Goal: Communication & Community: Answer question/provide support

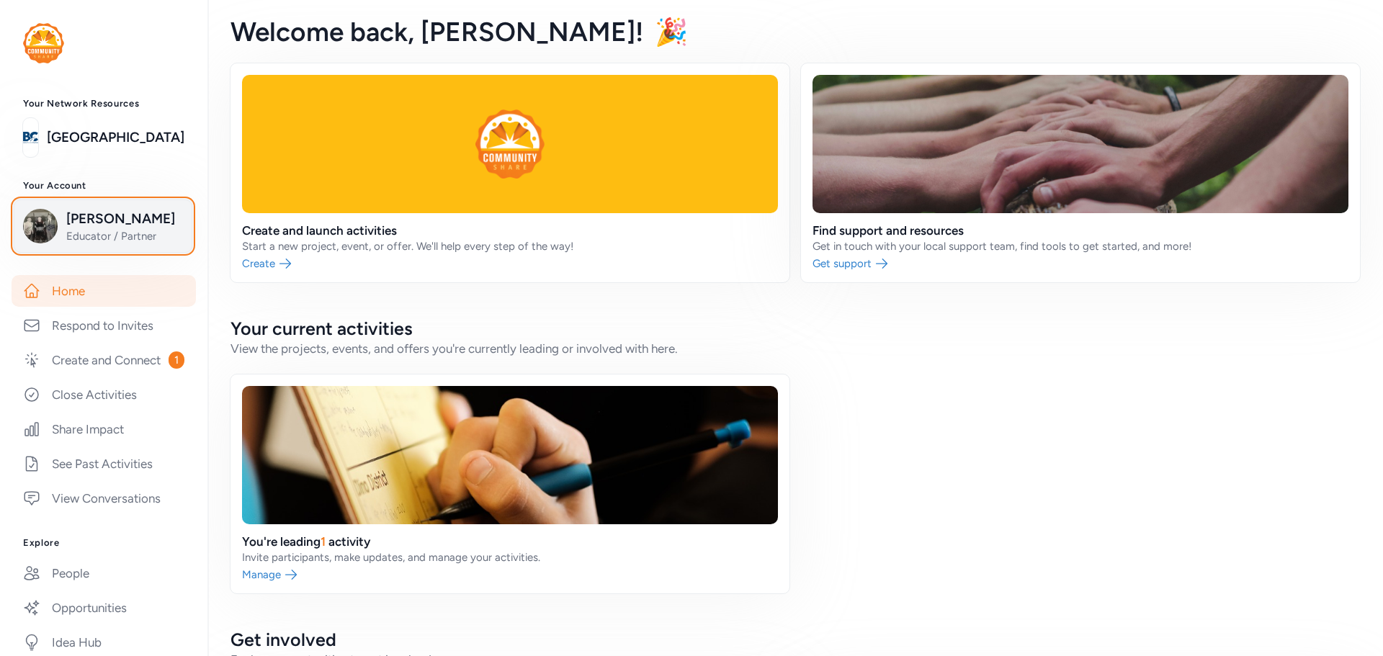
click at [116, 236] on span "Educator / Partner" at bounding box center [124, 236] width 117 height 14
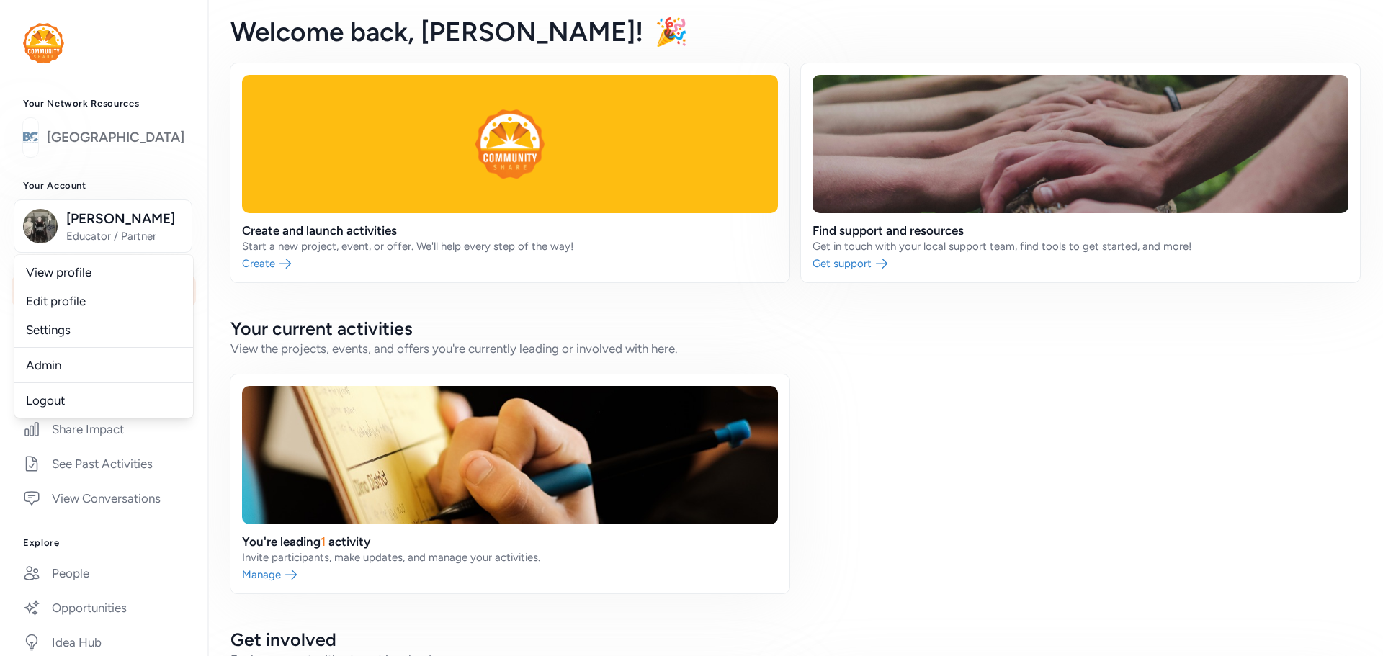
click at [144, 141] on link "[GEOGRAPHIC_DATA]" at bounding box center [116, 137] width 138 height 20
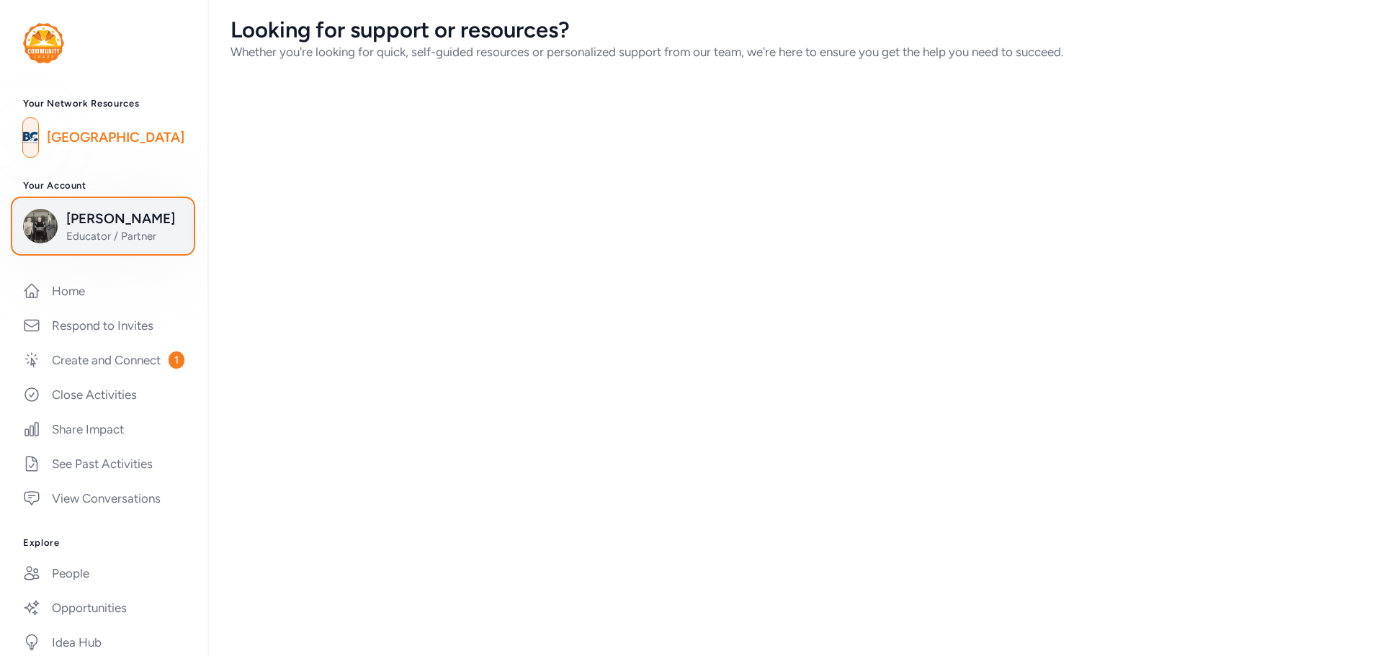
click at [109, 220] on span "[PERSON_NAME]" at bounding box center [124, 219] width 117 height 20
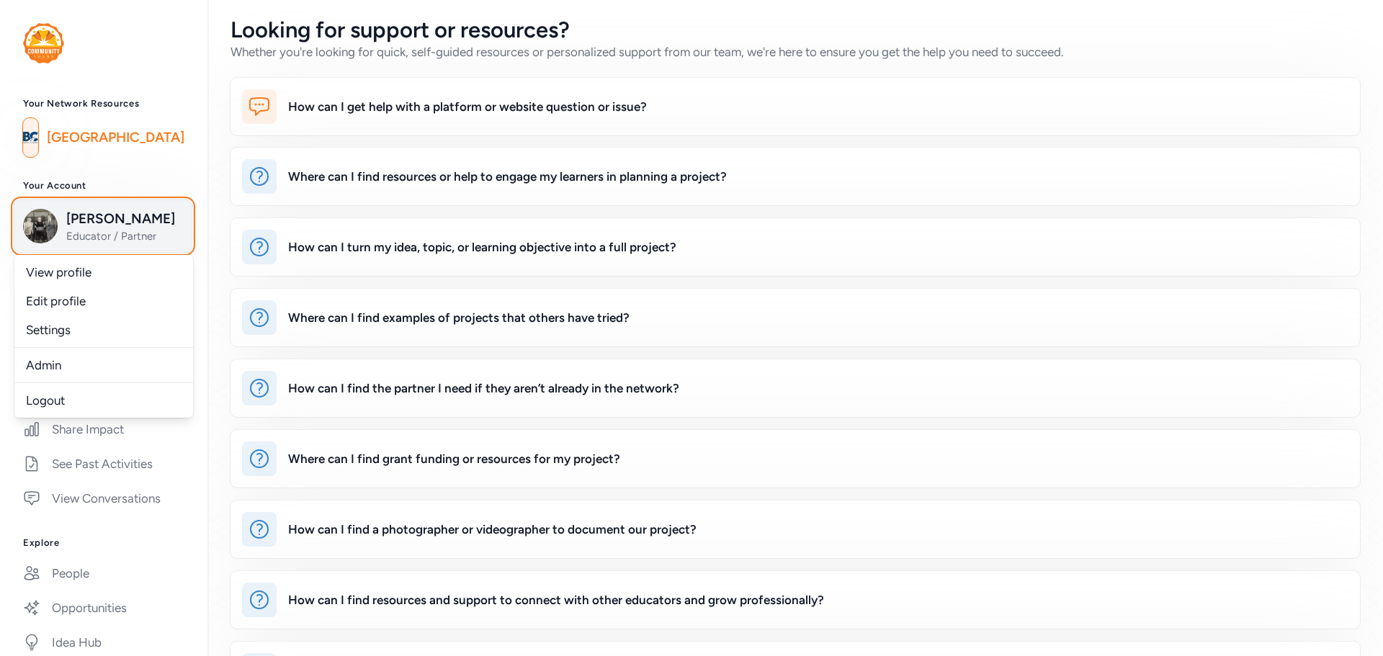
click at [138, 231] on span "Educator / Partner" at bounding box center [124, 236] width 117 height 14
click at [127, 235] on span "Educator / Partner" at bounding box center [124, 236] width 117 height 14
click at [130, 236] on span "Educator / Partner" at bounding box center [124, 236] width 117 height 14
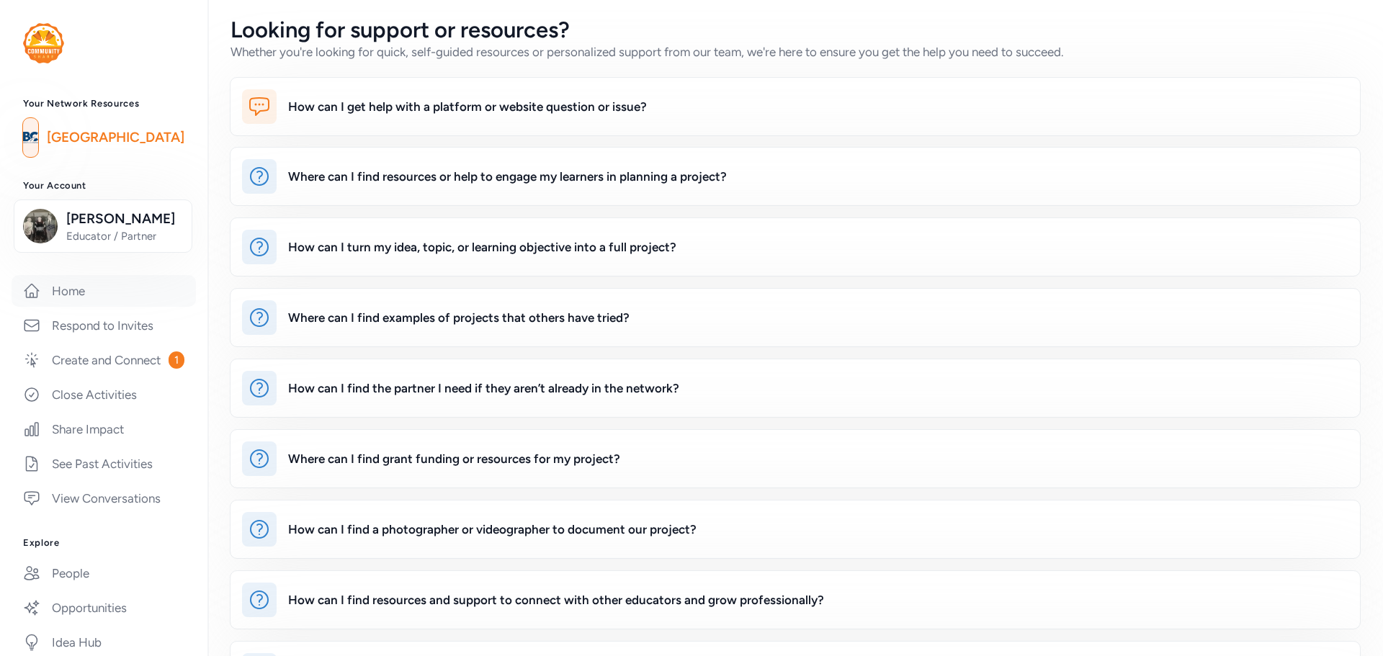
click at [62, 286] on link "Home" at bounding box center [104, 291] width 184 height 32
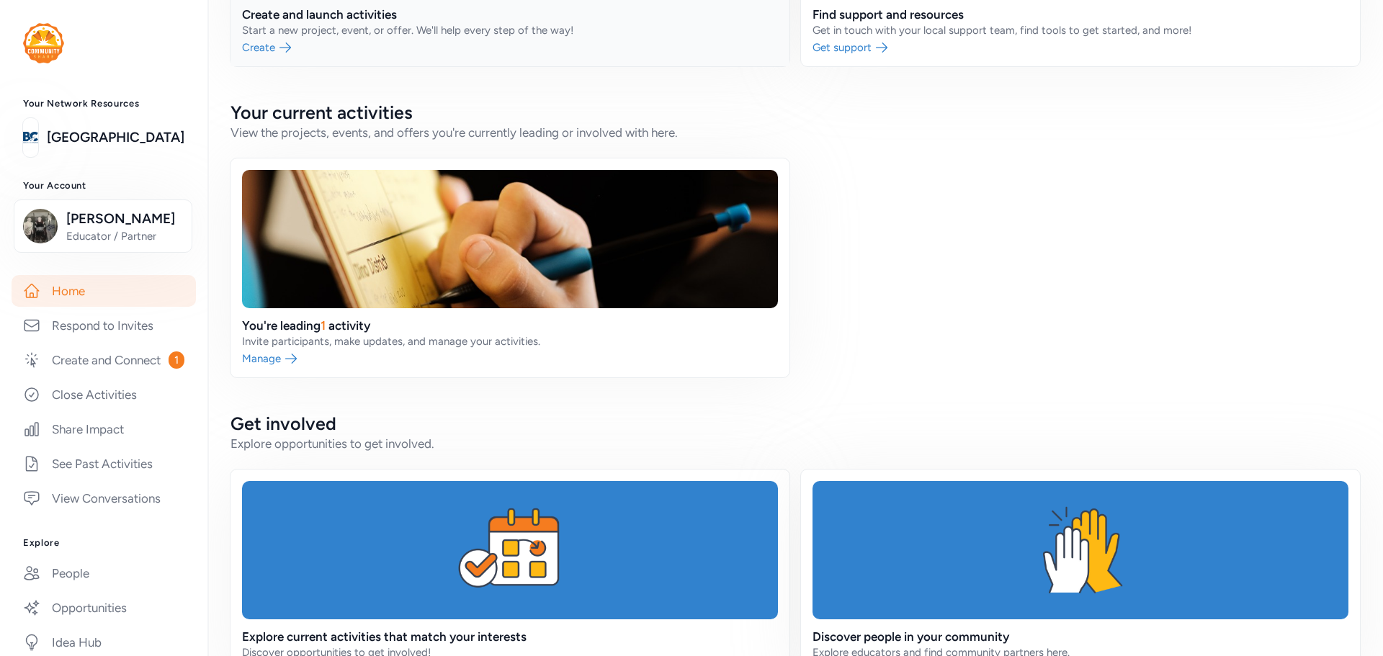
scroll to position [432, 0]
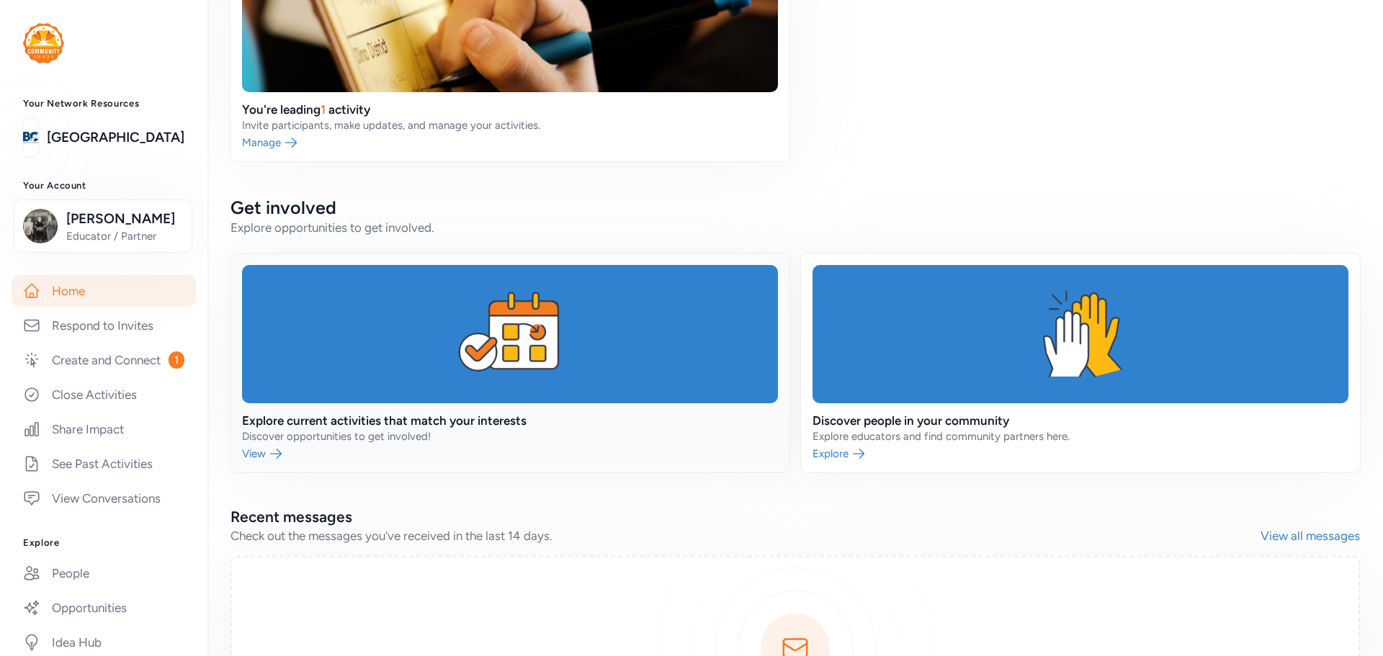
click at [325, 412] on link at bounding box center [509, 363] width 559 height 219
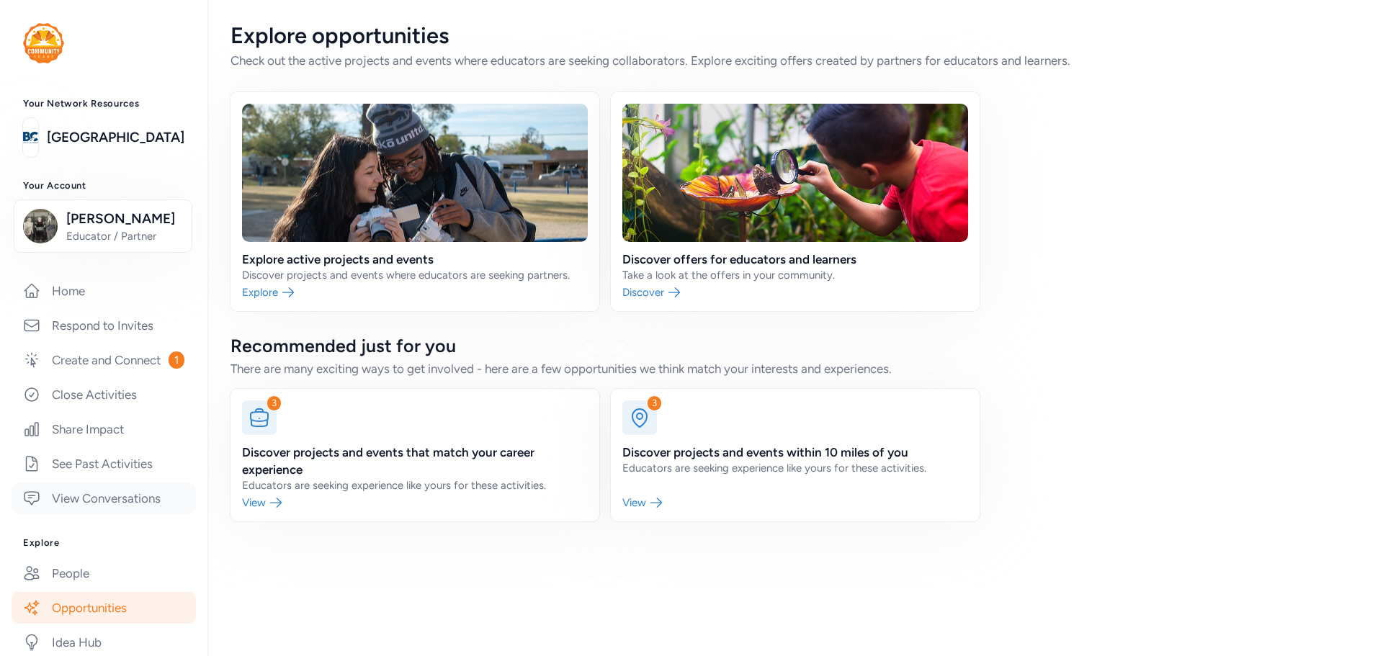
scroll to position [144, 0]
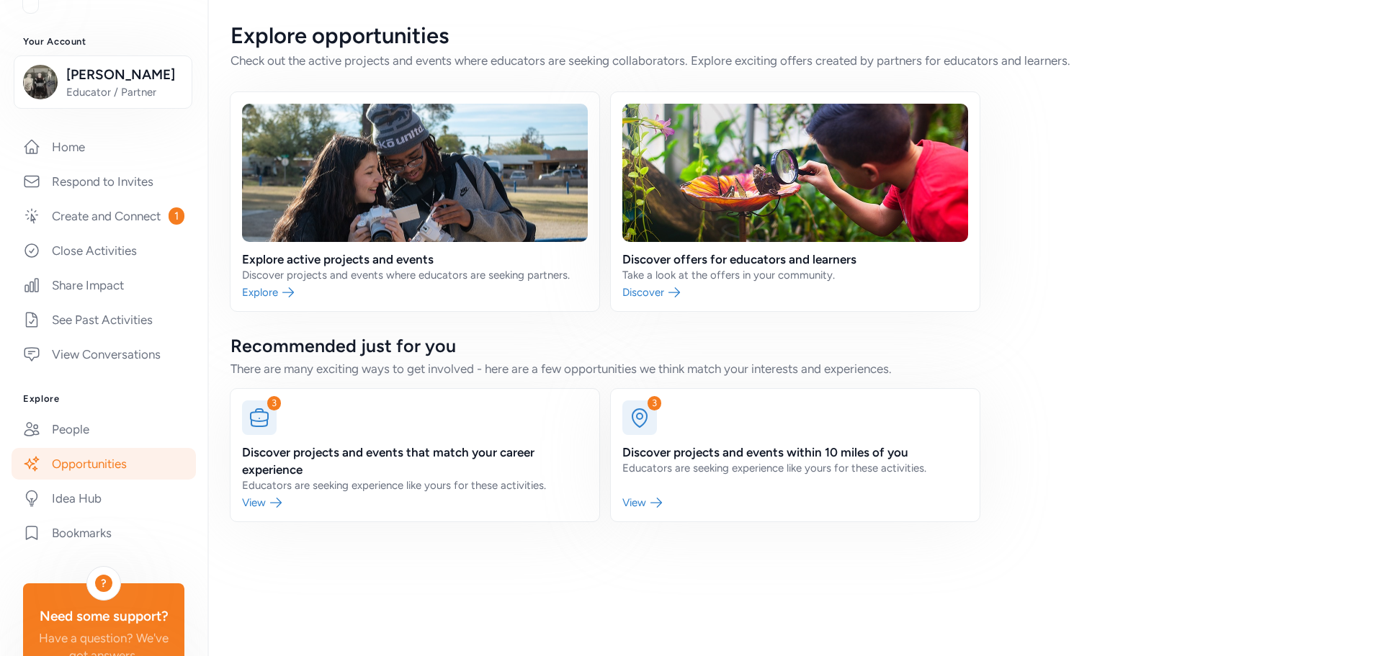
click at [107, 480] on link "Opportunities" at bounding box center [104, 464] width 184 height 32
click at [285, 503] on link at bounding box center [414, 455] width 369 height 133
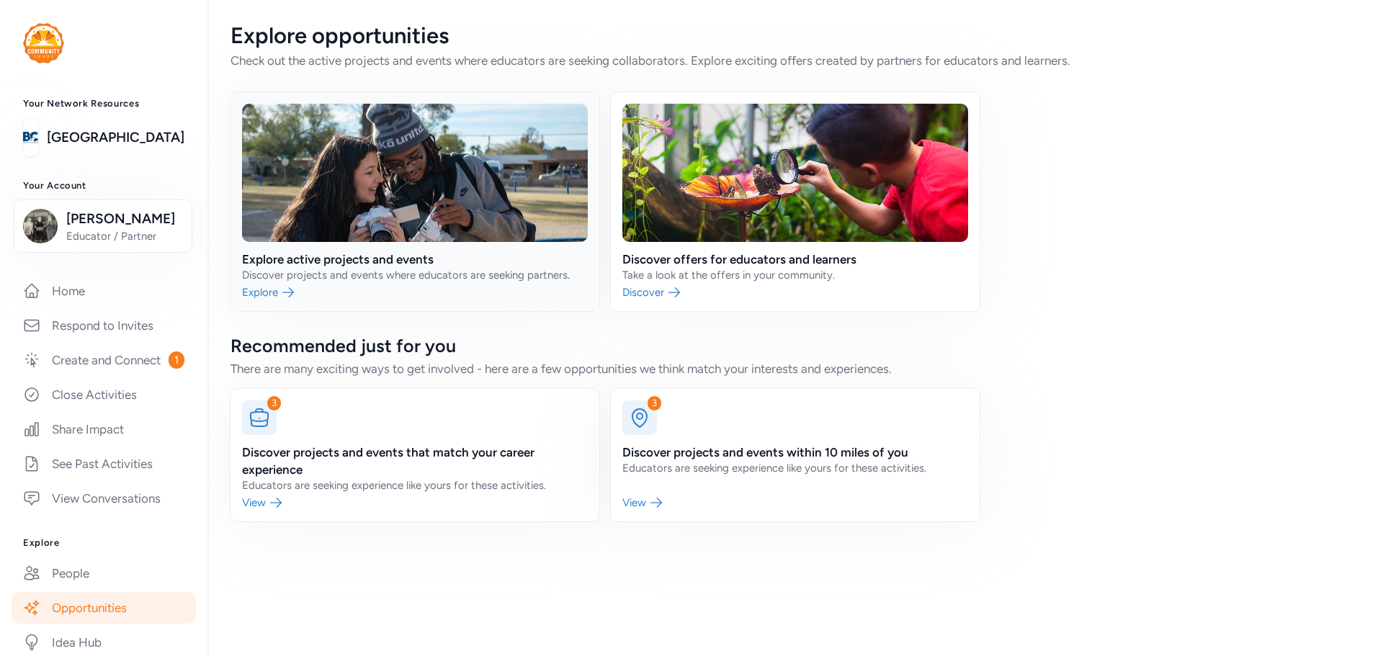
click at [393, 261] on link at bounding box center [414, 201] width 369 height 219
click at [73, 364] on link "Create and Connect 1" at bounding box center [104, 360] width 184 height 32
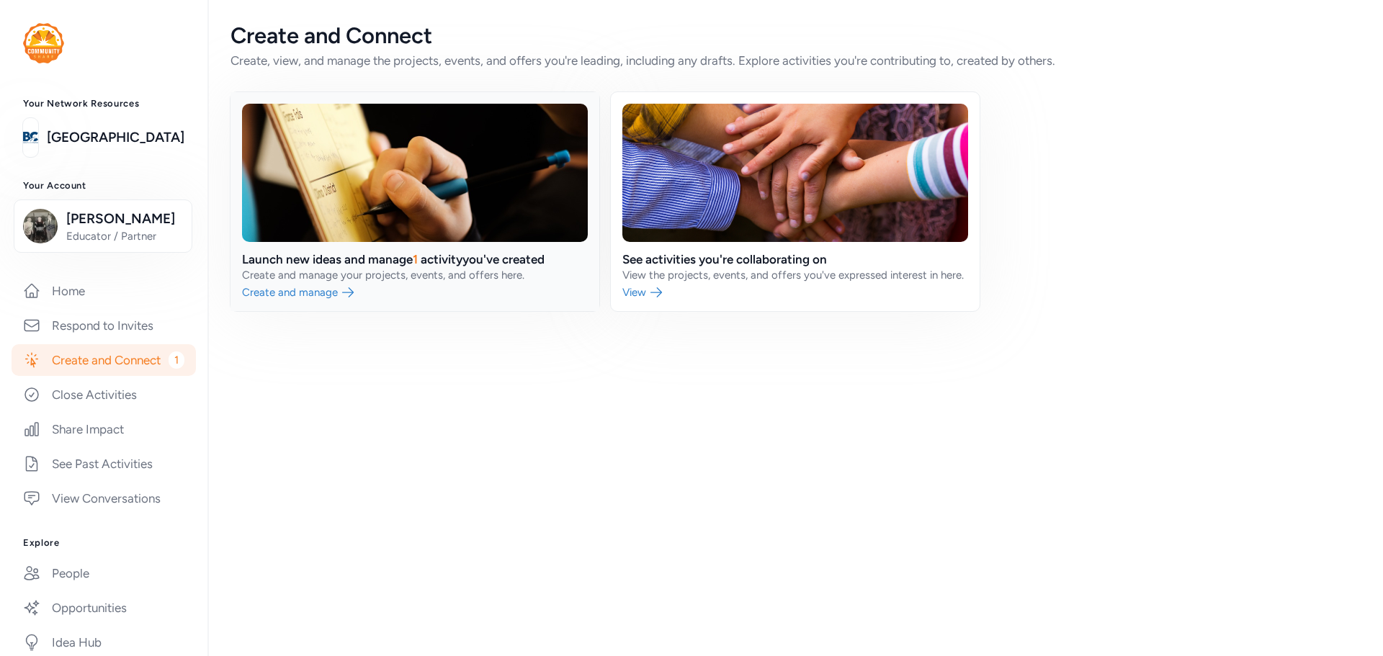
click at [303, 299] on link at bounding box center [414, 201] width 369 height 219
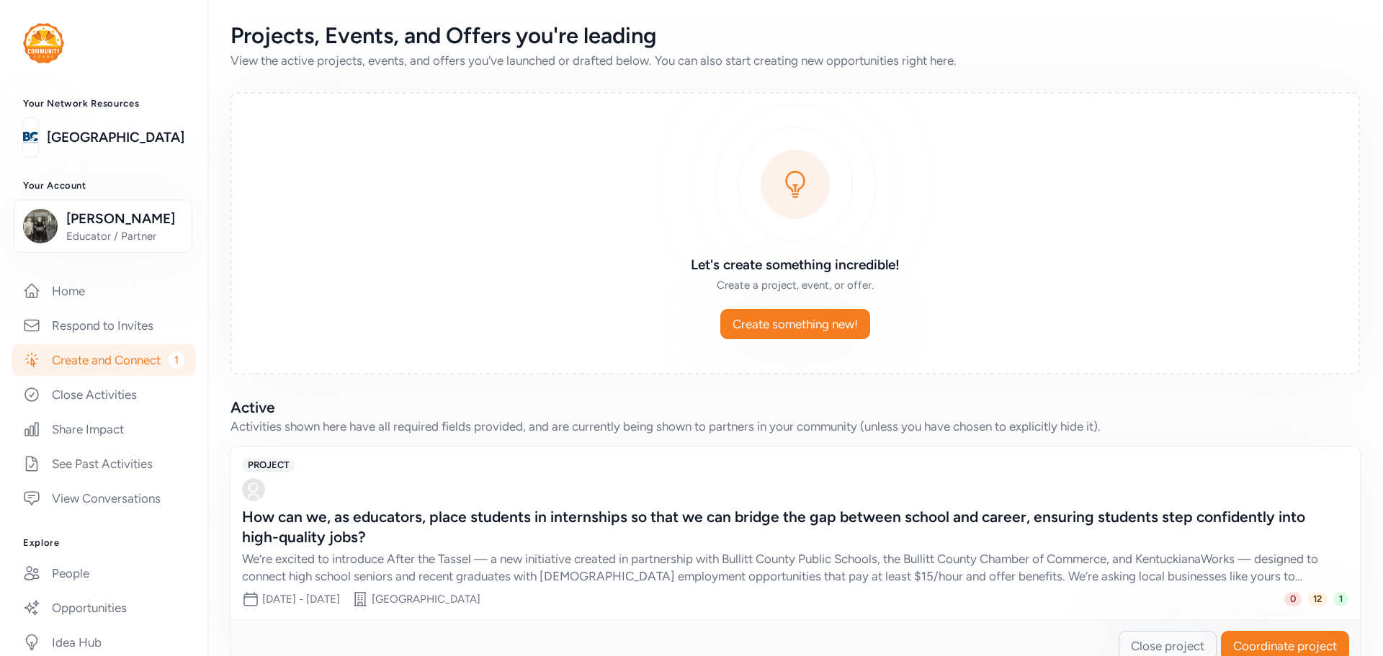
click at [116, 158] on div "Your Network Resources Bullitt County Public Schools Your Account Lee Barger Ed…" at bounding box center [103, 478] width 207 height 761
click at [124, 140] on link "[GEOGRAPHIC_DATA]" at bounding box center [116, 137] width 138 height 20
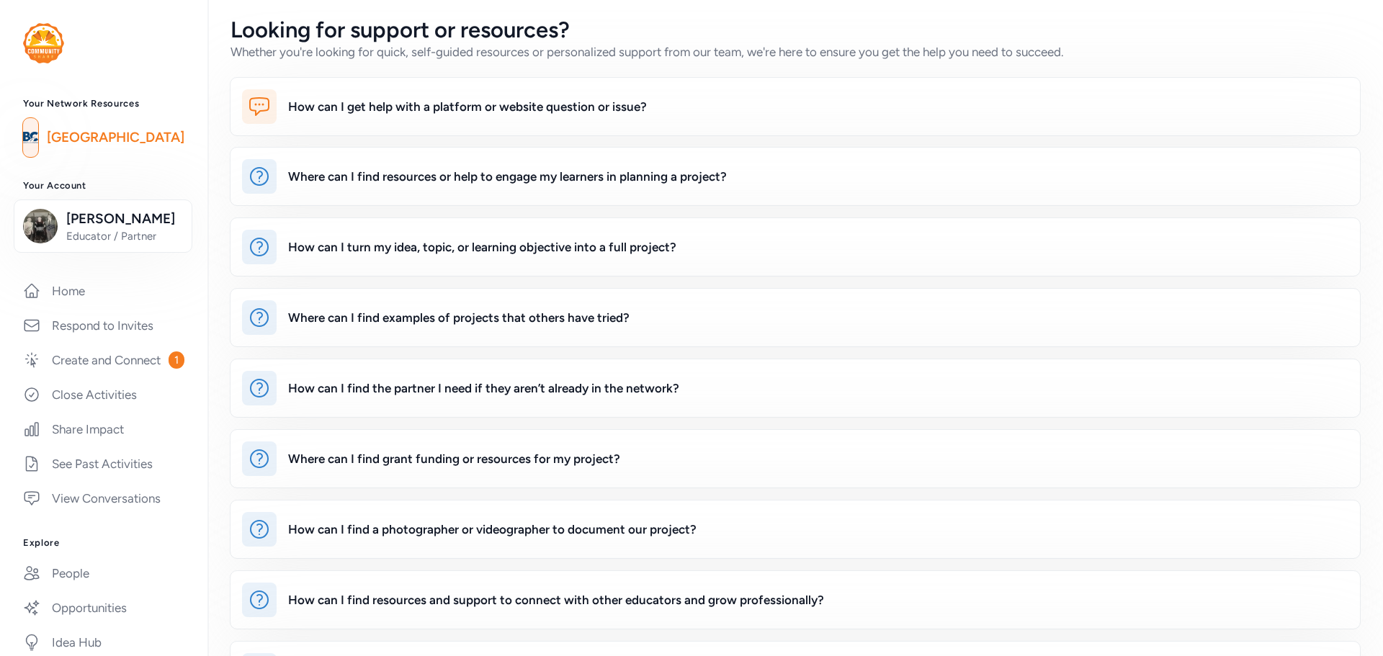
click at [147, 138] on link "[GEOGRAPHIC_DATA]" at bounding box center [116, 137] width 138 height 20
click at [76, 141] on link "[GEOGRAPHIC_DATA]" at bounding box center [116, 137] width 138 height 20
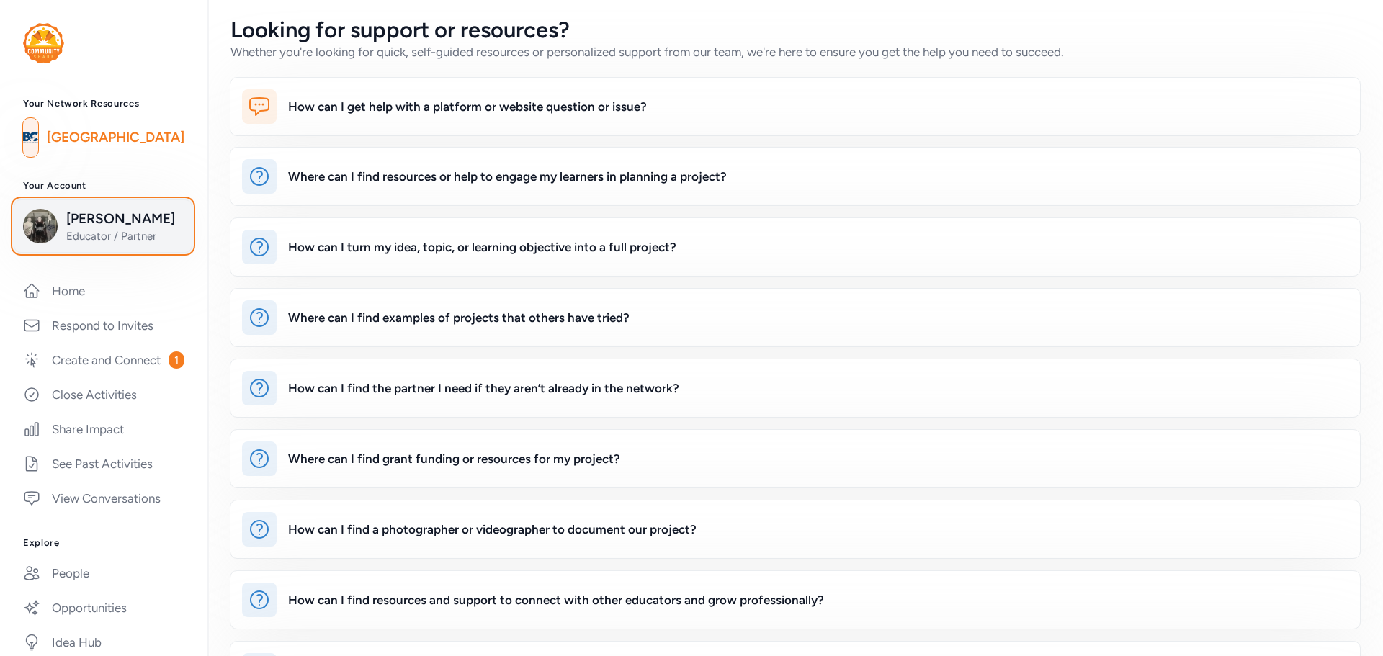
click at [90, 238] on span "Educator / Partner" at bounding box center [124, 236] width 117 height 14
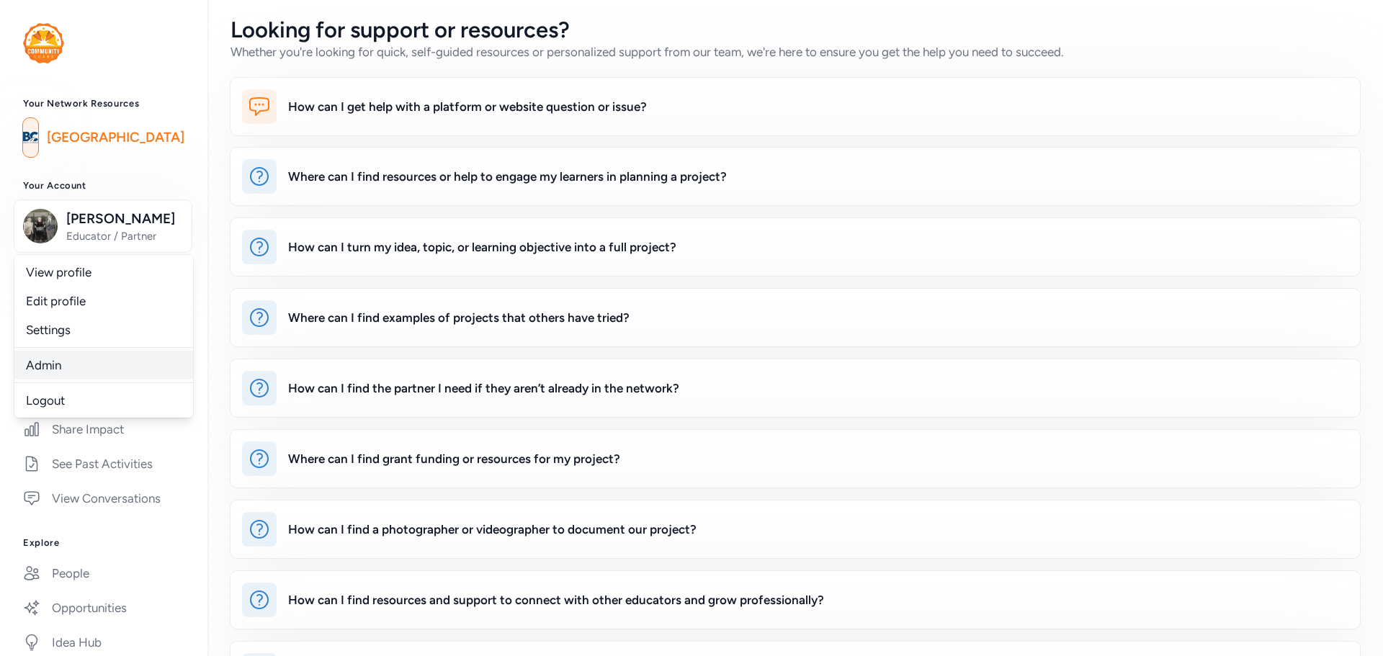
click at [55, 360] on link "Admin" at bounding box center [103, 365] width 179 height 29
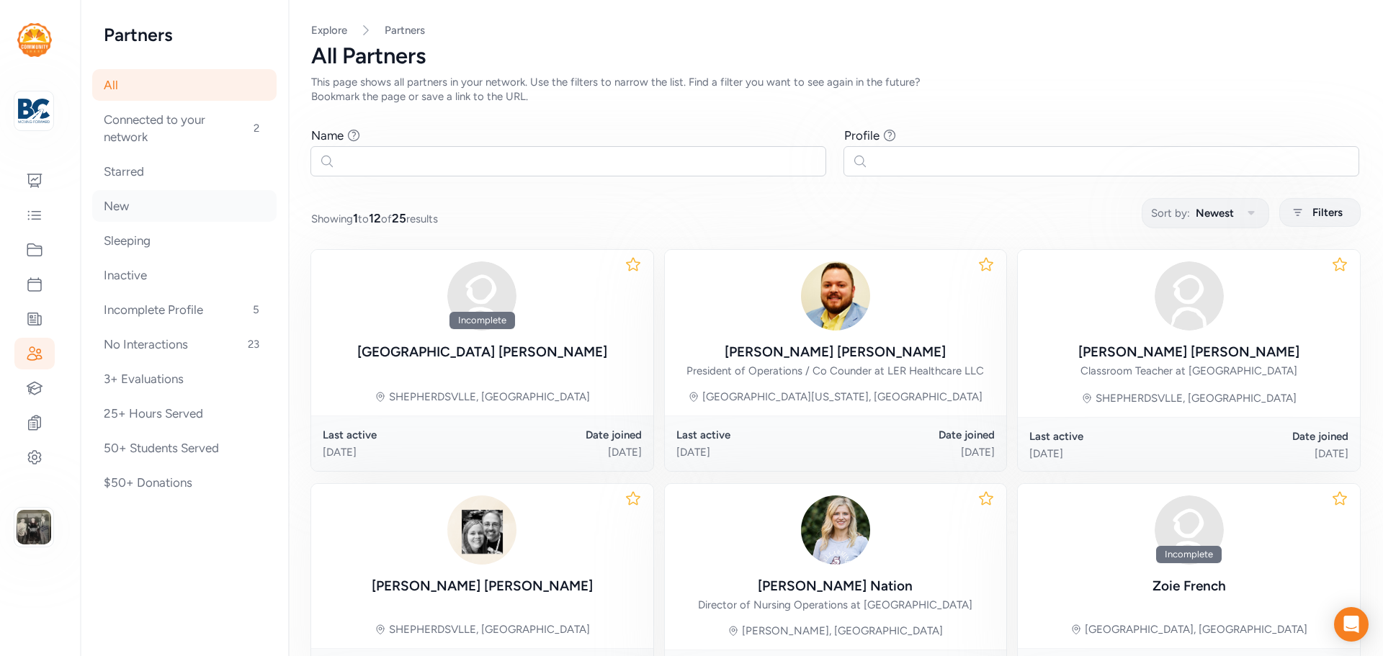
click at [132, 209] on div "New" at bounding box center [184, 206] width 184 height 32
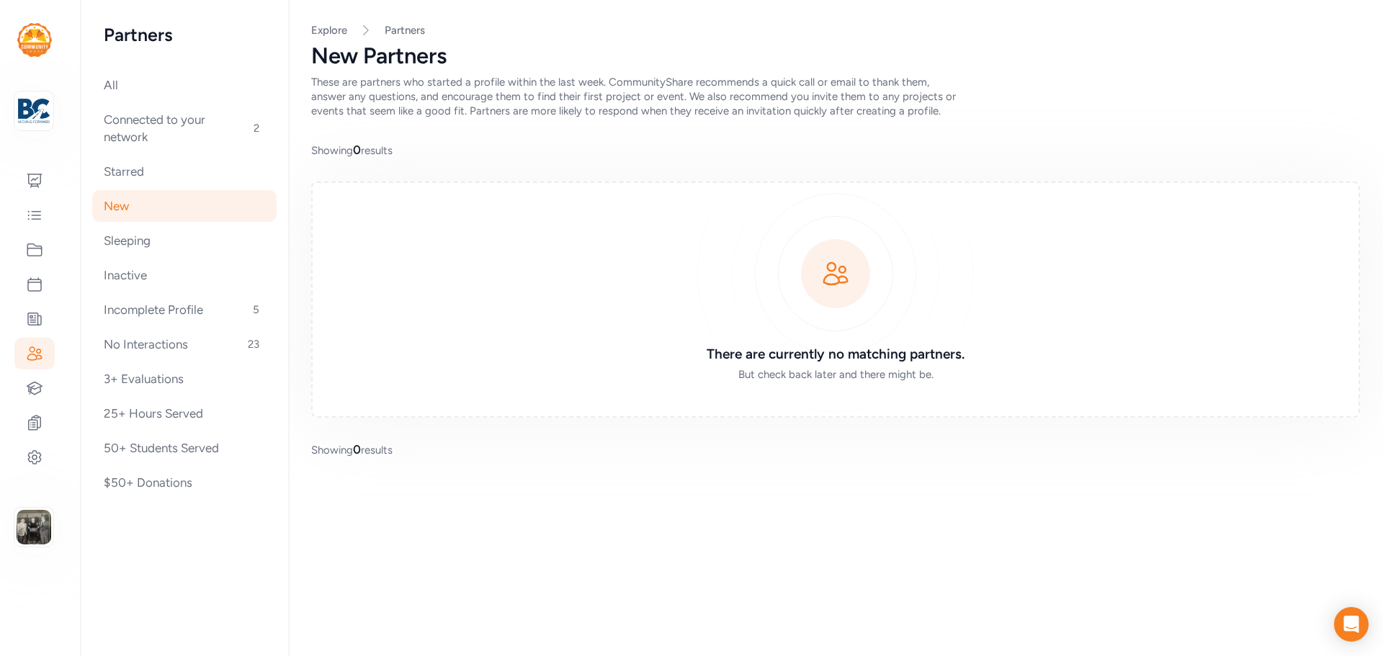
click at [132, 209] on div "New" at bounding box center [184, 206] width 184 height 32
click at [102, 76] on div "All" at bounding box center [184, 85] width 184 height 32
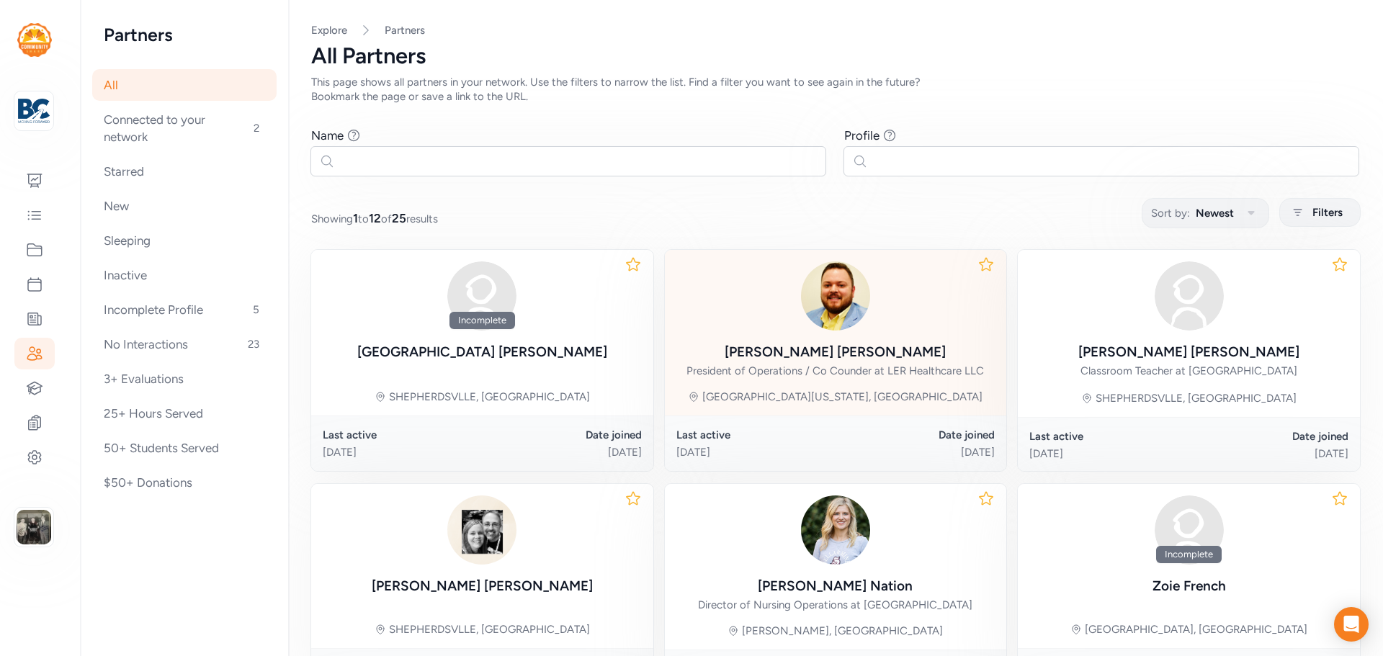
click at [824, 310] on img at bounding box center [835, 295] width 69 height 69
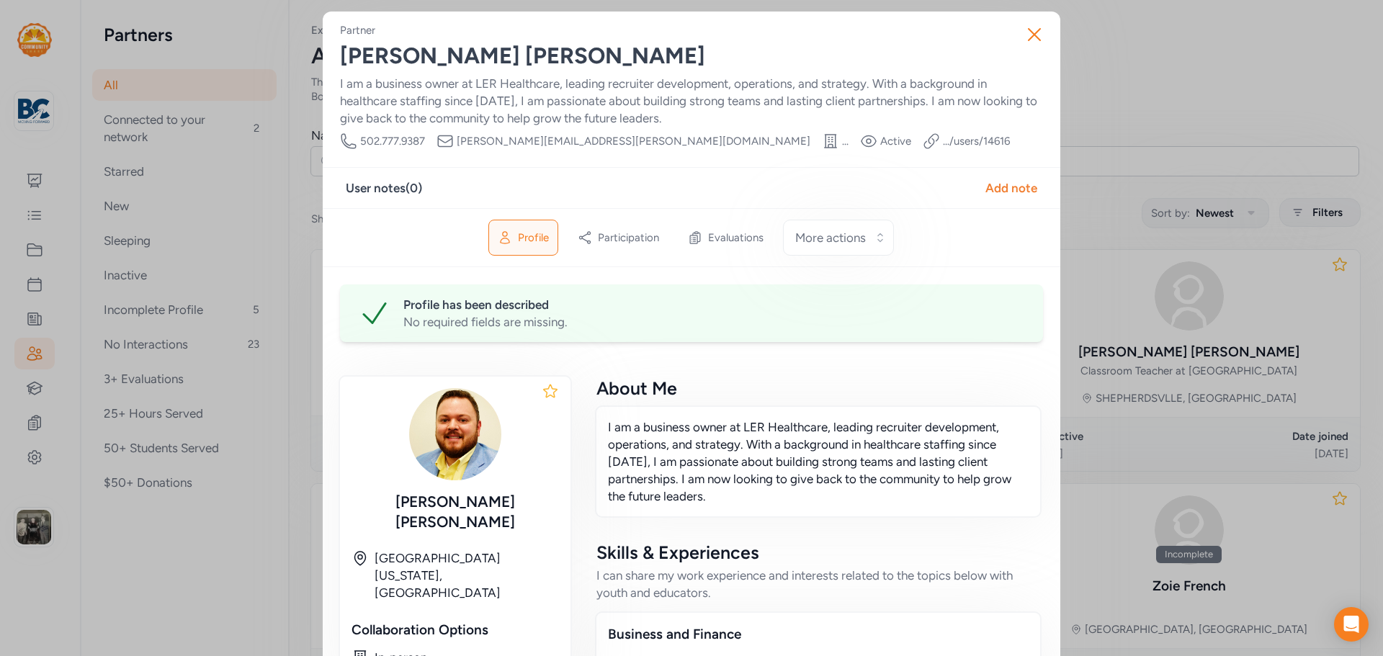
click at [538, 238] on span "Profile" at bounding box center [533, 237] width 31 height 14
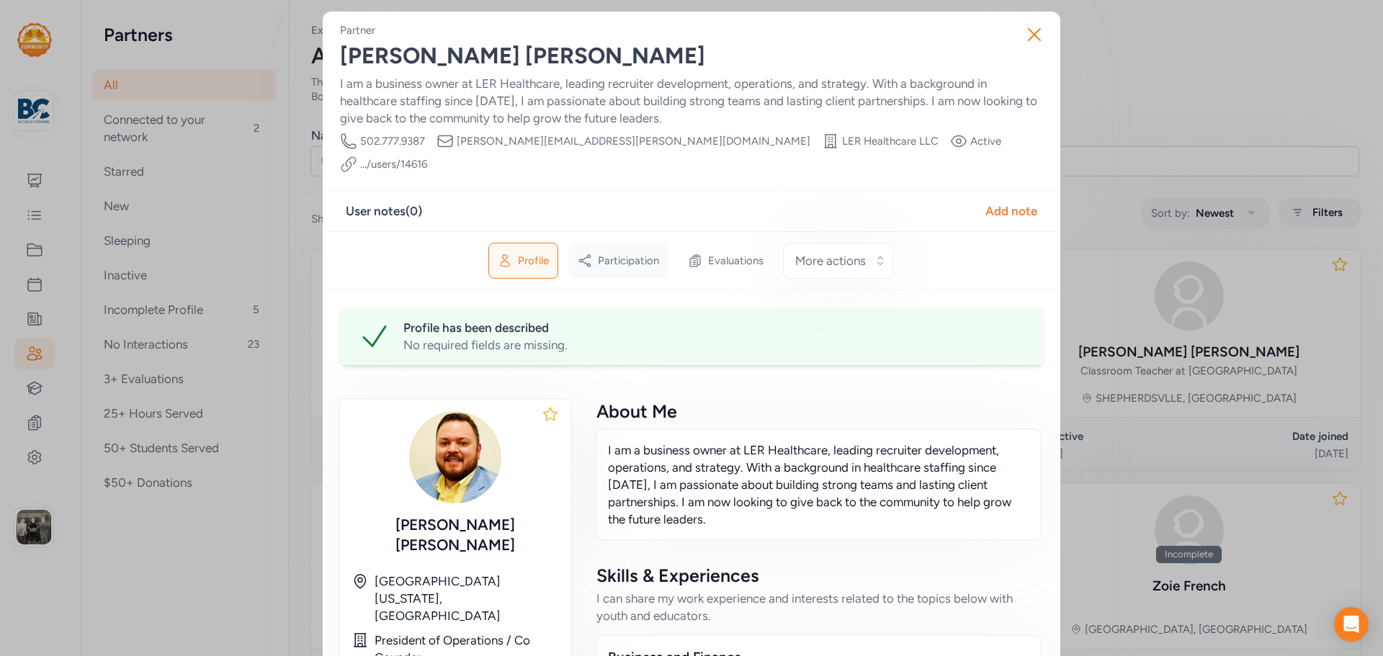
click at [617, 254] on span "Participation" at bounding box center [628, 261] width 61 height 14
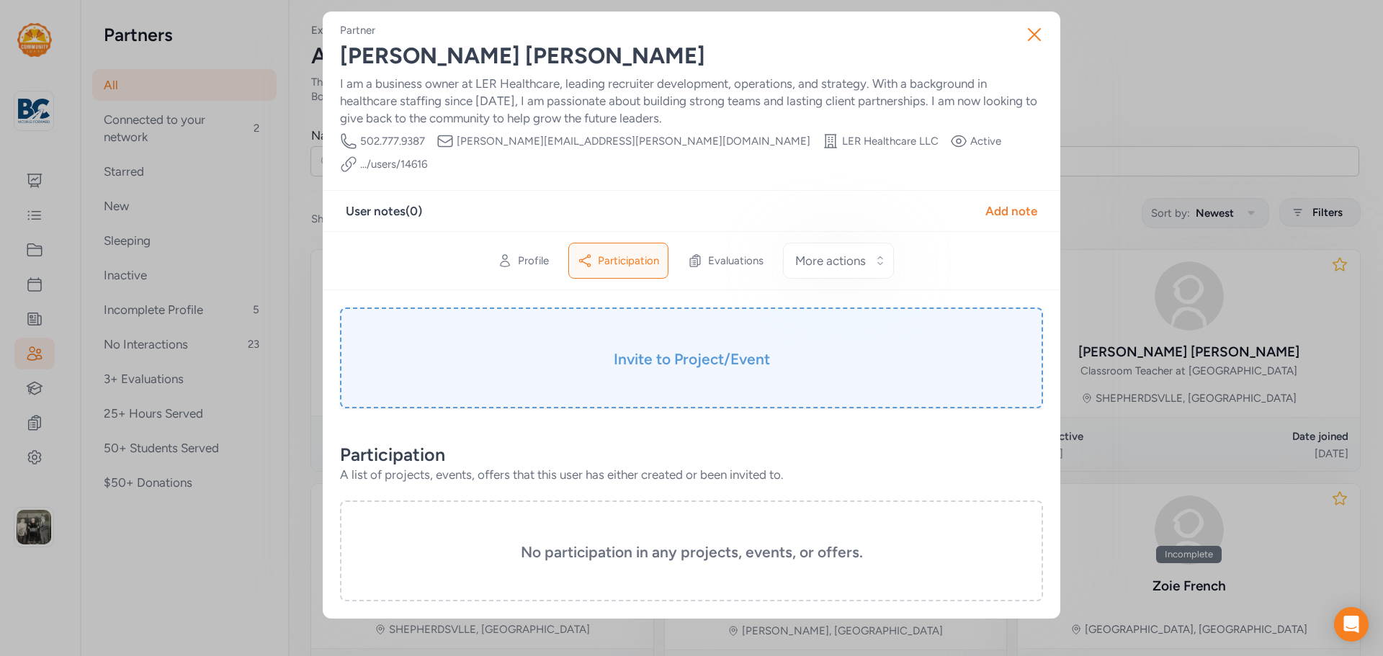
click at [663, 349] on h3 "Invite to Project/Event" at bounding box center [691, 359] width 631 height 20
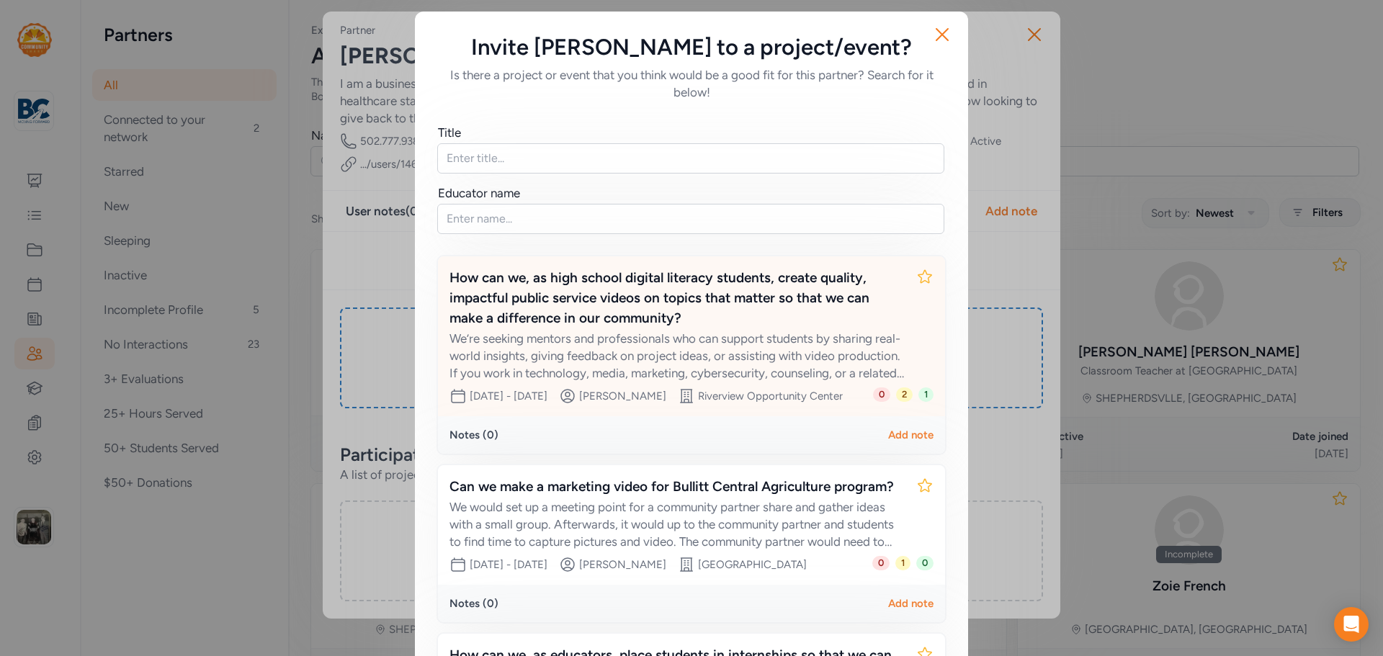
scroll to position [288, 0]
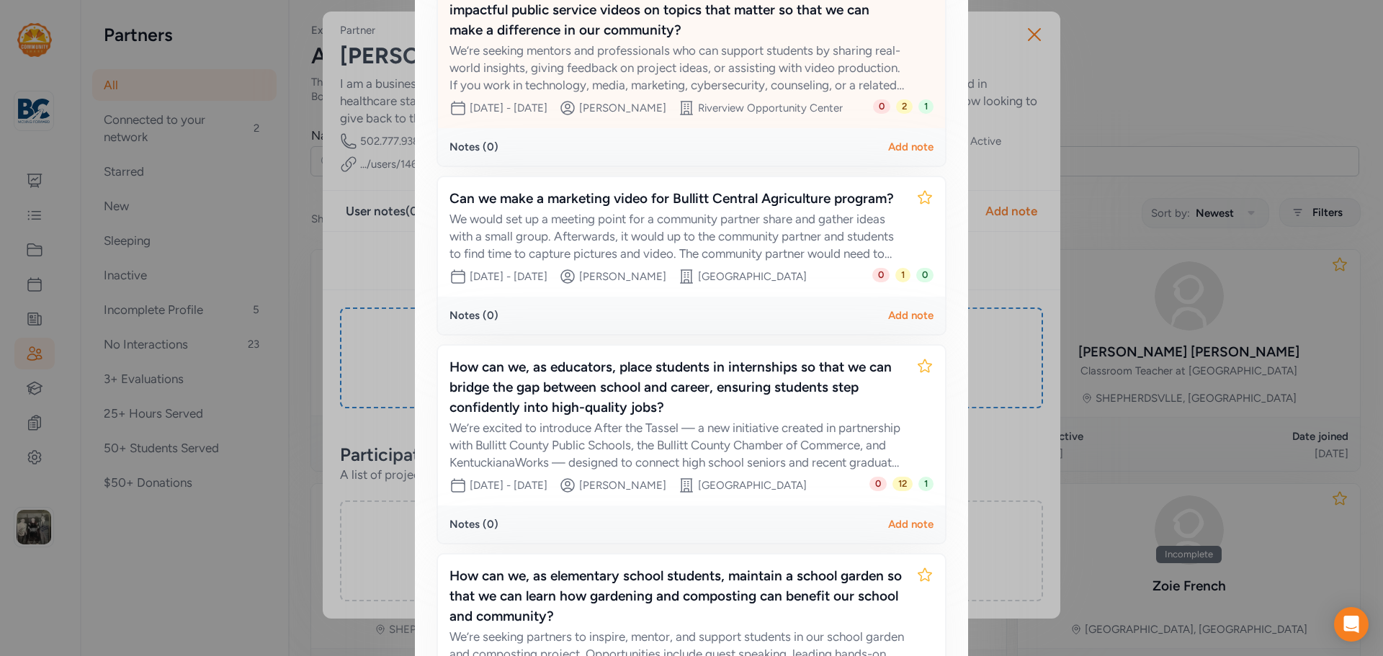
click at [645, 409] on div "How can we, as educators, place students in internships so that we can bridge t…" at bounding box center [676, 387] width 455 height 61
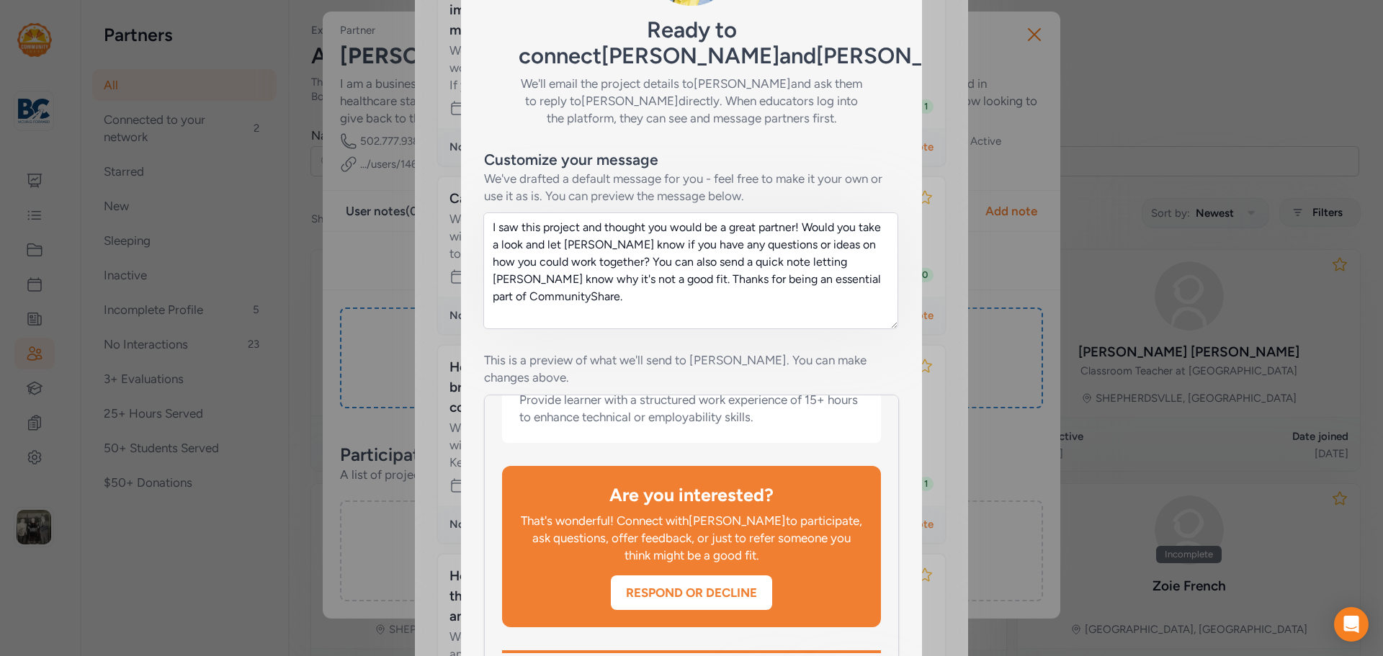
scroll to position [202, 0]
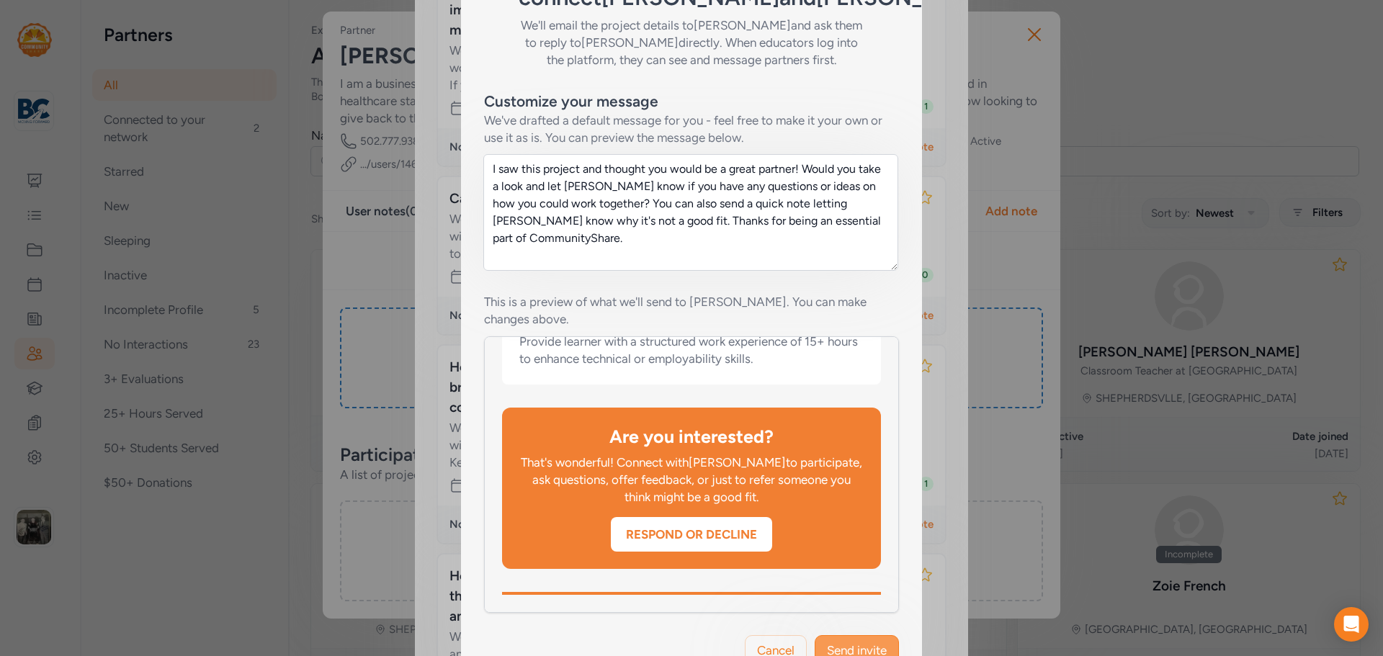
click at [856, 642] on span "Send invite" at bounding box center [857, 650] width 60 height 17
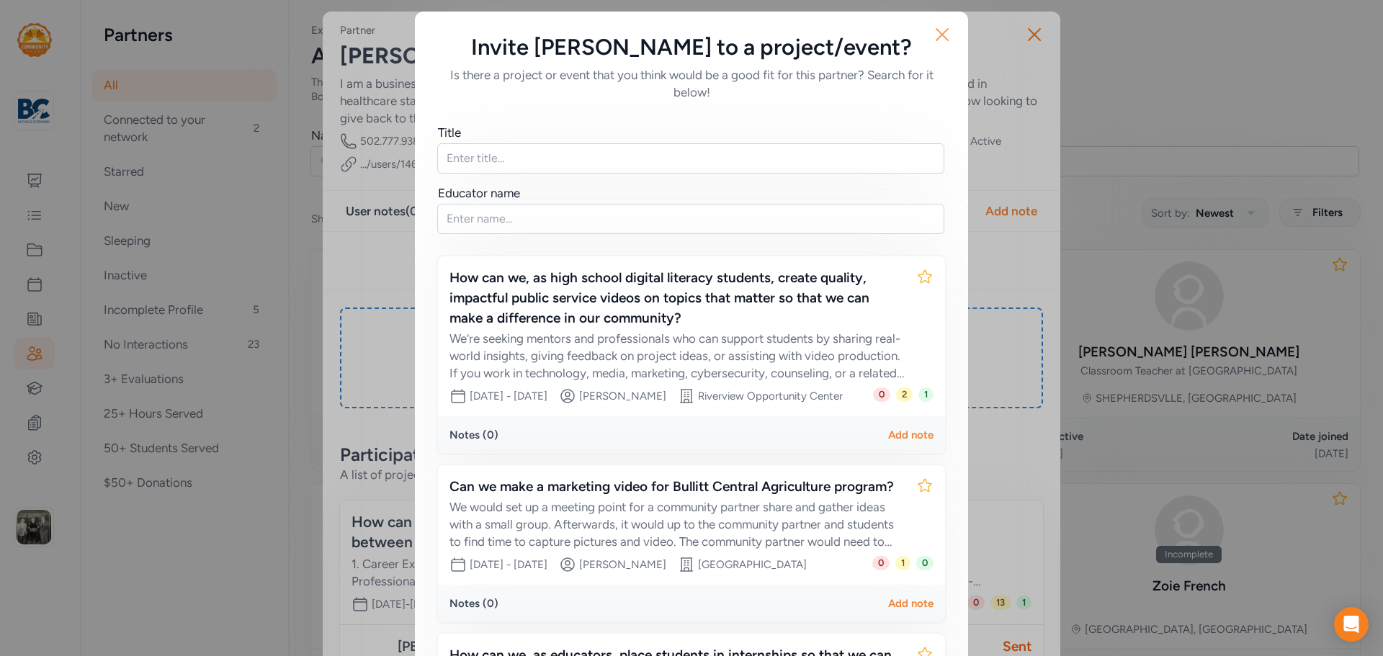
click at [937, 39] on icon "button" at bounding box center [942, 34] width 23 height 23
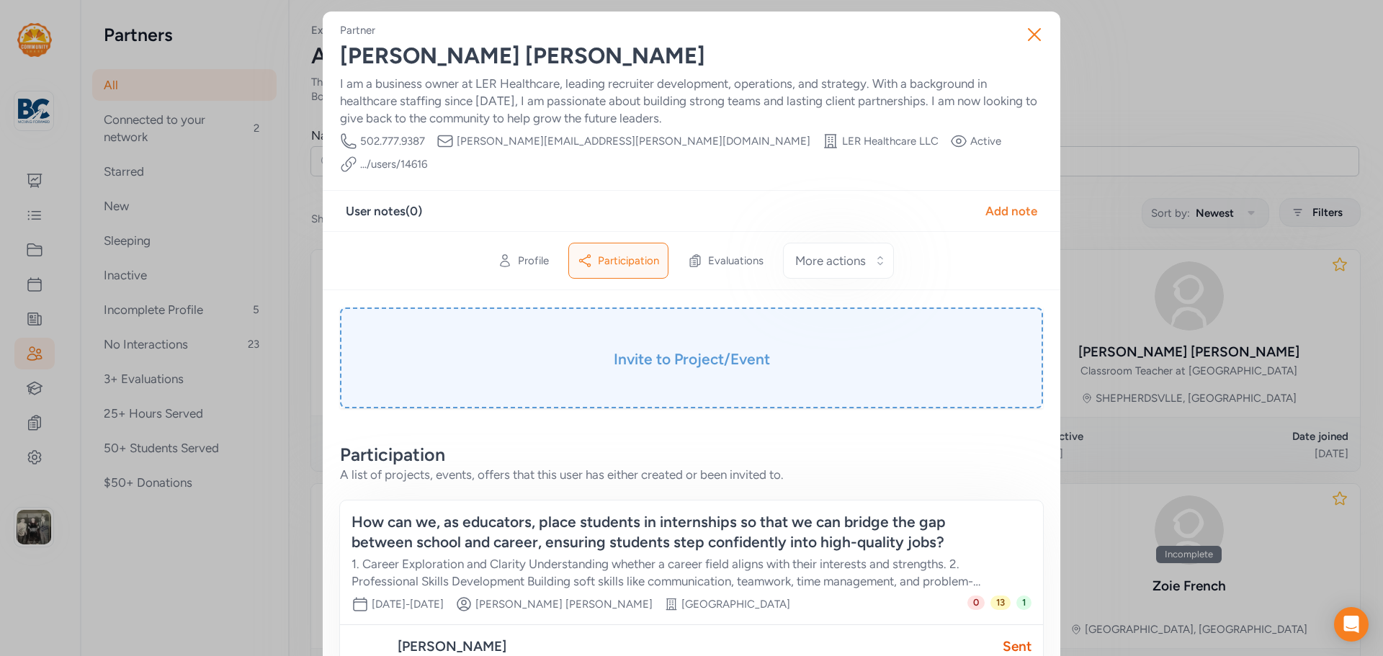
click at [702, 349] on h3 "Invite to Project/Event" at bounding box center [691, 359] width 631 height 20
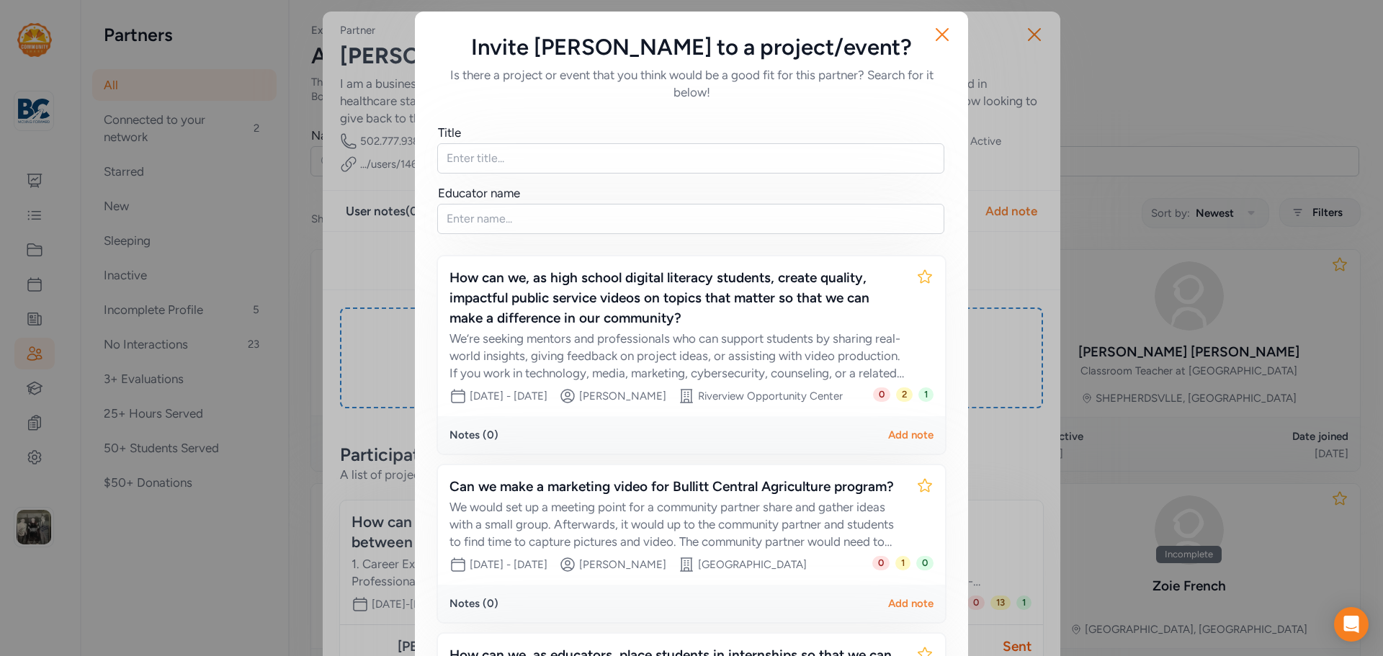
click at [299, 212] on div "Close Invite [PERSON_NAME] to a project/event? Is there a project or event that…" at bounding box center [691, 623] width 1383 height 1246
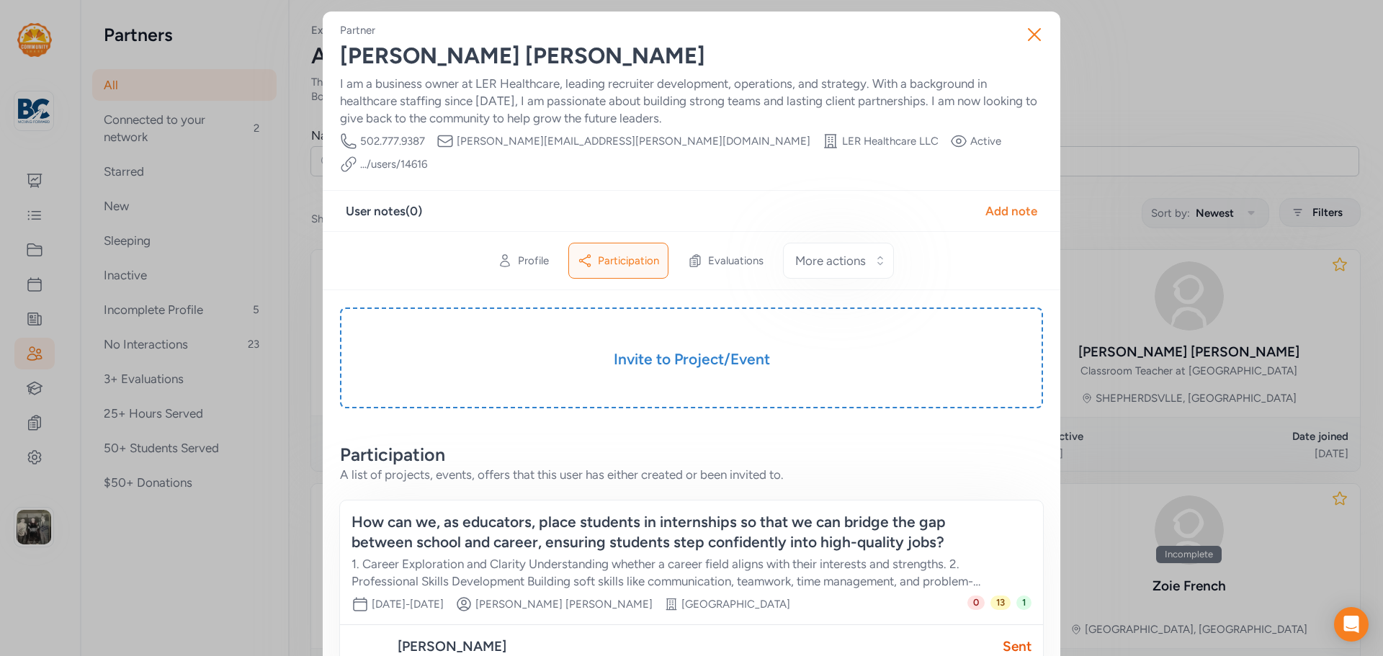
click at [37, 283] on div "Close Partner [PERSON_NAME] I am a business owner at LER Healthcare, leading re…" at bounding box center [691, 380] width 1383 height 761
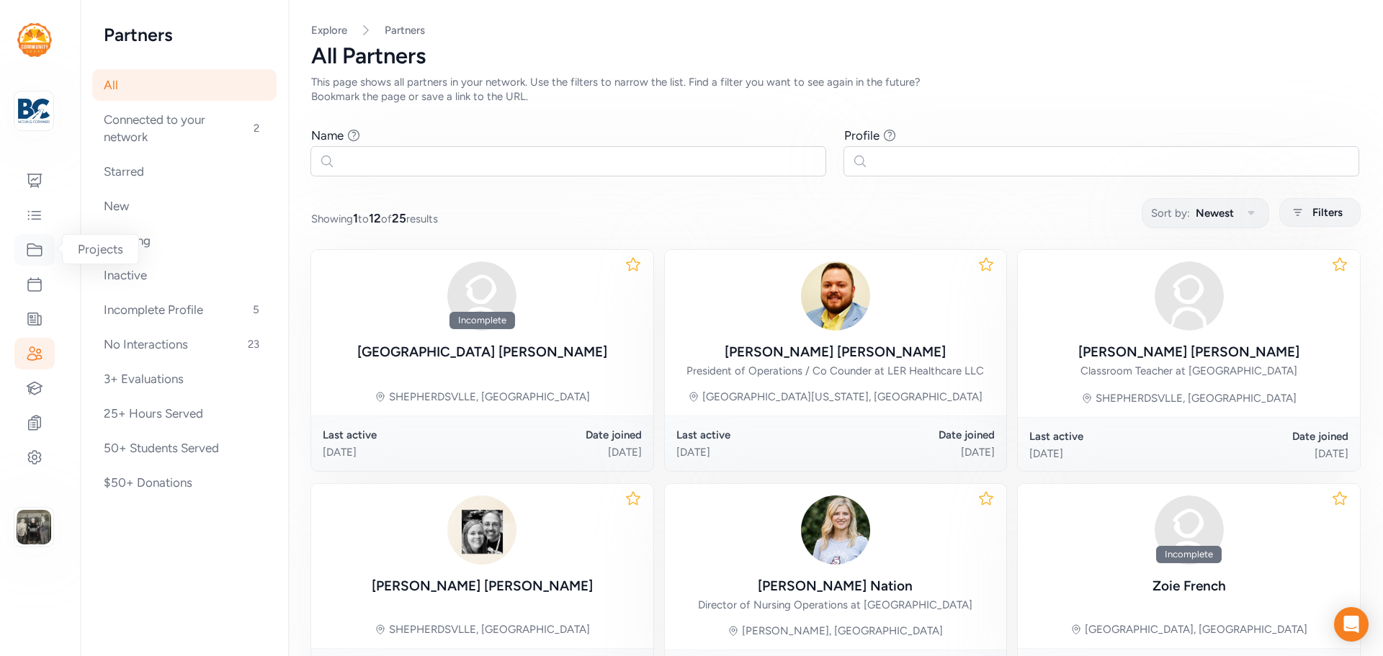
click at [42, 245] on icon at bounding box center [34, 249] width 17 height 17
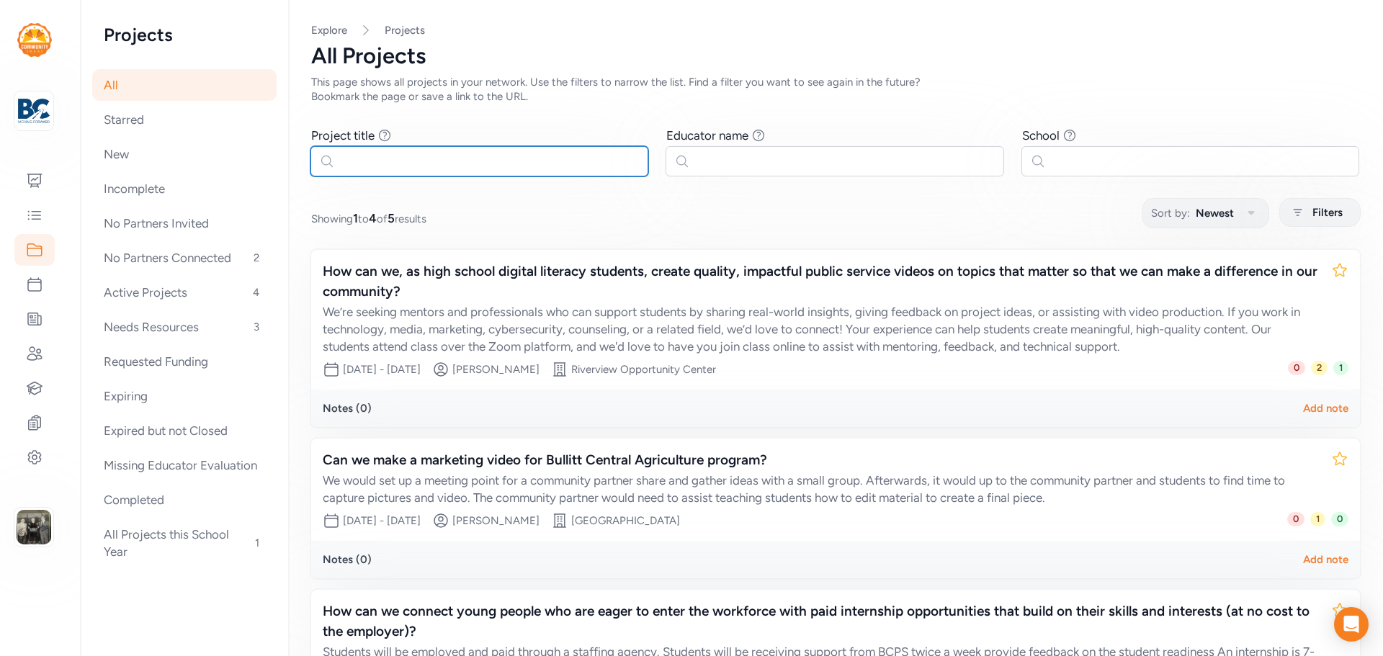
click at [403, 158] on input "text" at bounding box center [479, 161] width 338 height 30
click at [187, 259] on div "No Partners Connected 2" at bounding box center [184, 258] width 184 height 32
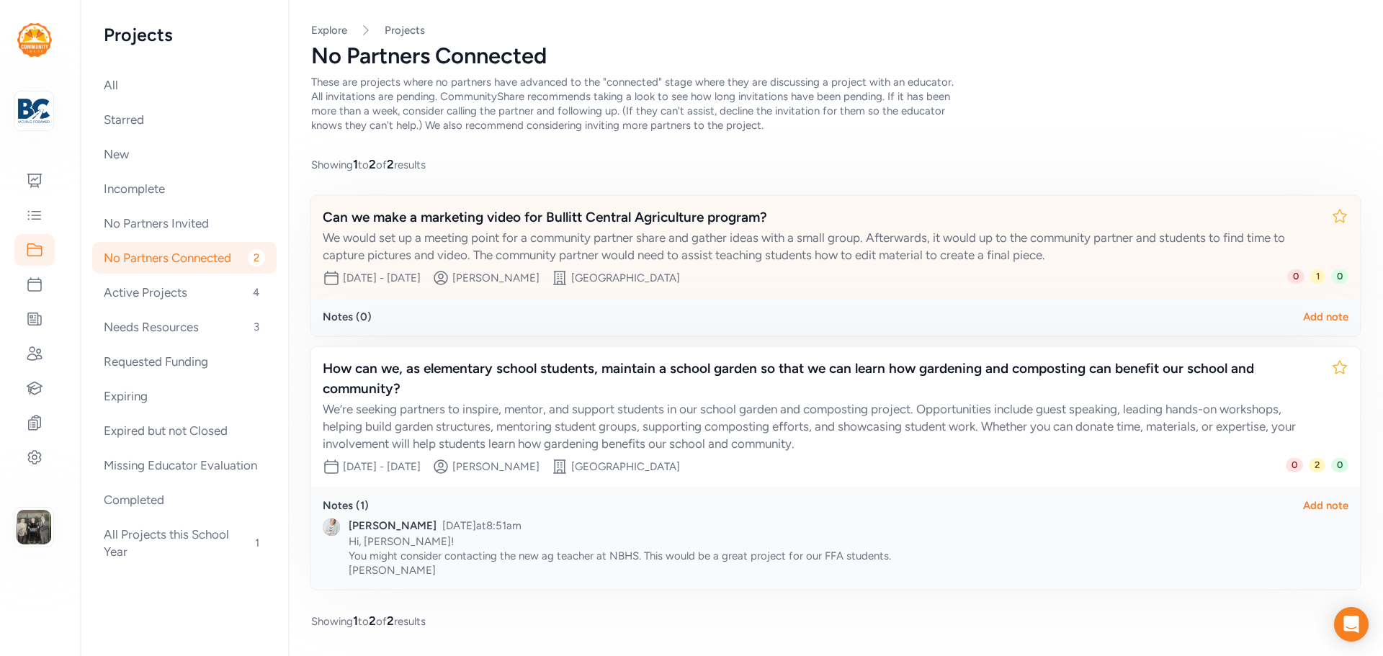
click at [556, 219] on div "Can we make a marketing video for Bullitt Central Agriculture program?" at bounding box center [821, 217] width 997 height 20
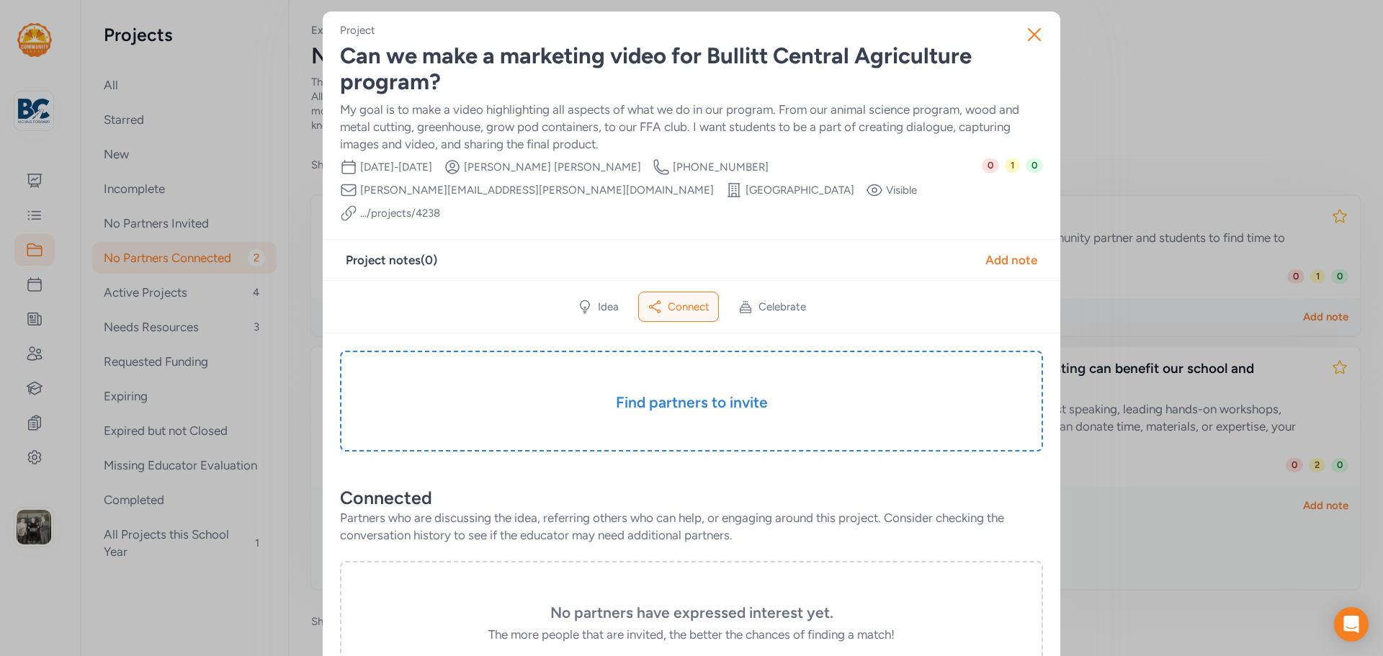
click at [147, 292] on div "Close Project Can we make a marketing video for Bullitt Central Agriculture pro…" at bounding box center [691, 548] width 1383 height 1097
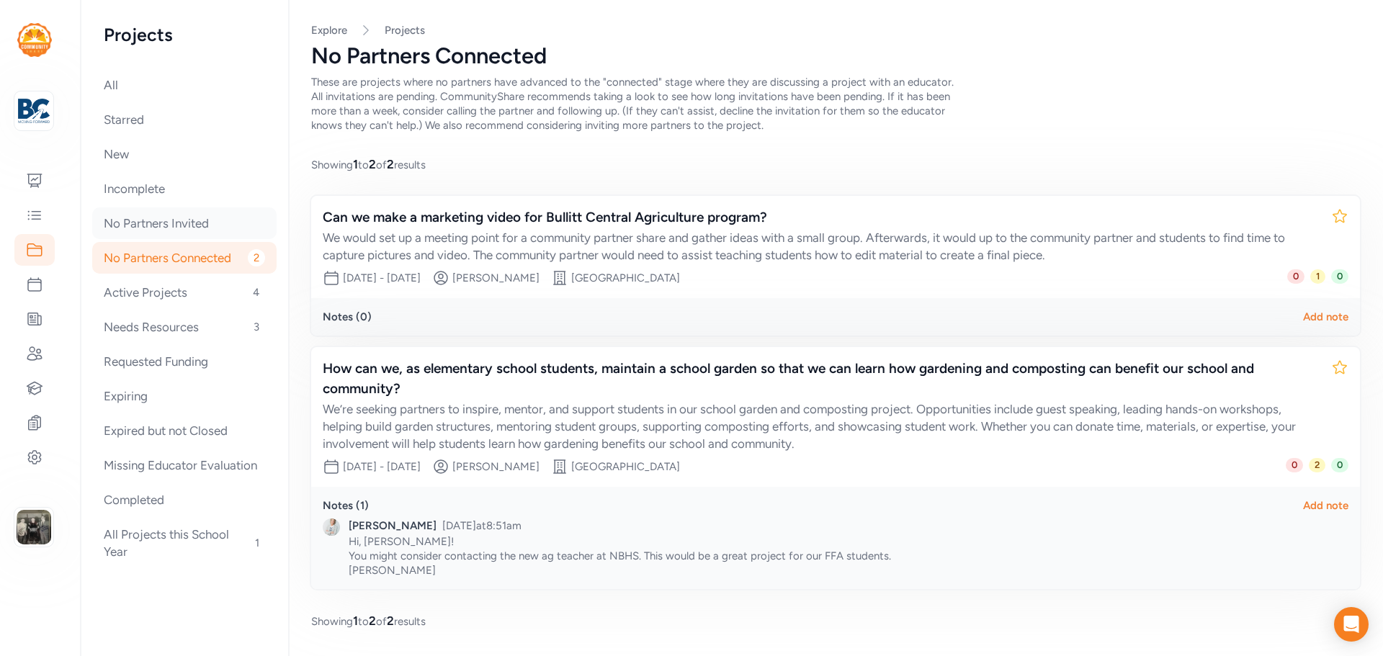
click at [147, 224] on div "No Partners Invited" at bounding box center [184, 223] width 184 height 32
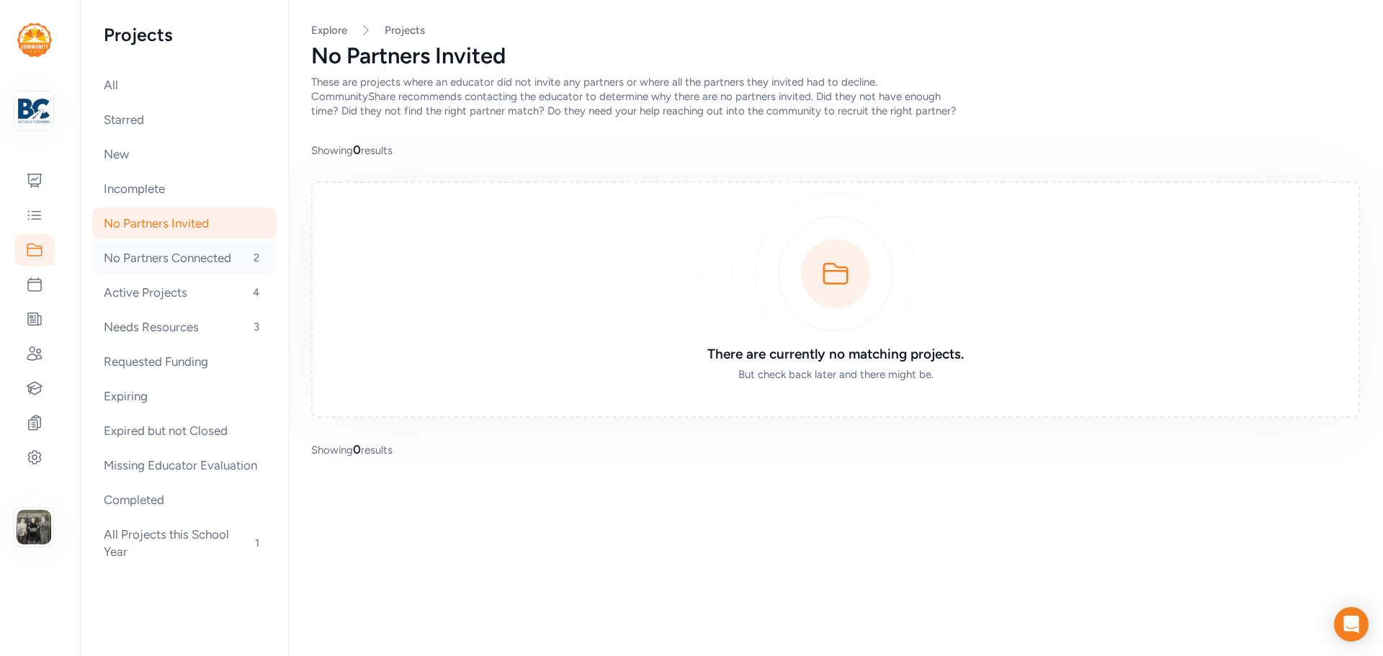
click at [141, 249] on div "No Partners Connected 2" at bounding box center [184, 258] width 184 height 32
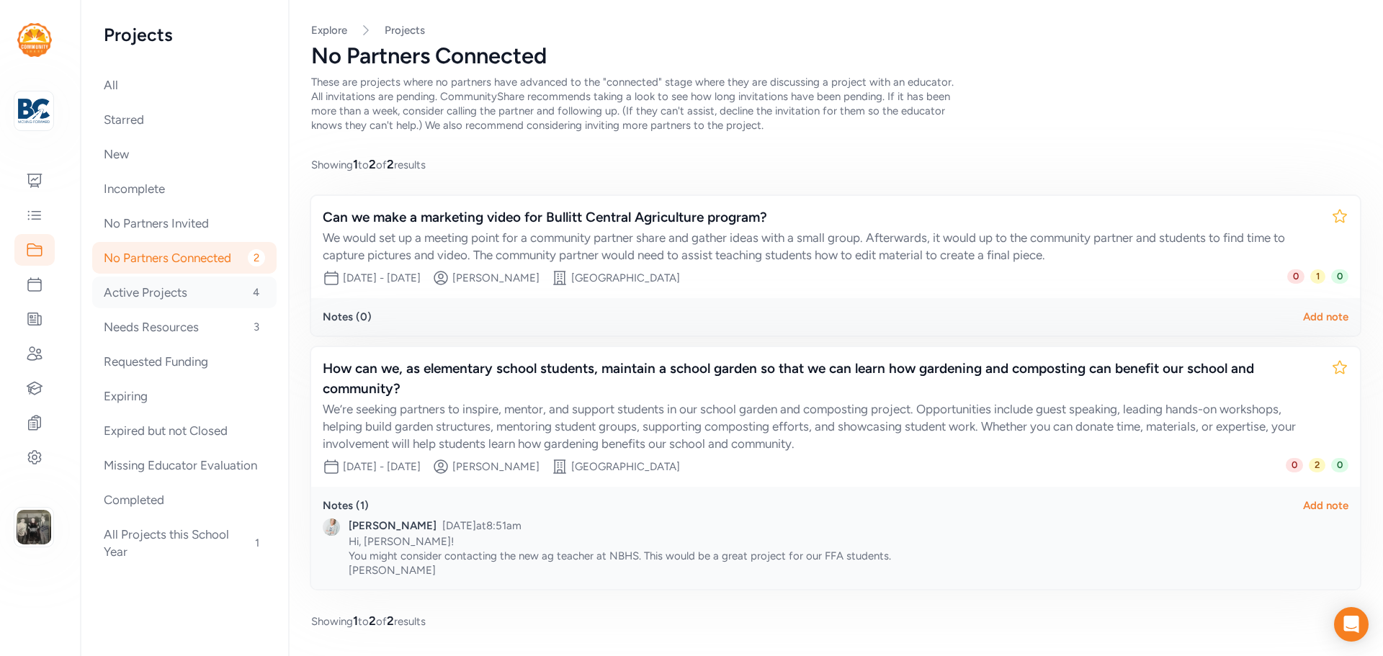
click at [140, 286] on div "Active Projects 4" at bounding box center [184, 293] width 184 height 32
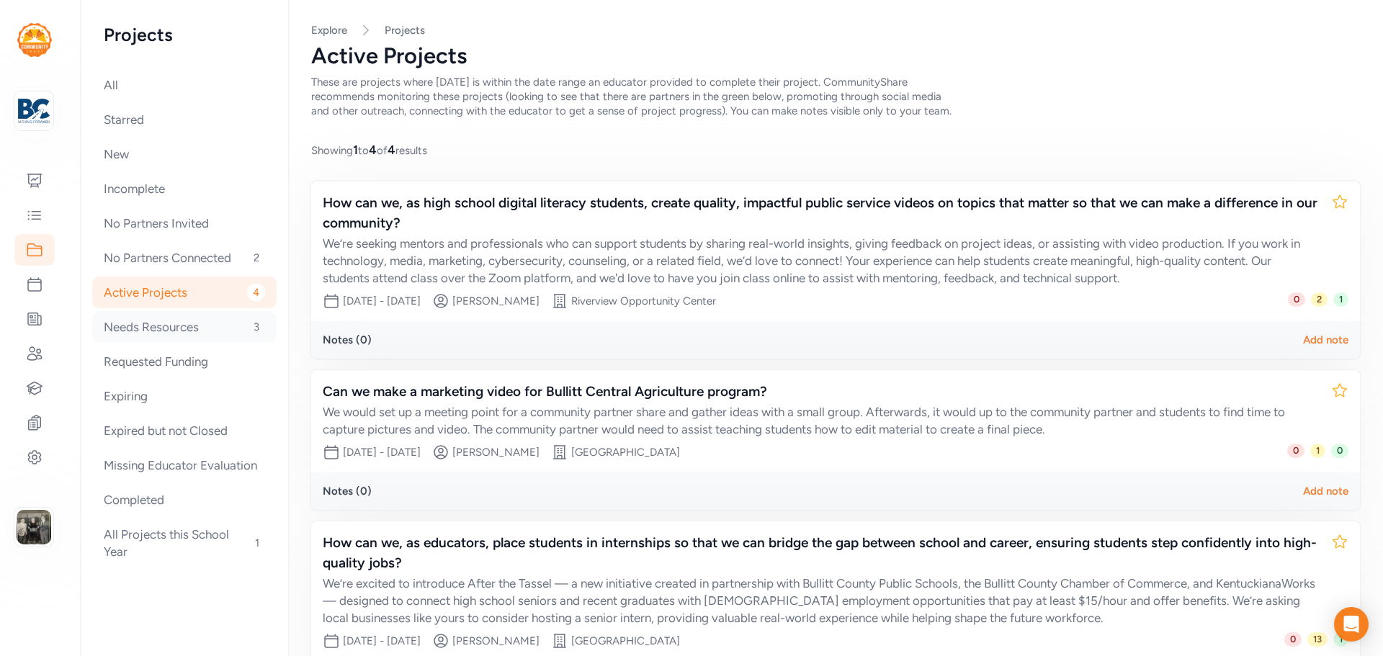
click at [145, 331] on div "Needs Resources 3" at bounding box center [184, 327] width 184 height 32
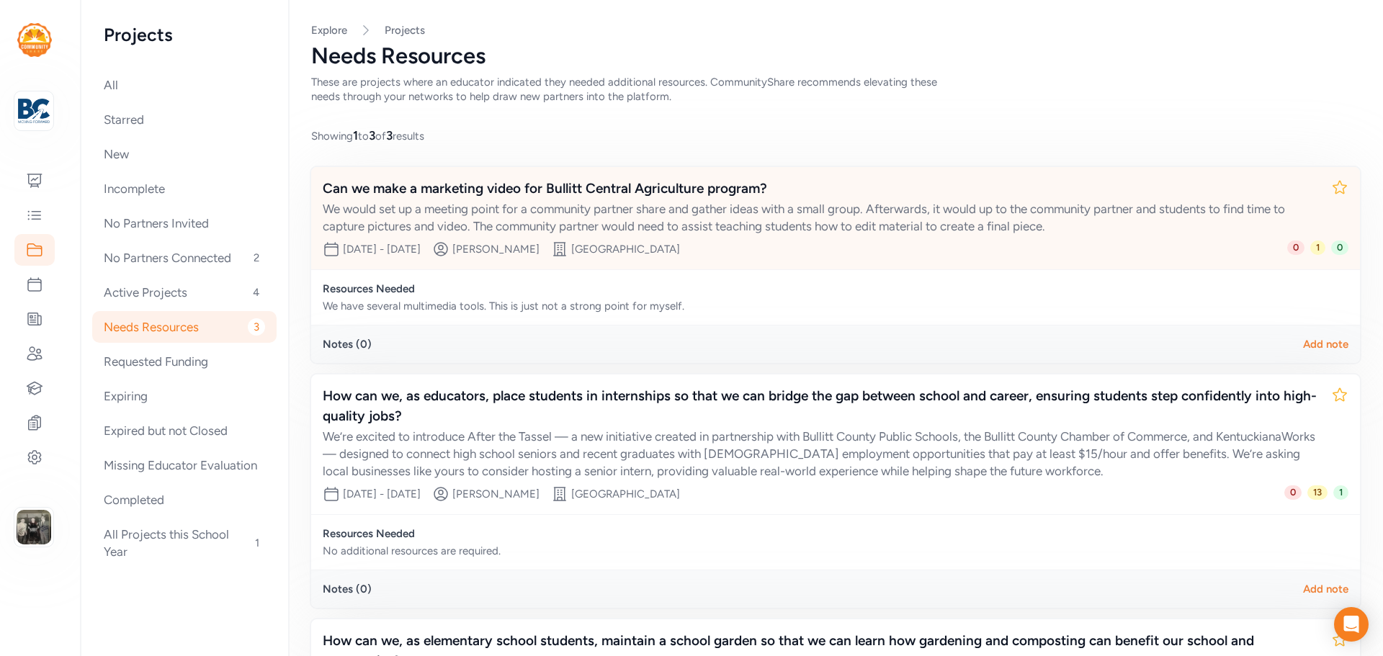
click at [678, 181] on div "Can we make a marketing video for Bullitt Central Agriculture program?" at bounding box center [821, 189] width 997 height 20
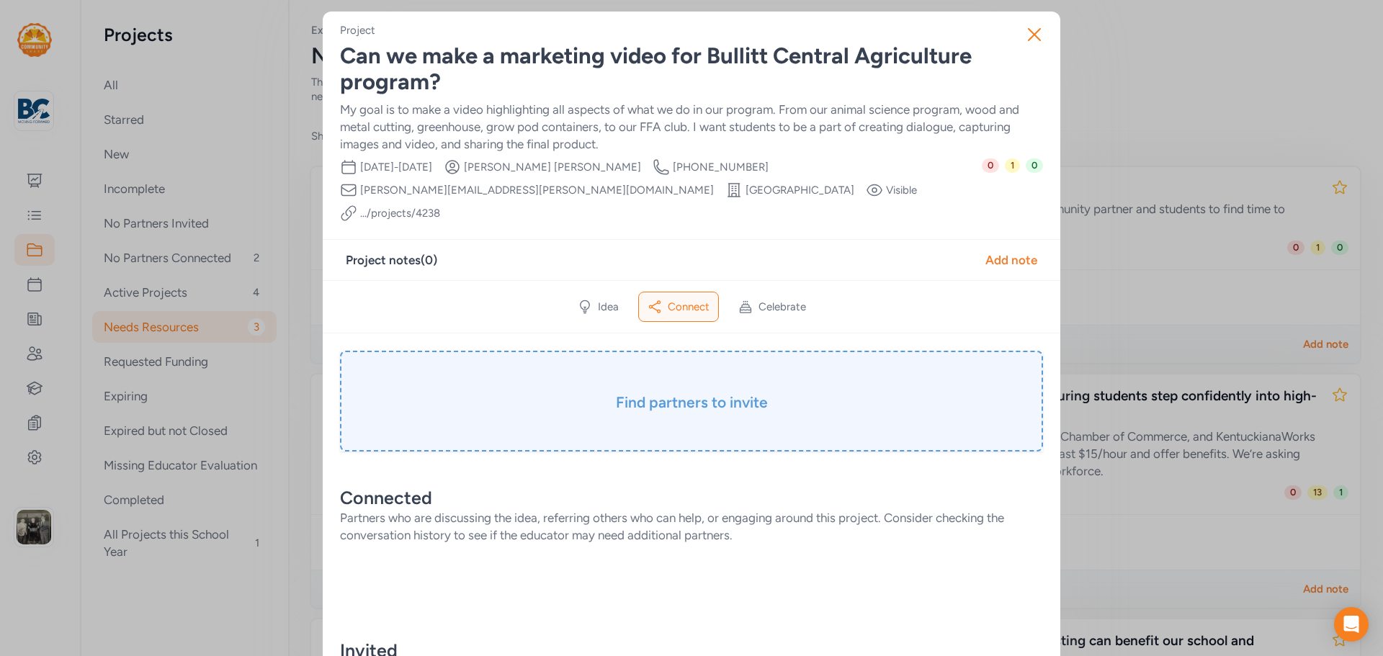
click at [707, 364] on div "Find partners to invite" at bounding box center [691, 401] width 703 height 101
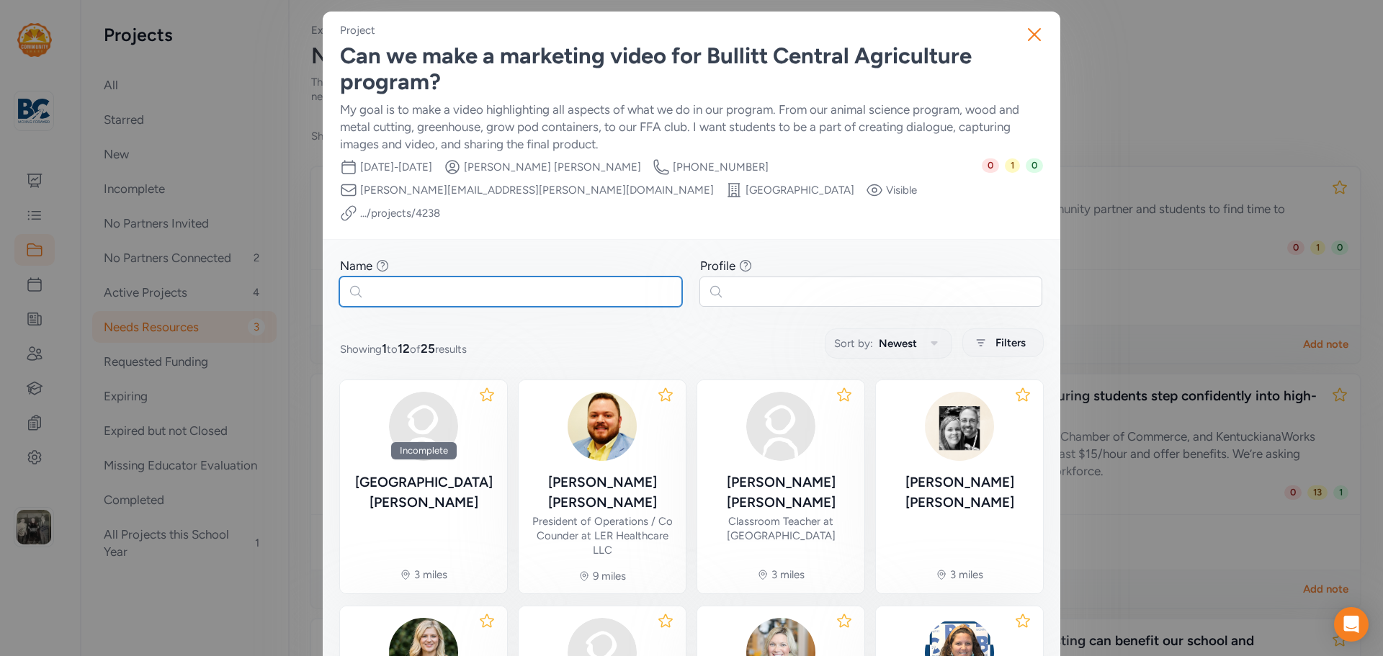
click at [543, 277] on input "text" at bounding box center [510, 292] width 343 height 30
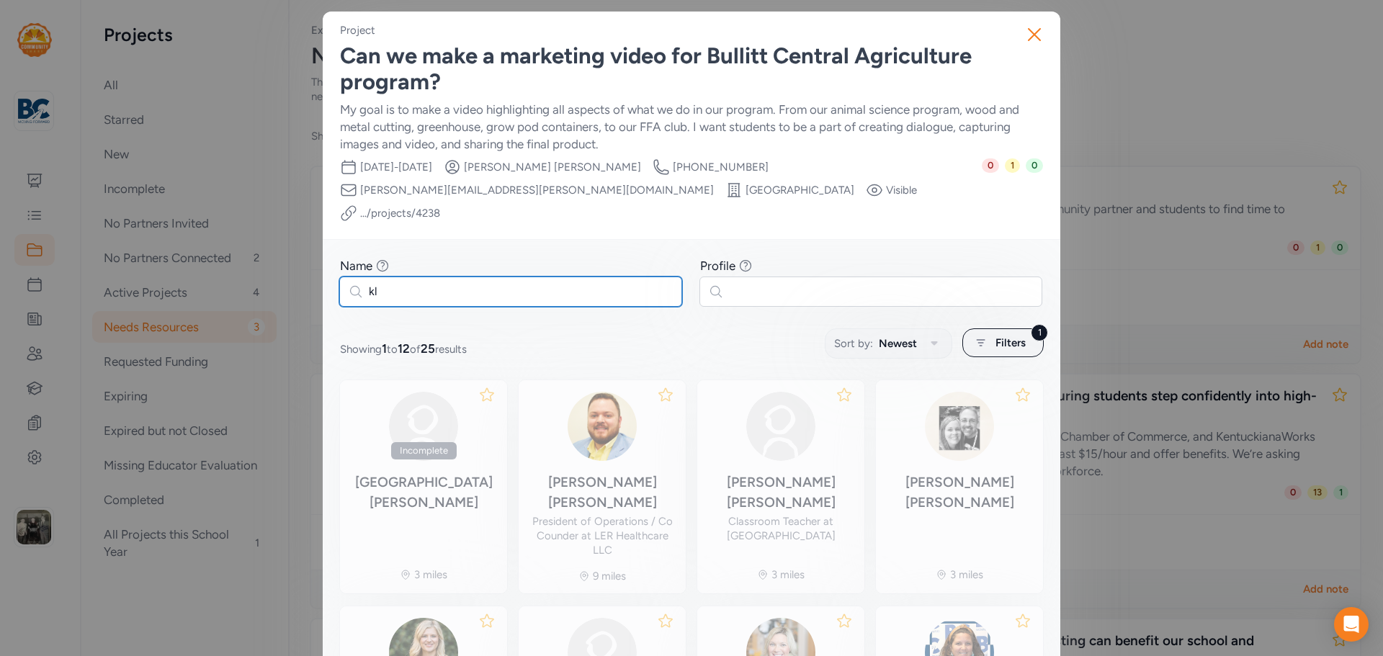
type input "k"
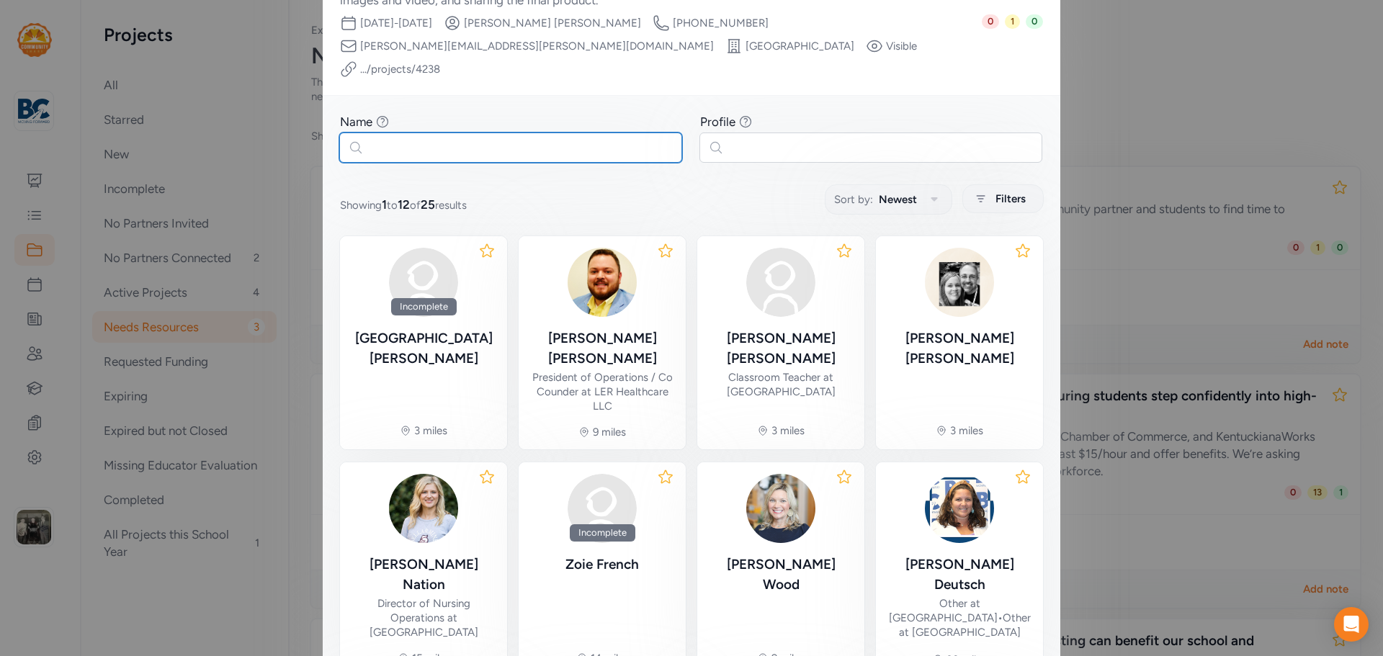
scroll to position [429, 0]
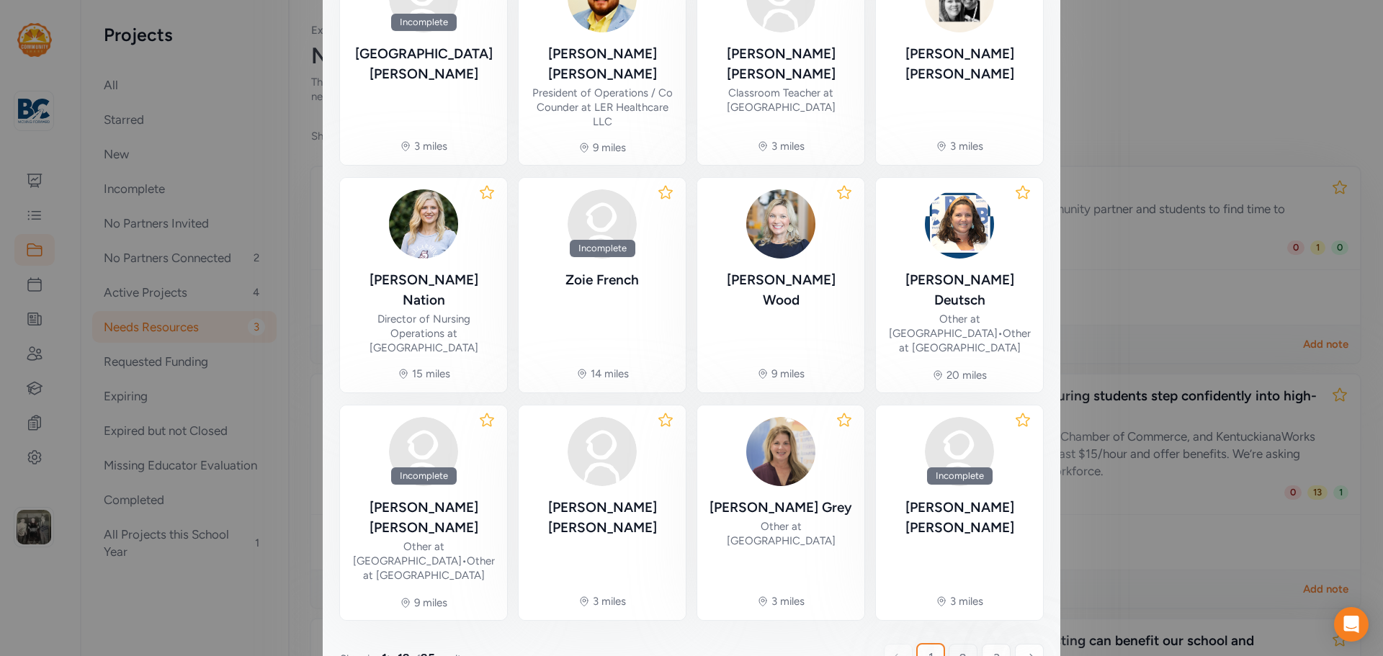
click at [952, 644] on link "2" at bounding box center [963, 658] width 29 height 29
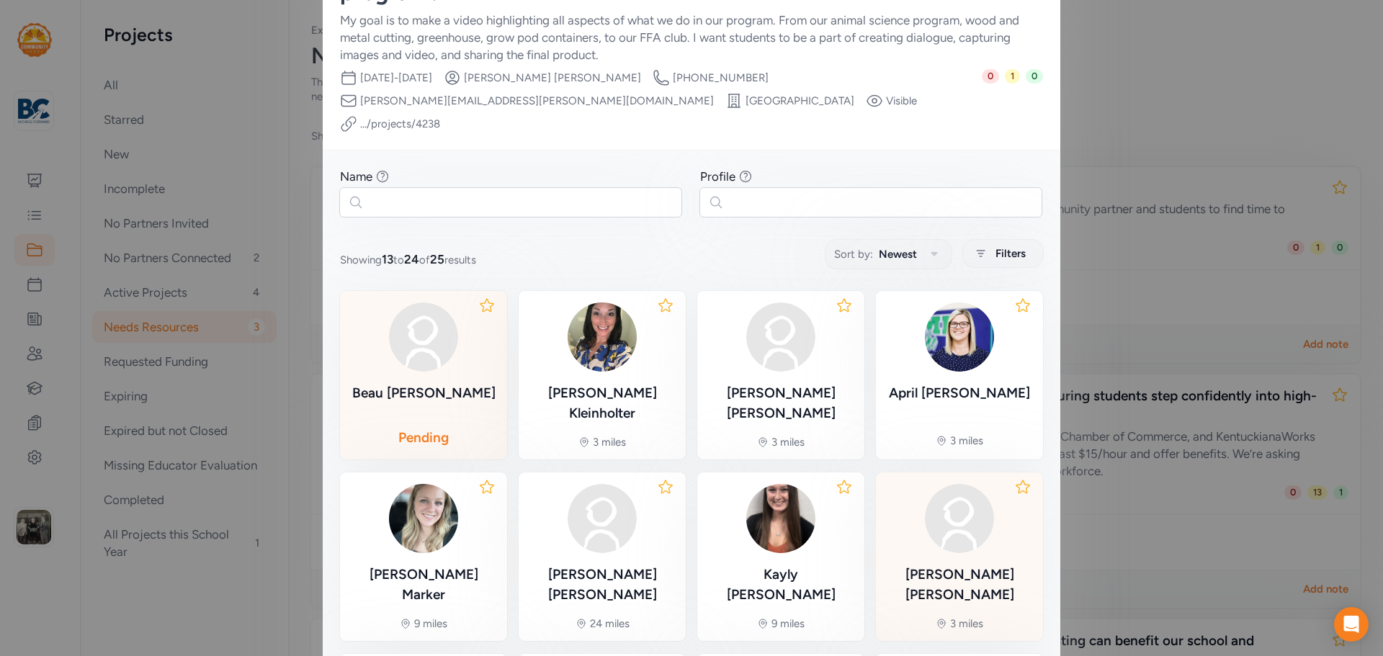
scroll to position [297, 0]
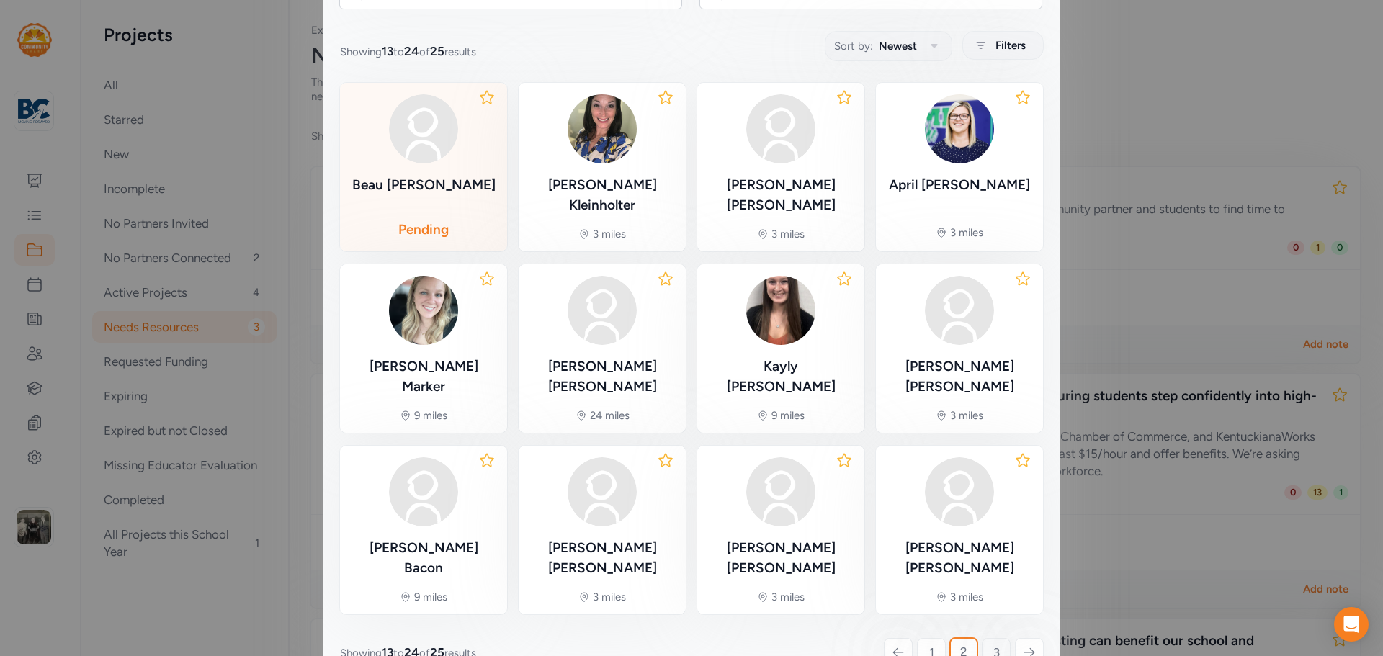
click at [994, 644] on span "3" at bounding box center [996, 652] width 6 height 17
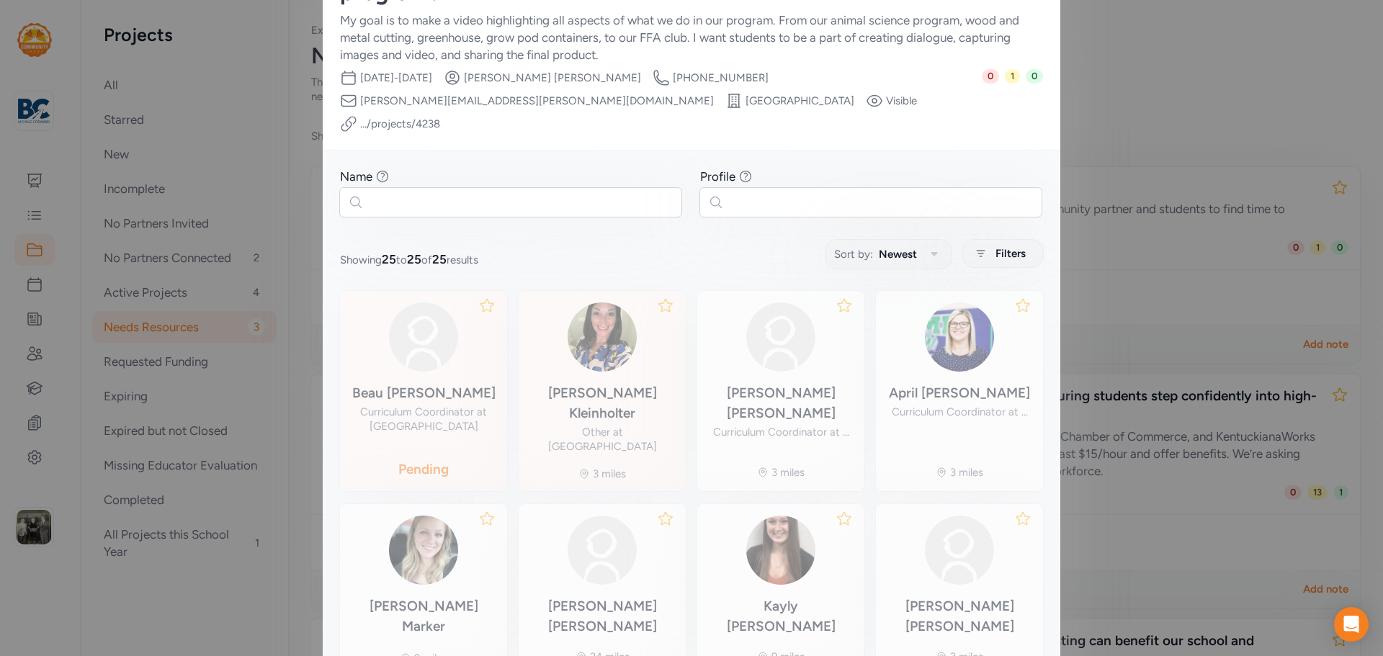
click at [635, 383] on div "[PERSON_NAME]" at bounding box center [602, 403] width 144 height 40
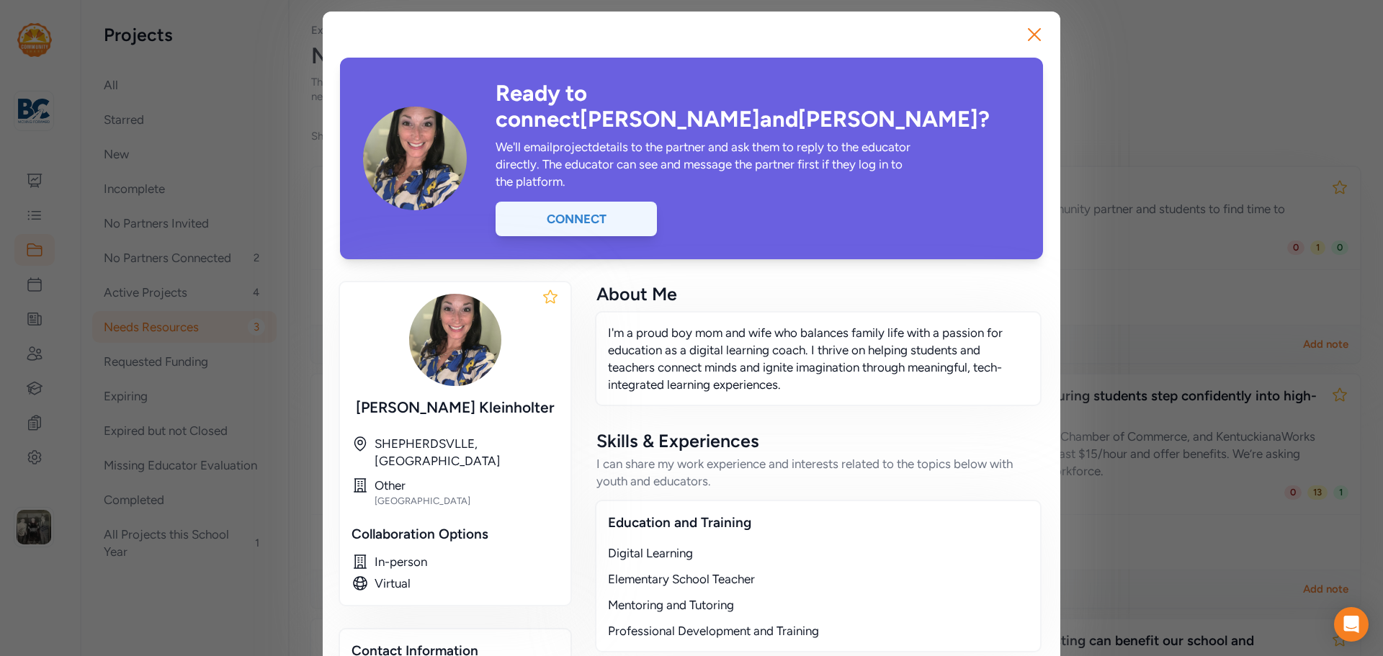
click at [565, 202] on div "Connect" at bounding box center [576, 219] width 161 height 35
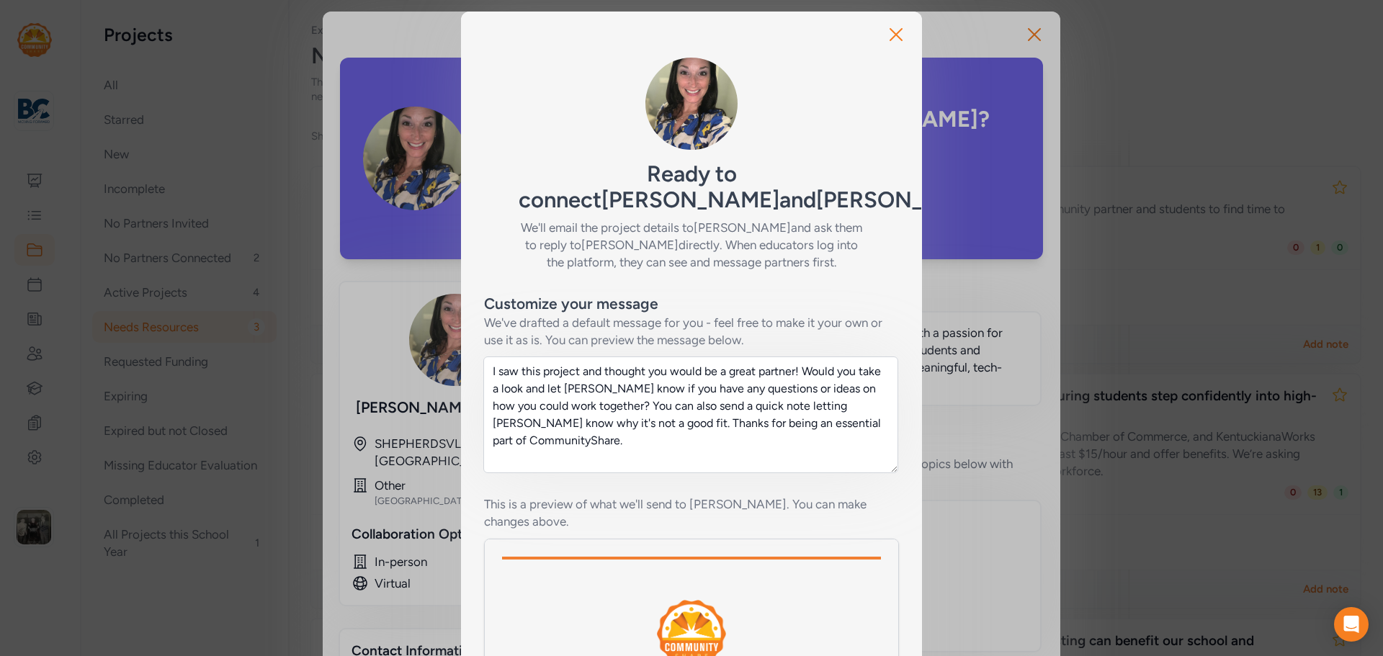
scroll to position [246, 0]
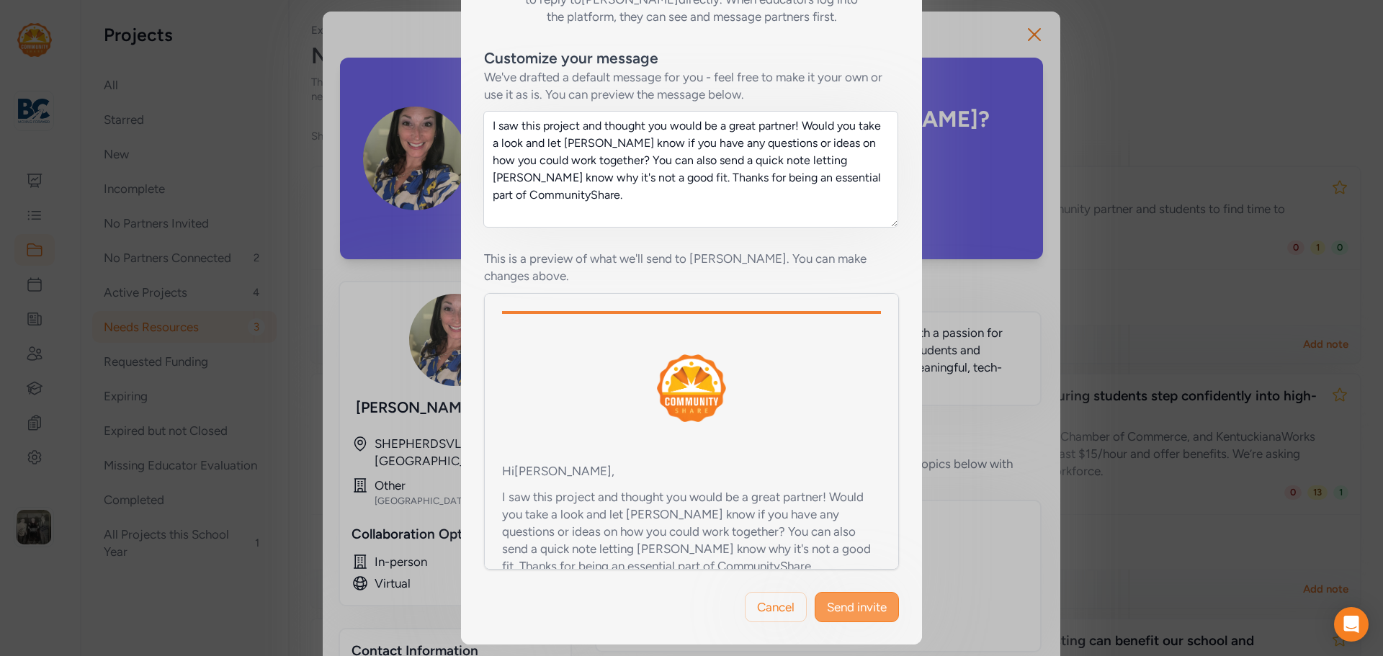
click at [837, 601] on span "Send invite" at bounding box center [857, 607] width 60 height 17
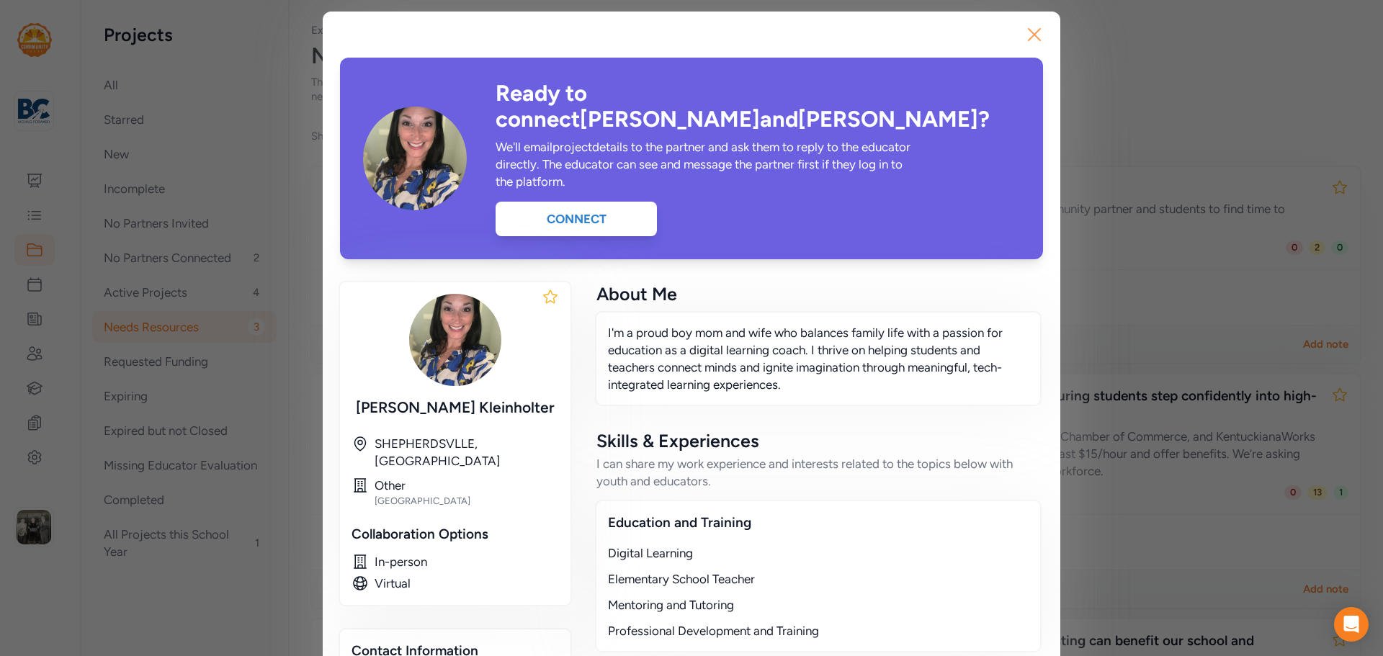
click at [1029, 39] on icon "button" at bounding box center [1034, 34] width 23 height 23
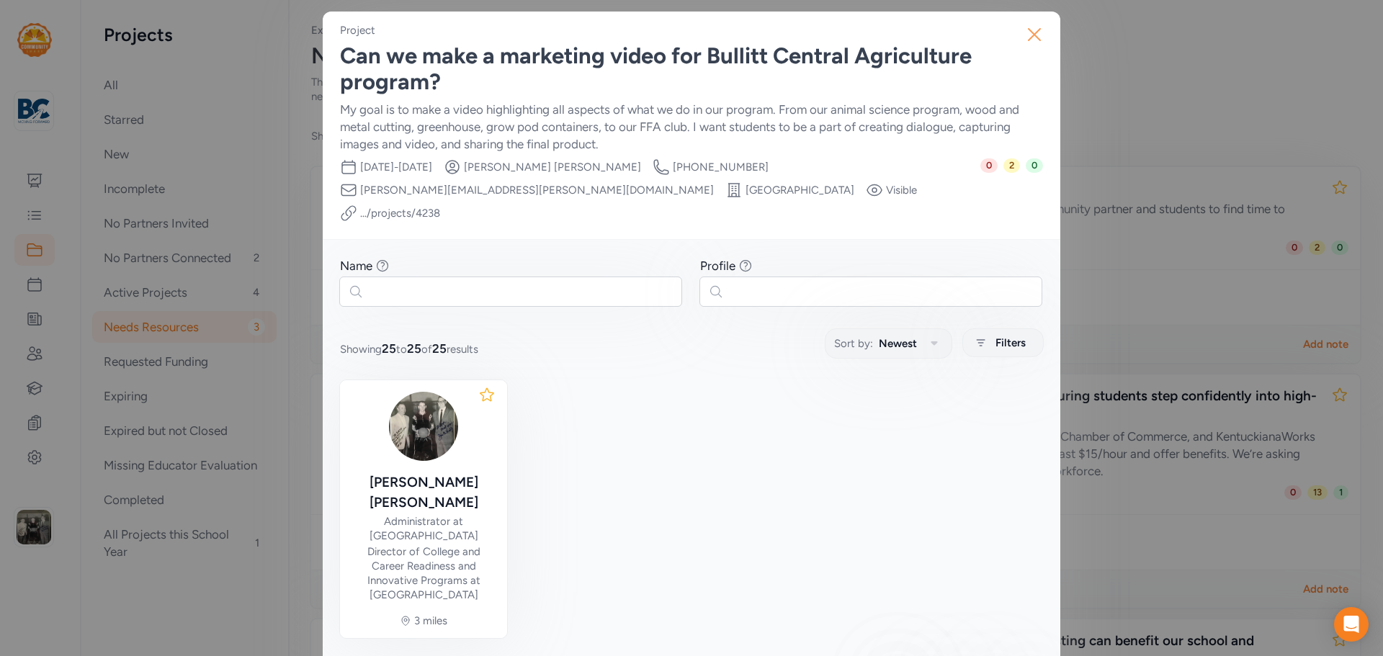
click at [1029, 40] on icon "button" at bounding box center [1035, 35] width 12 height 12
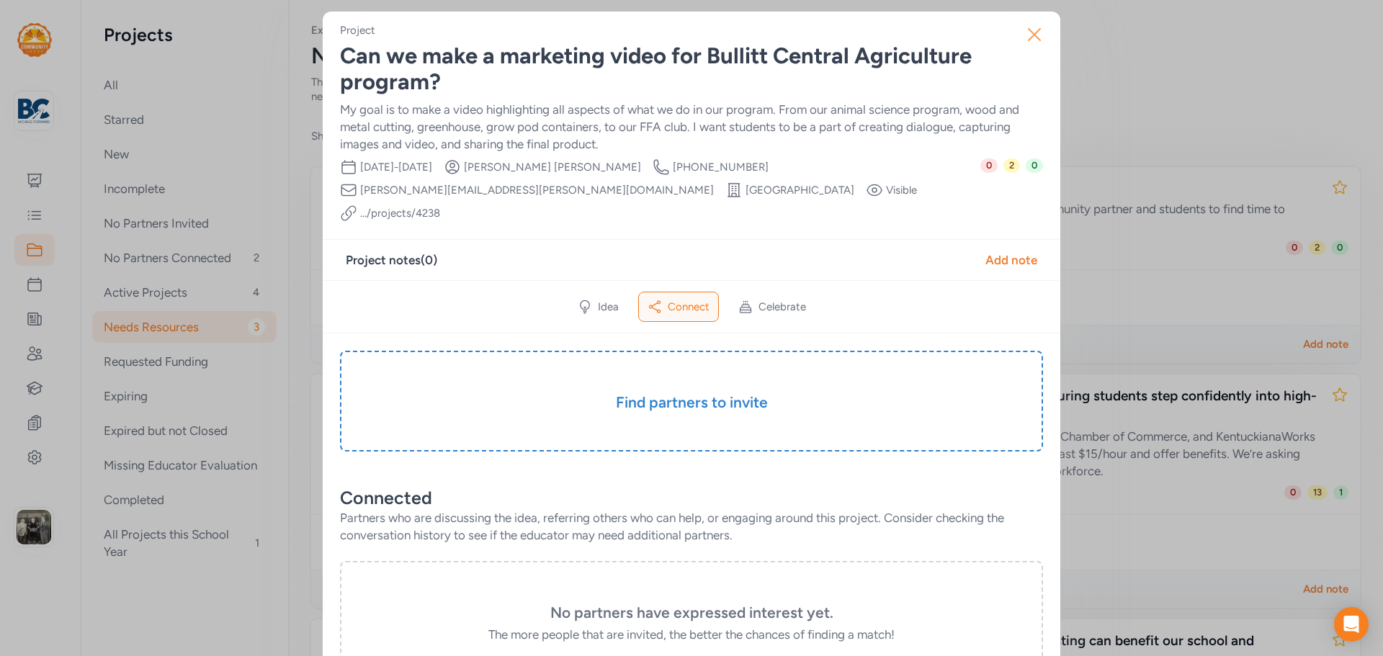
click at [1033, 30] on icon "button" at bounding box center [1035, 35] width 12 height 12
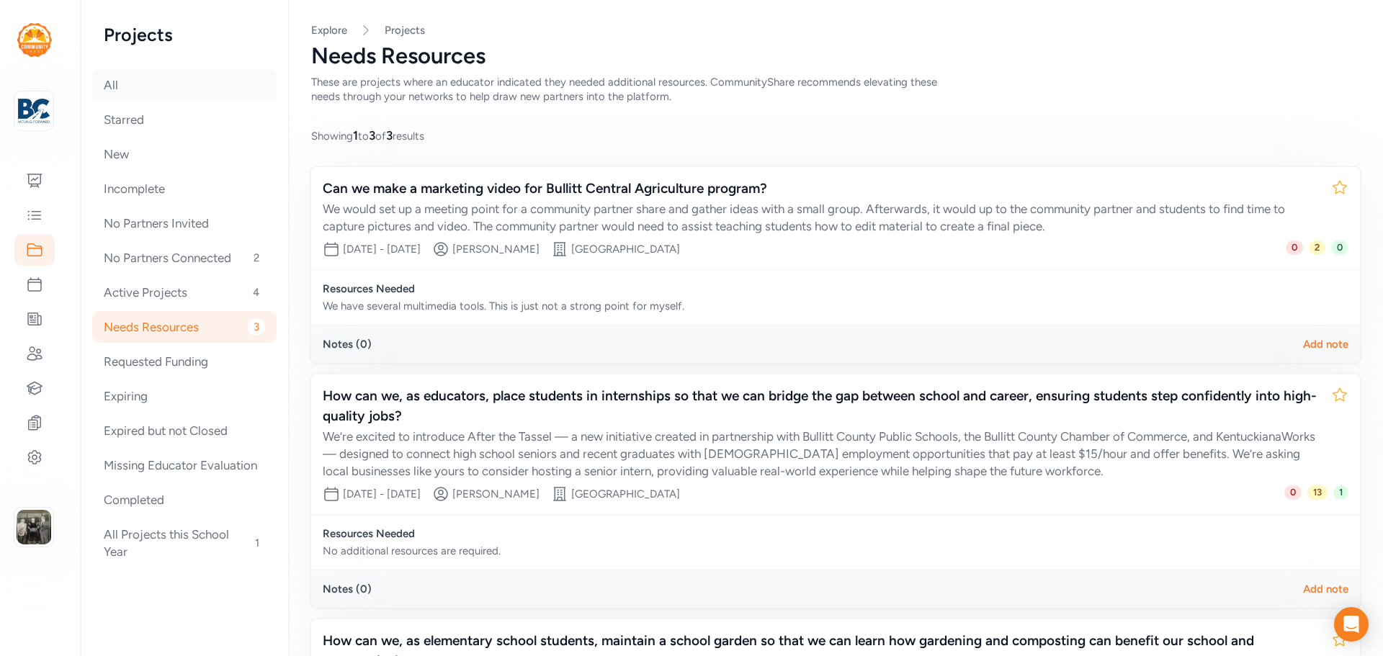
click at [127, 81] on div "All" at bounding box center [184, 85] width 184 height 32
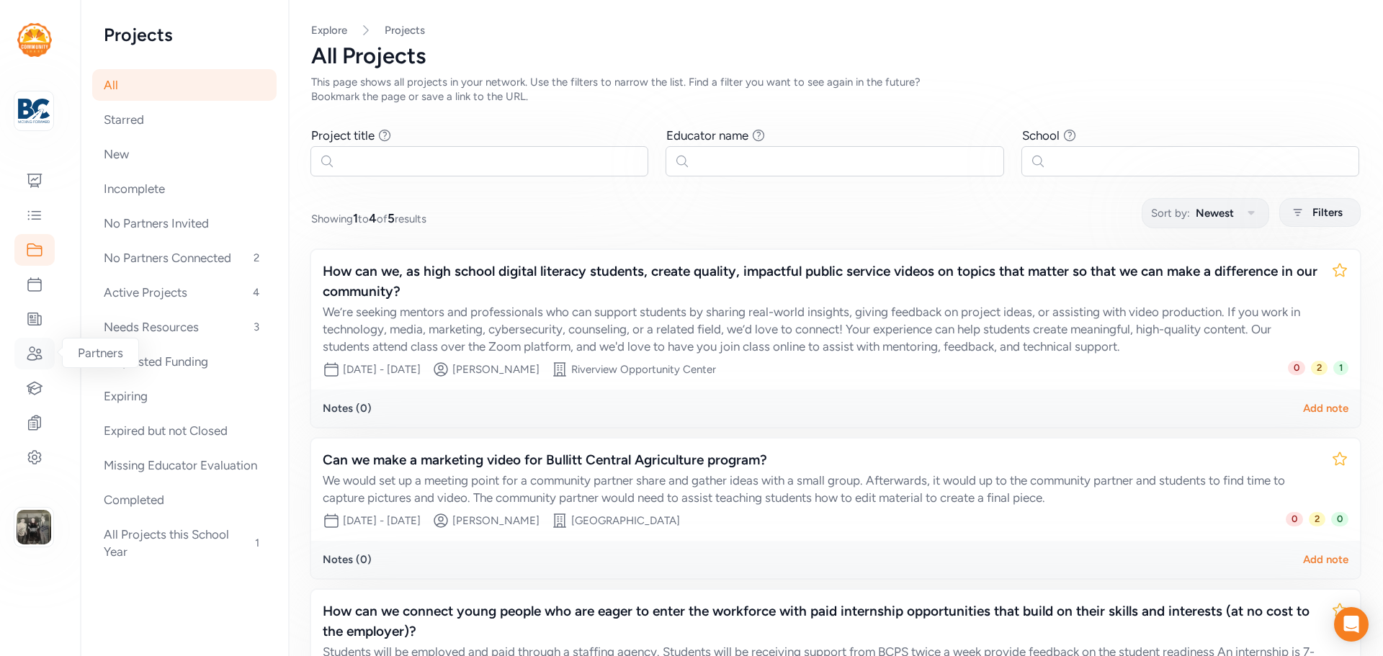
click at [36, 351] on icon at bounding box center [34, 353] width 17 height 17
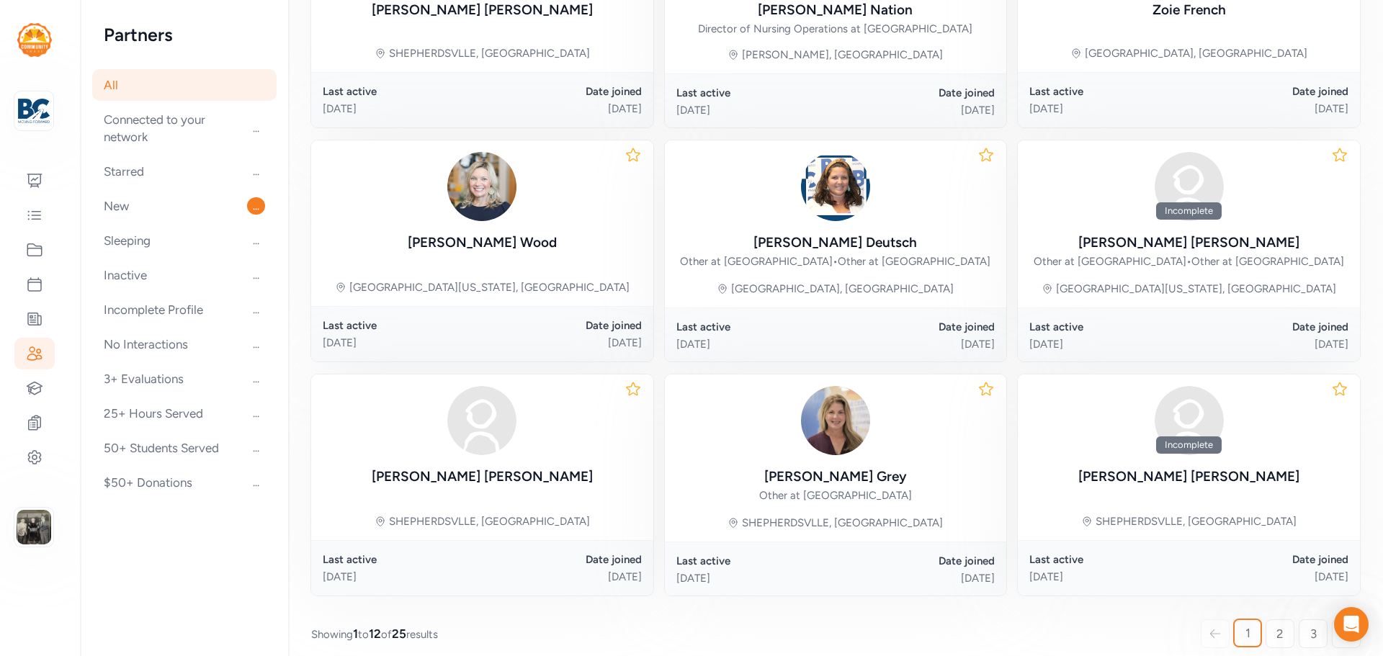
scroll to position [644, 0]
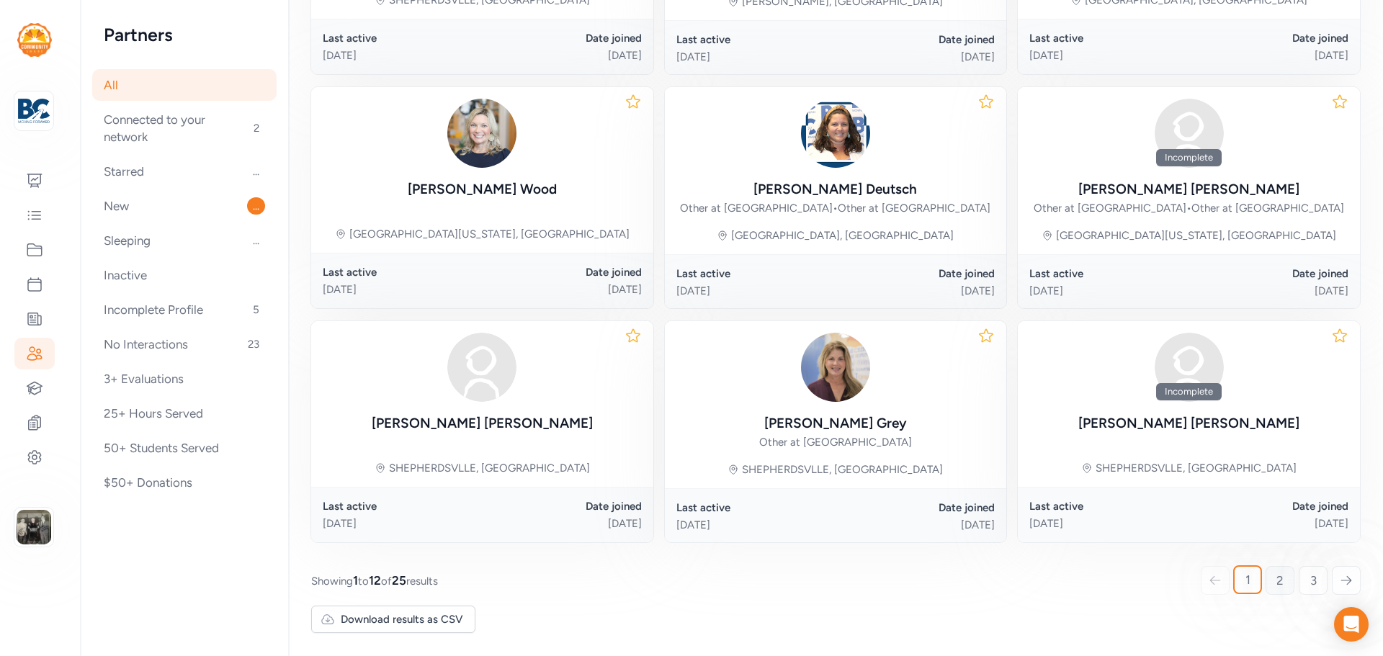
click at [1266, 575] on link "2" at bounding box center [1280, 580] width 29 height 29
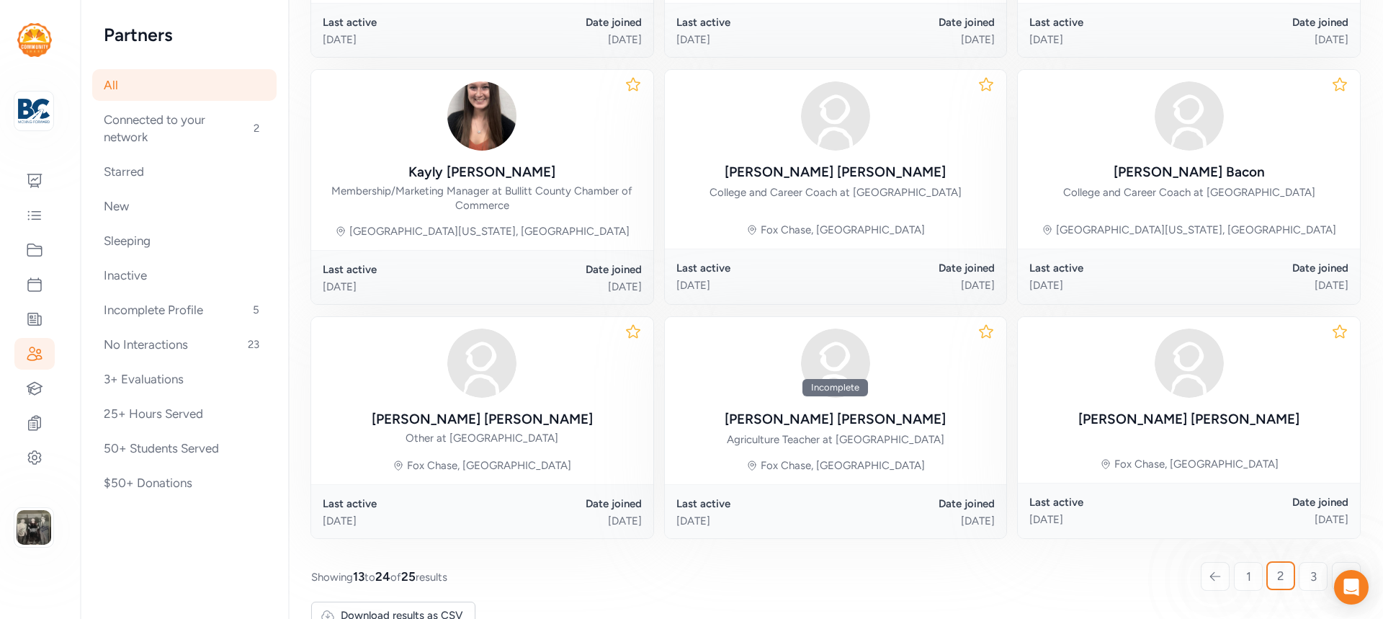
scroll to position [696, 0]
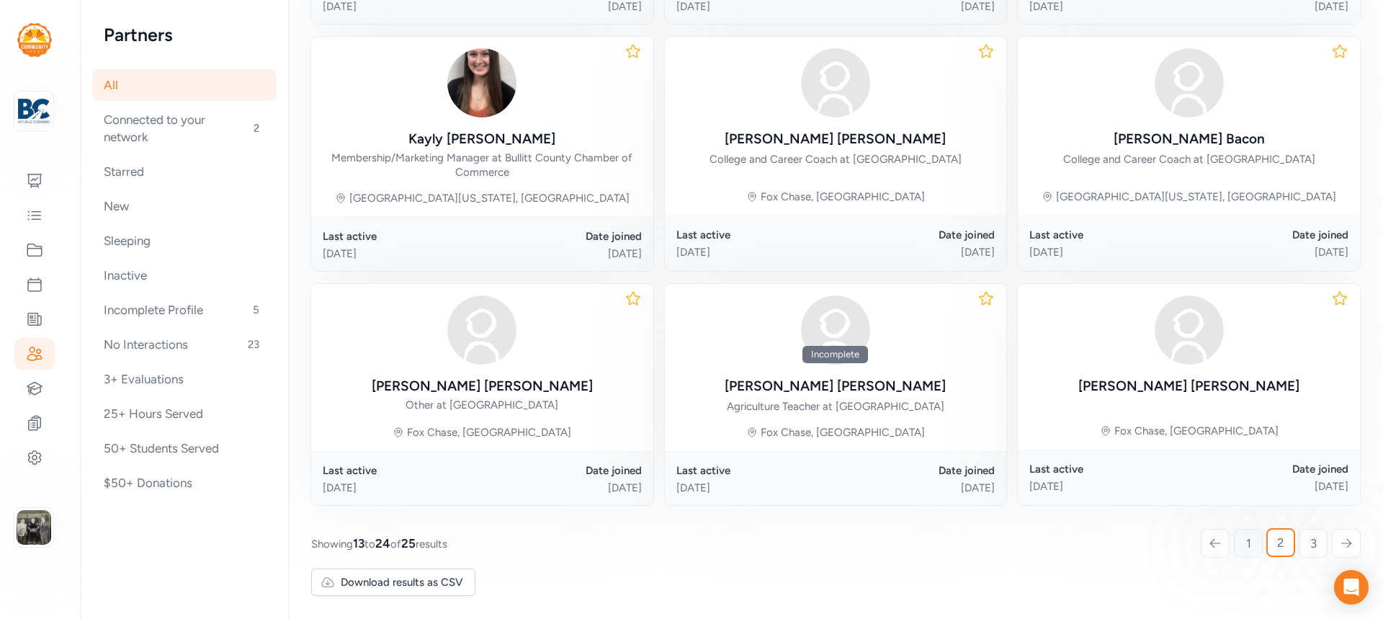
click at [1234, 539] on link "1" at bounding box center [1248, 543] width 29 height 29
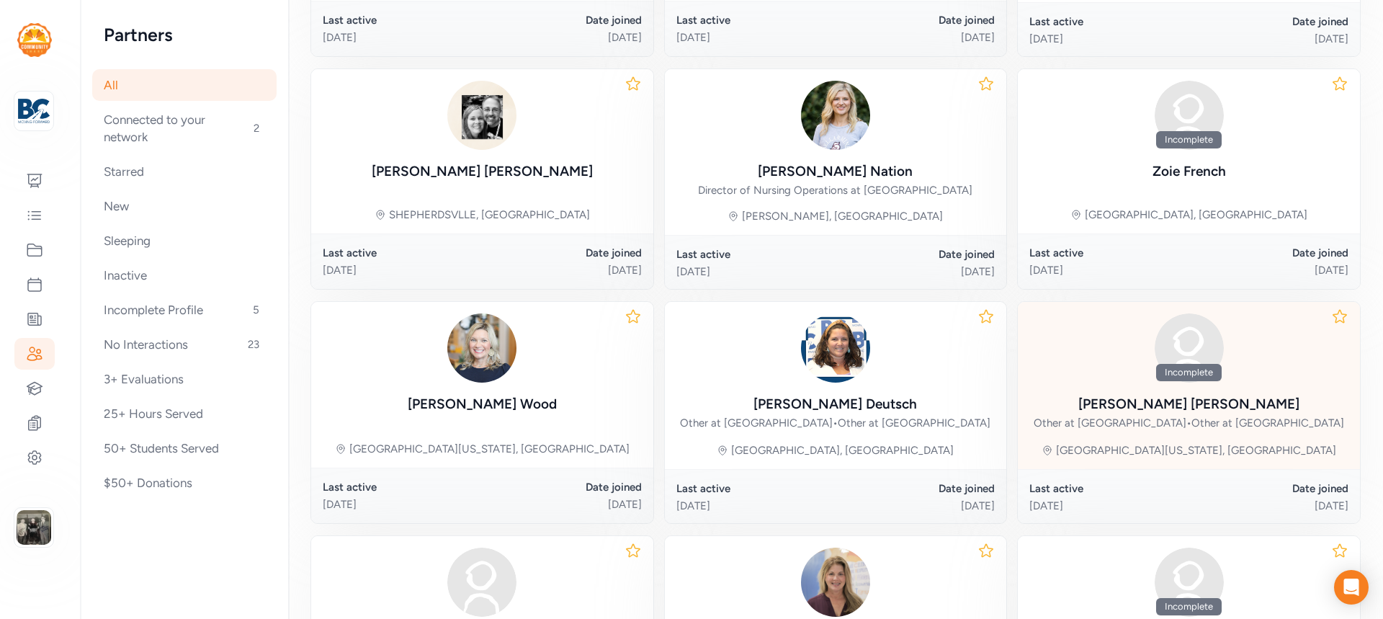
scroll to position [681, 0]
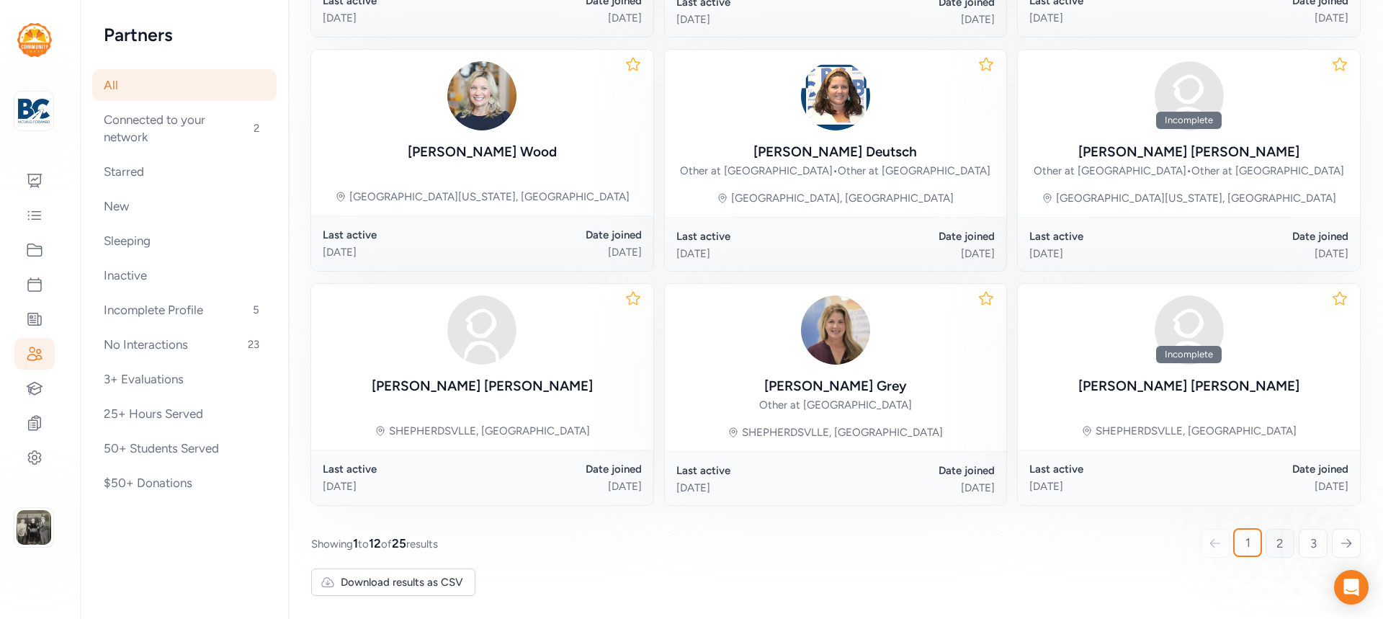
click at [1266, 536] on link "2" at bounding box center [1280, 543] width 29 height 29
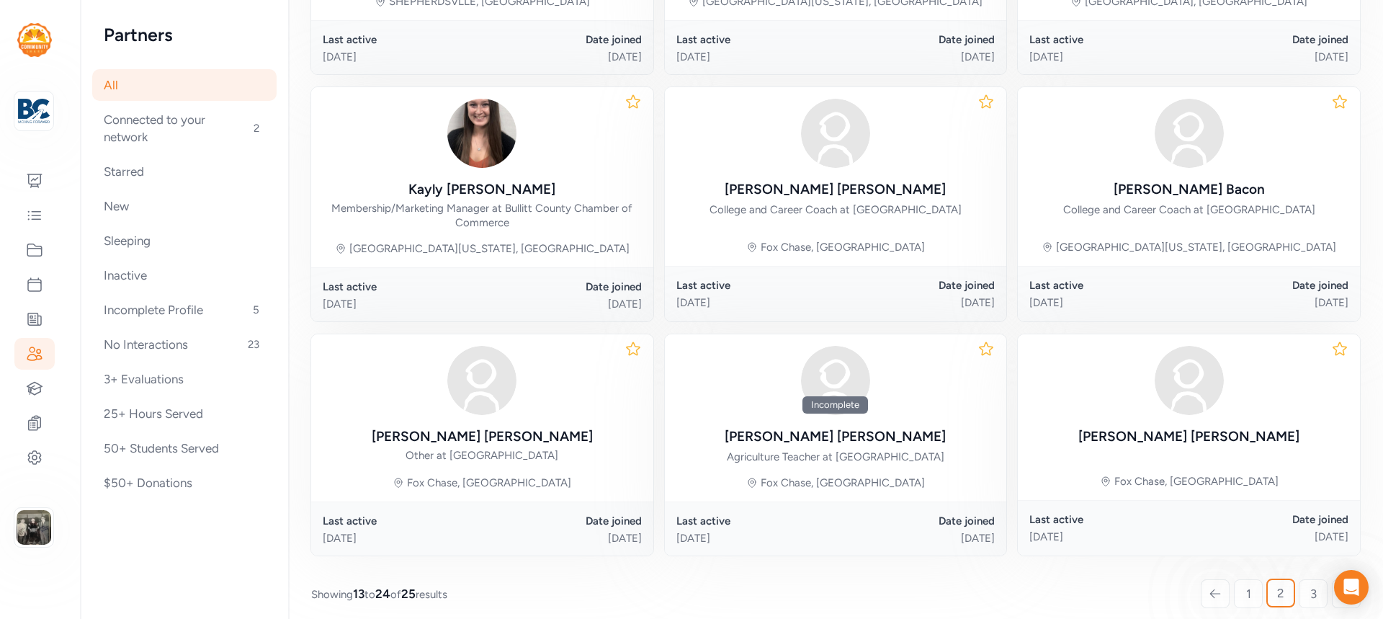
scroll to position [696, 0]
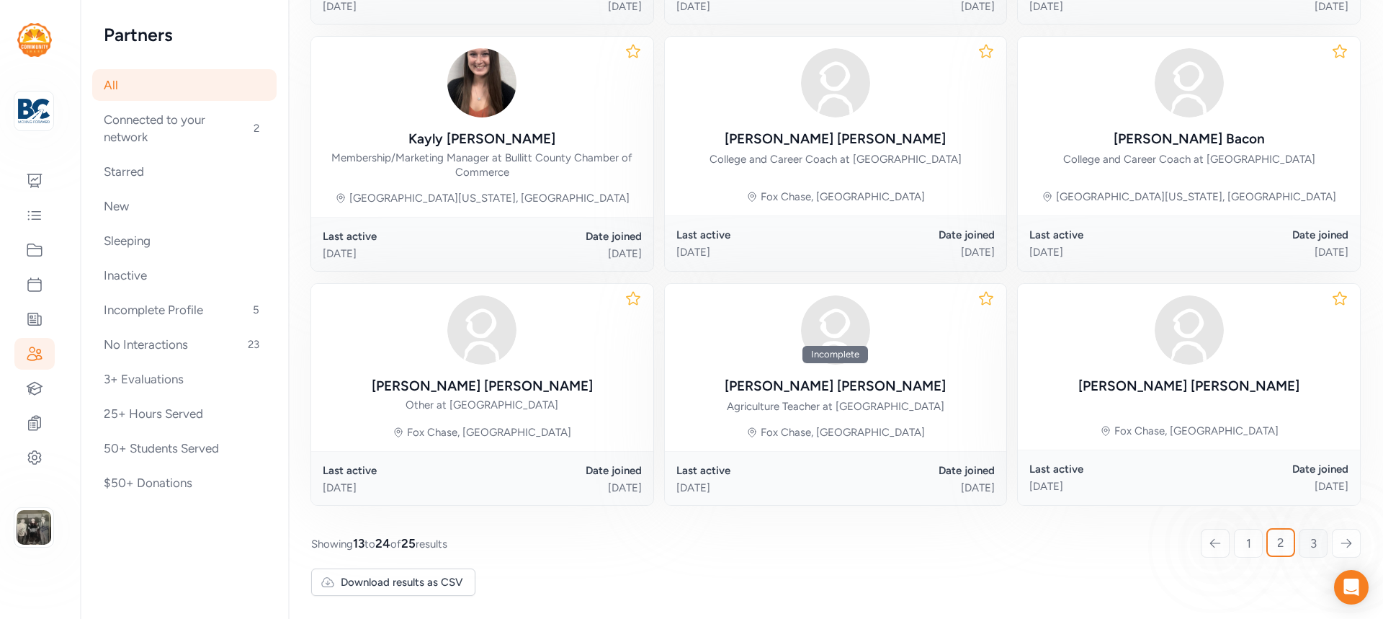
click at [1310, 536] on span "3" at bounding box center [1313, 542] width 6 height 17
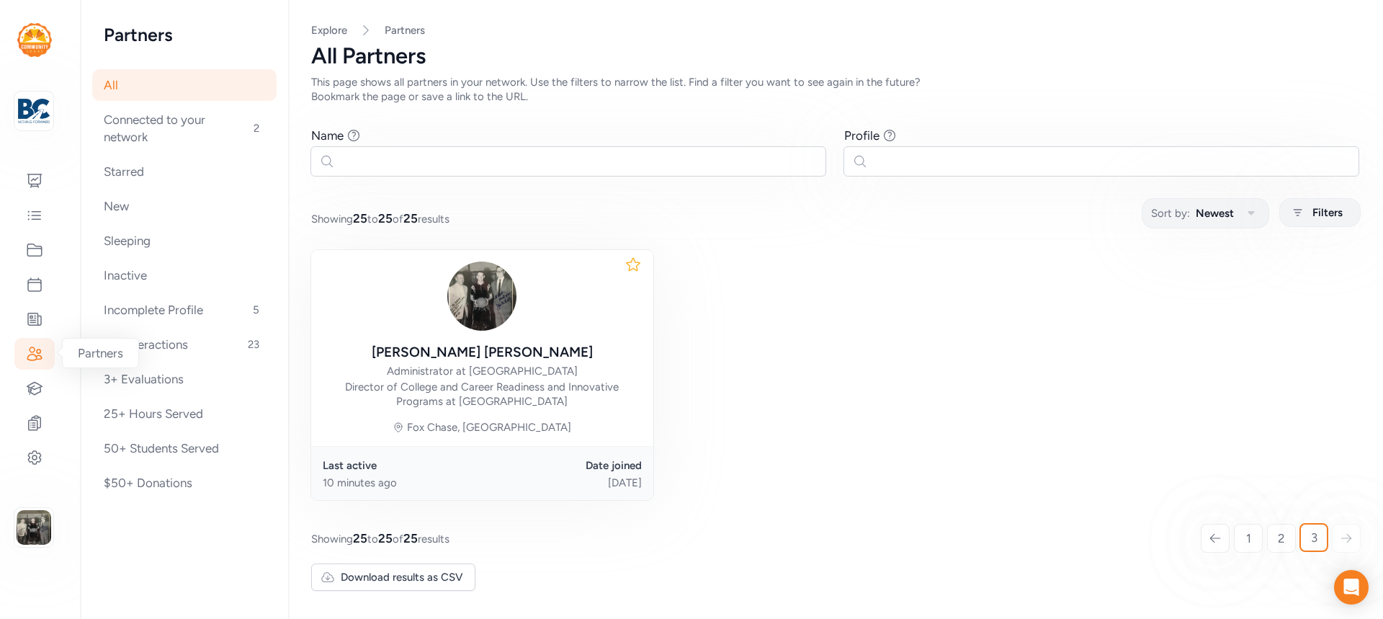
click at [37, 357] on icon at bounding box center [34, 353] width 17 height 17
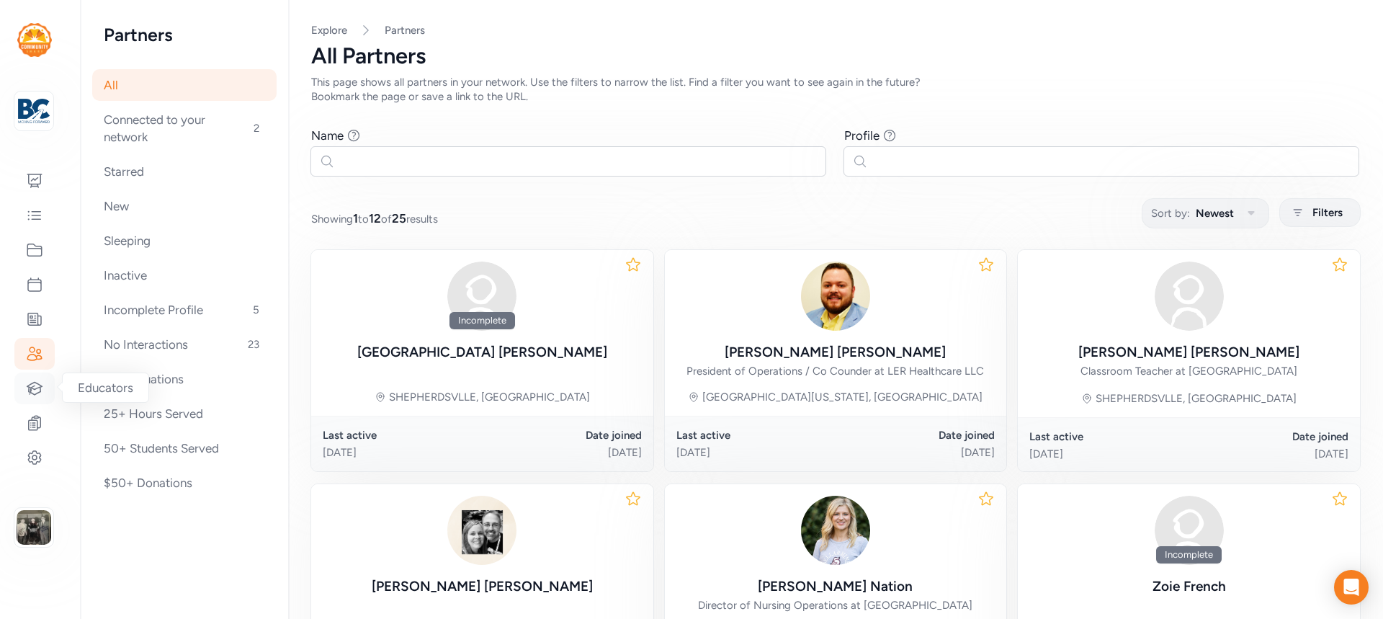
click at [32, 384] on icon at bounding box center [34, 388] width 15 height 12
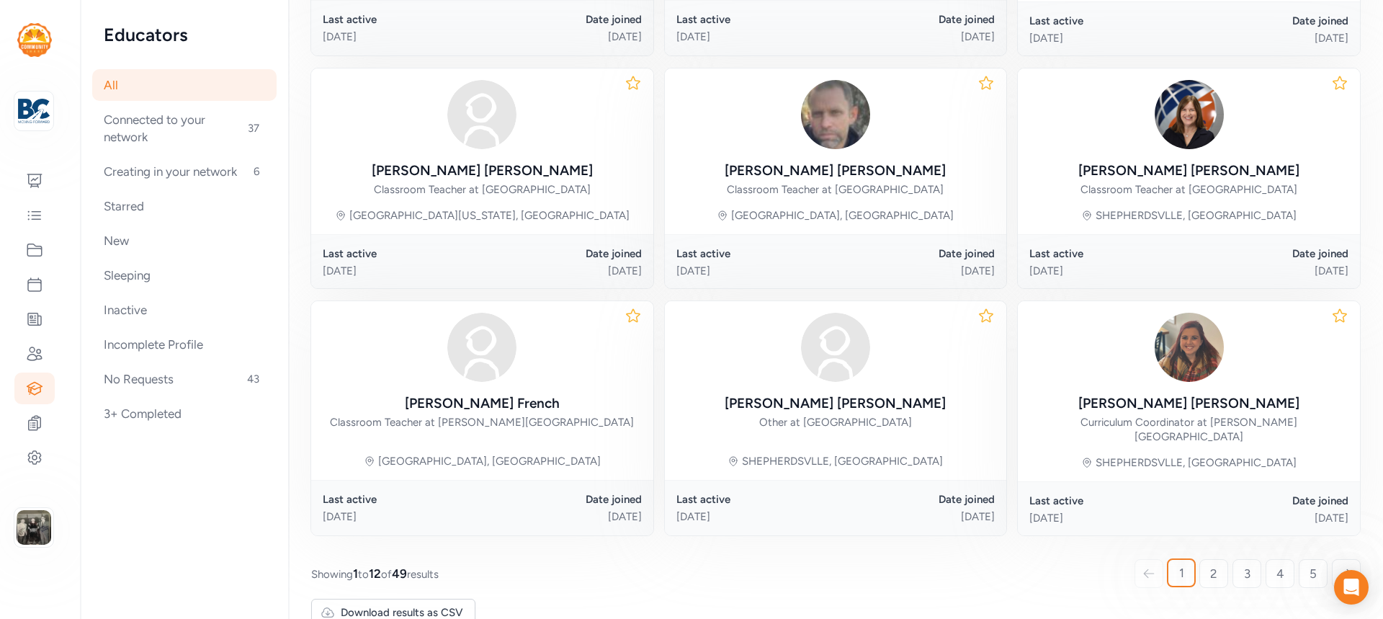
scroll to position [664, 0]
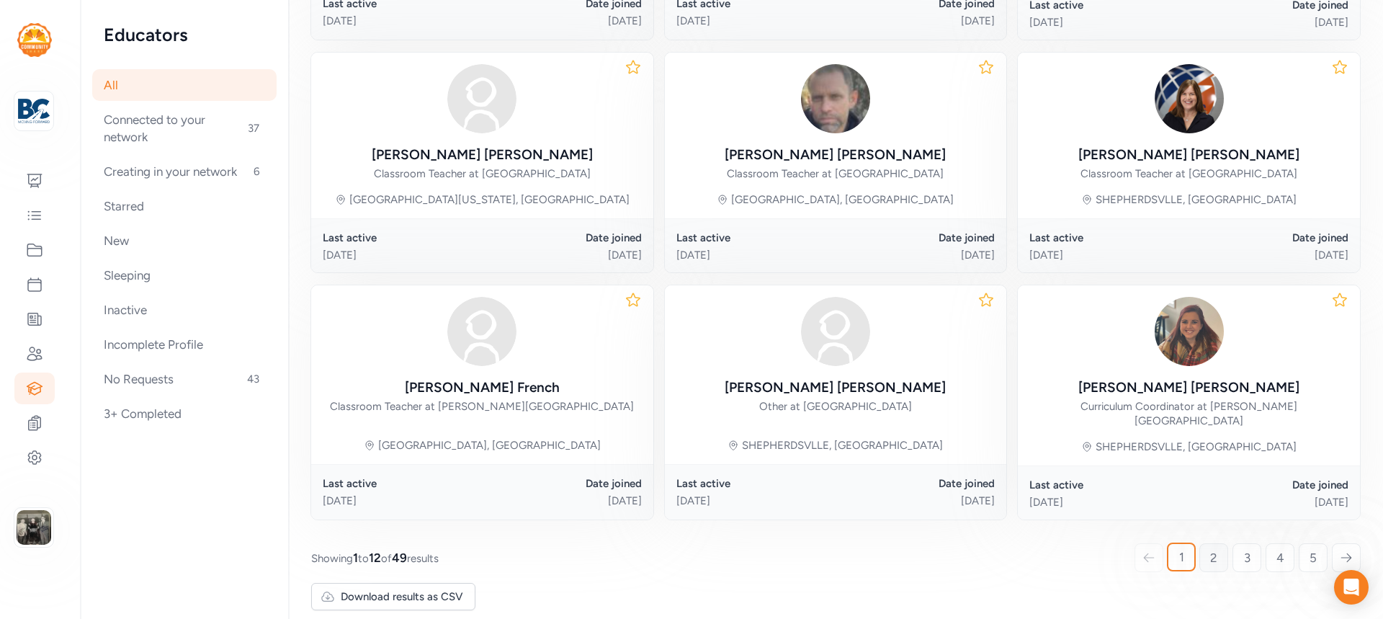
click at [1199, 543] on link "2" at bounding box center [1213, 557] width 29 height 29
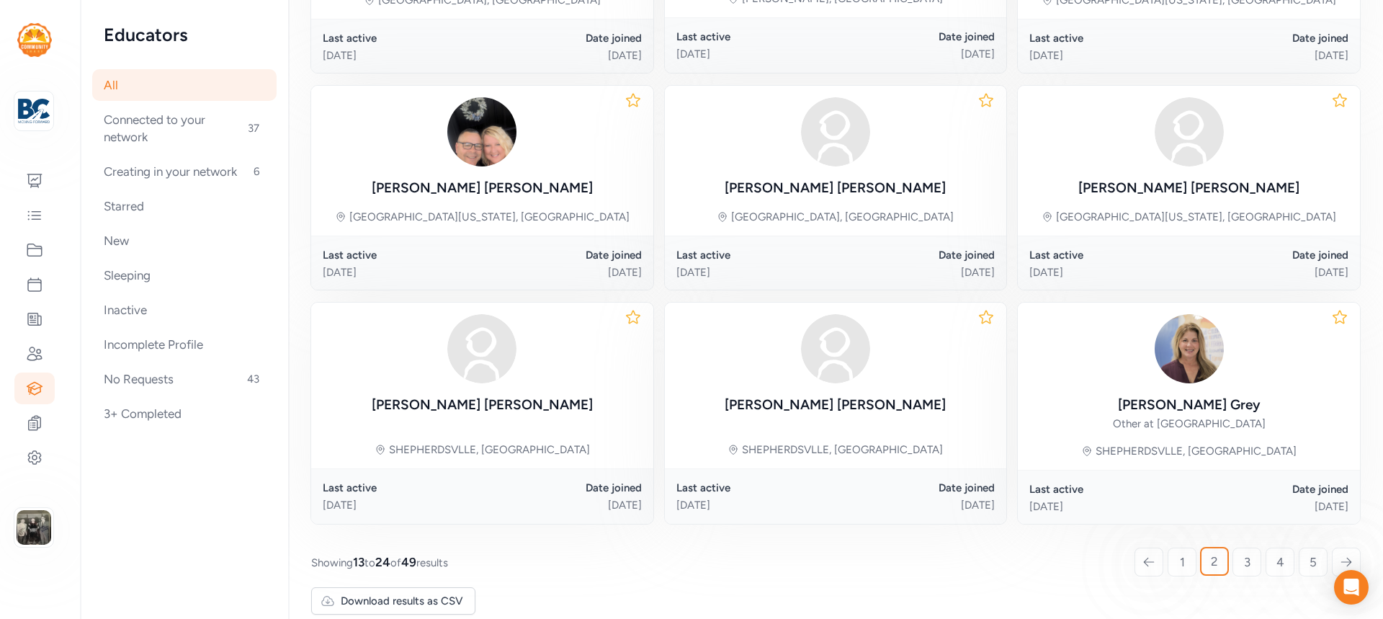
scroll to position [644, 0]
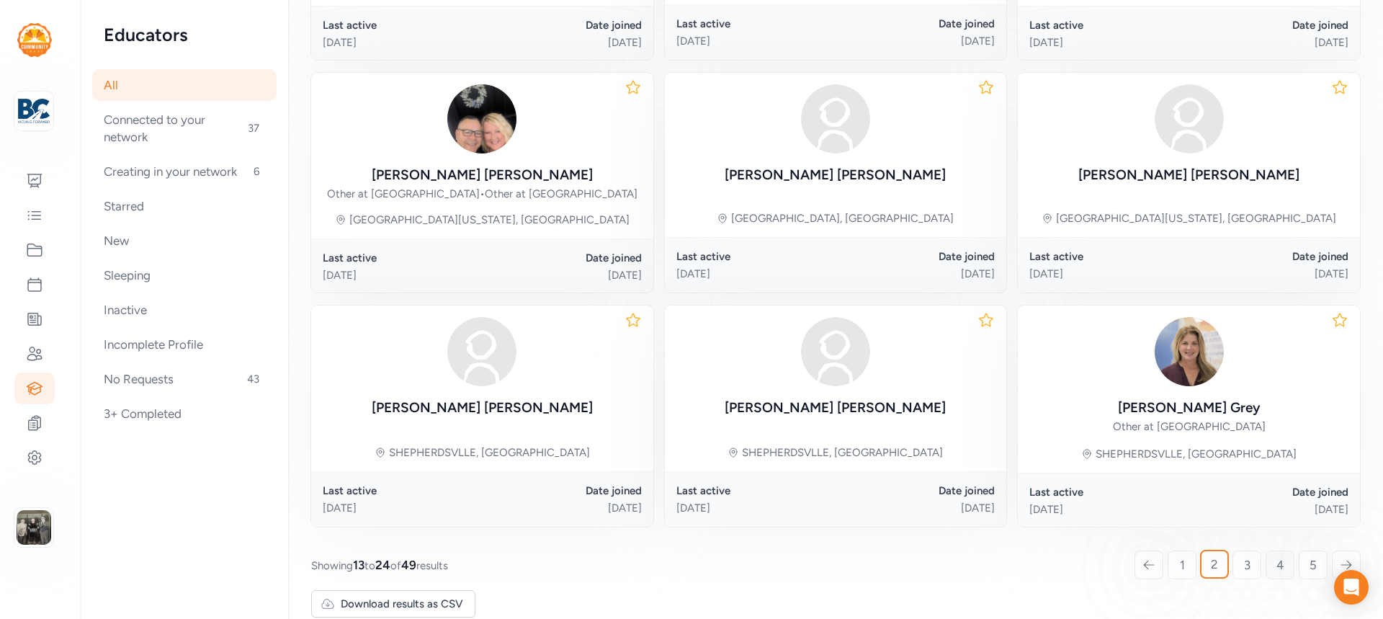
click at [1299, 579] on link "5" at bounding box center [1313, 564] width 29 height 29
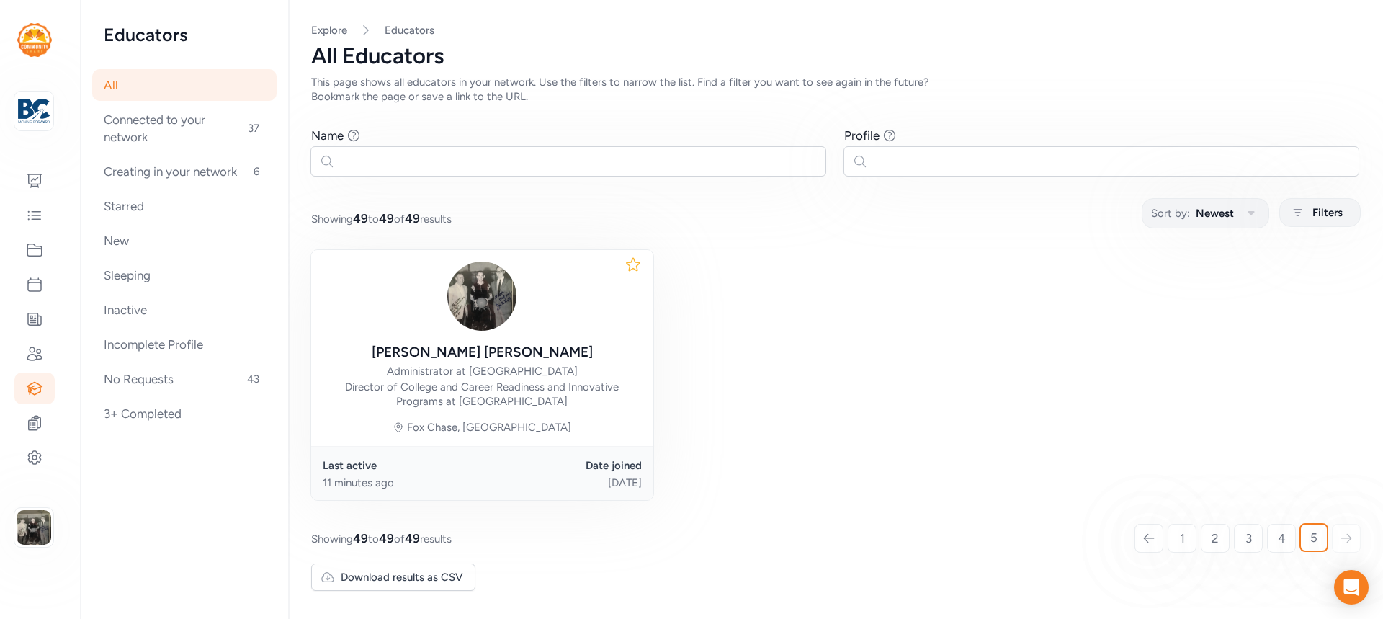
click at [1154, 534] on icon at bounding box center [1148, 538] width 13 height 14
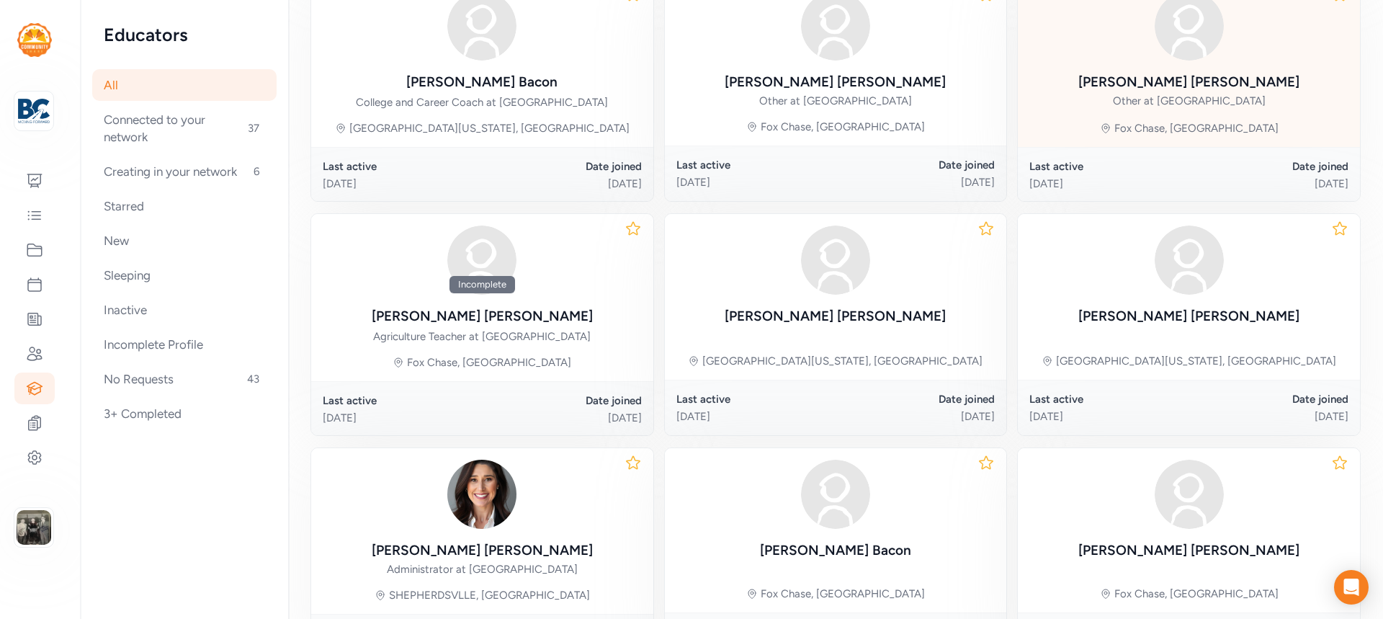
scroll to position [667, 0]
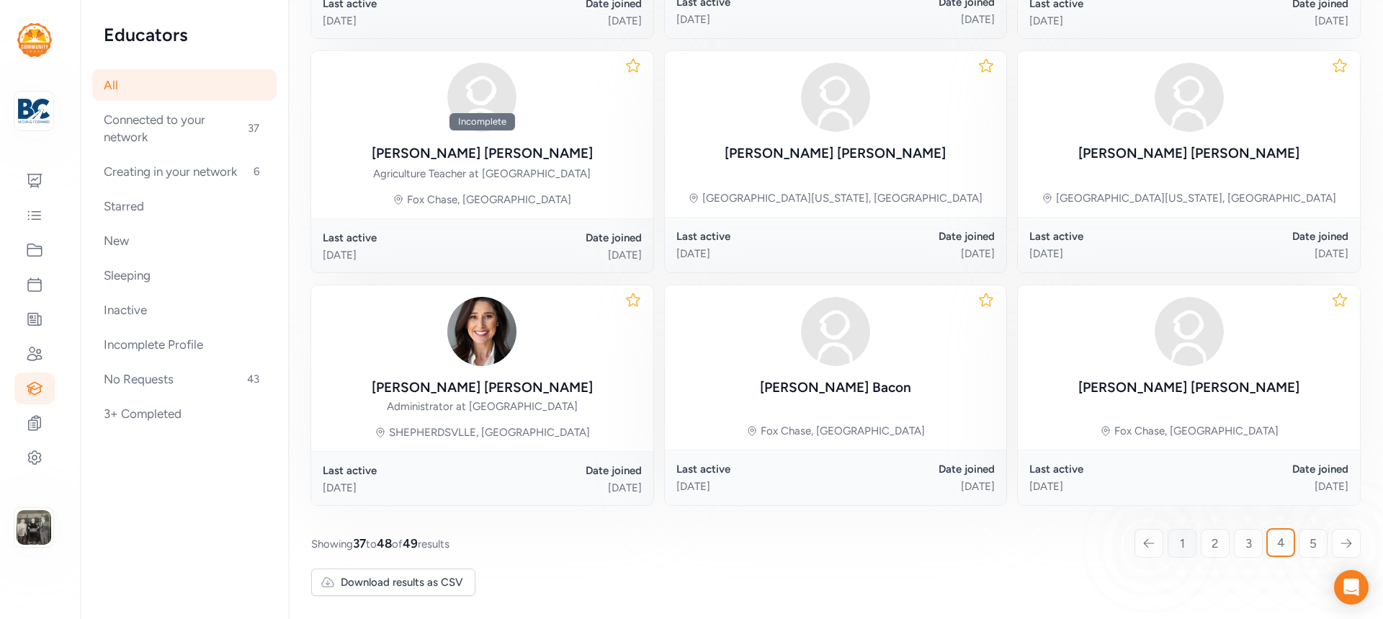
click at [1168, 542] on link "1" at bounding box center [1182, 543] width 29 height 29
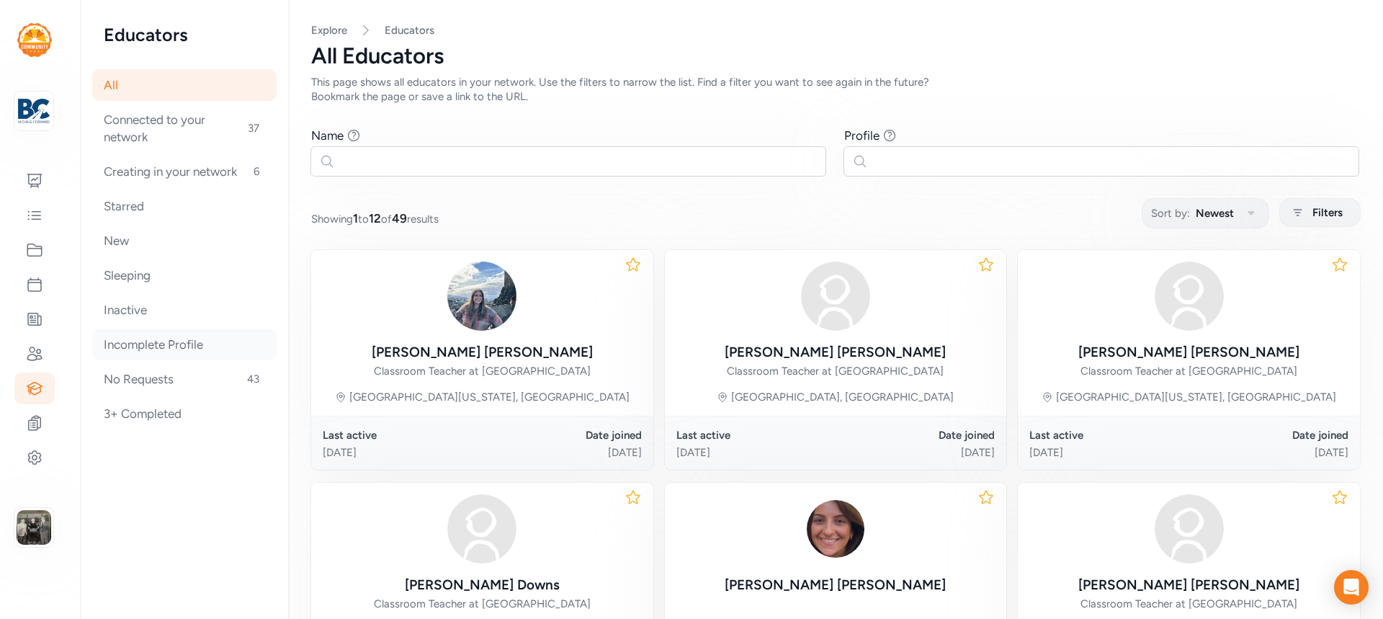
click at [166, 348] on div "Incomplete Profile" at bounding box center [184, 344] width 184 height 32
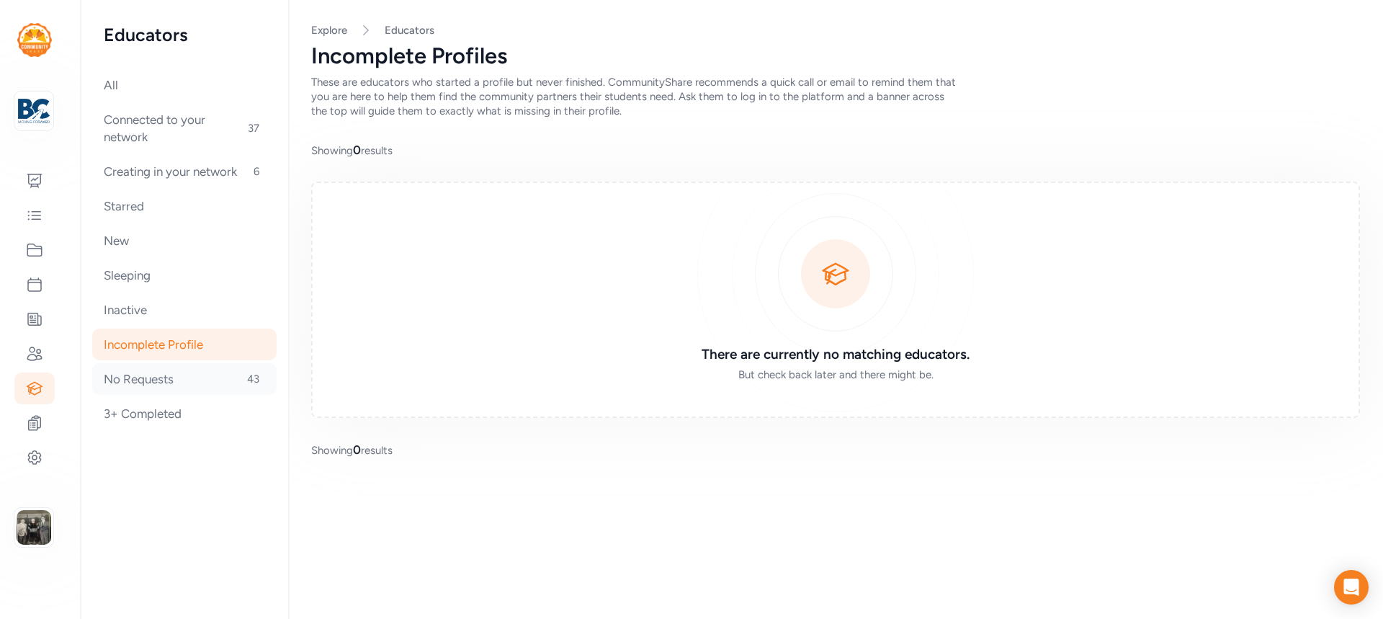
click at [145, 391] on div "No Requests 43" at bounding box center [184, 379] width 184 height 32
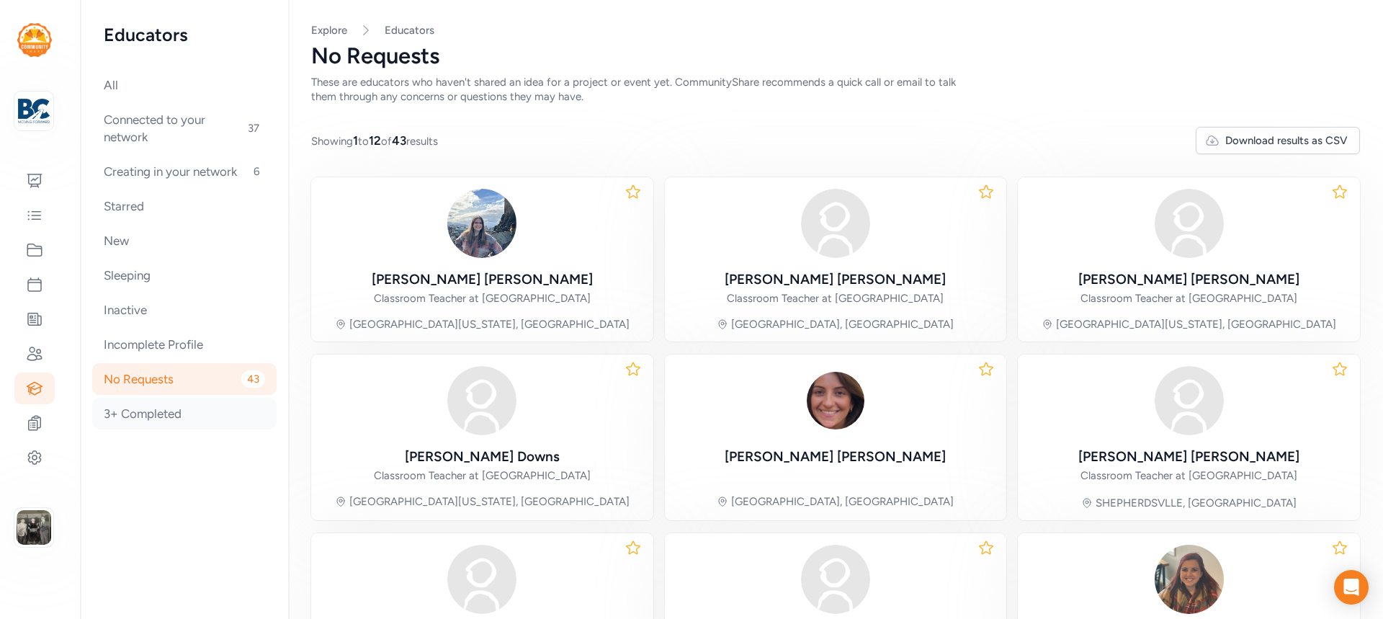
click at [143, 416] on div "3+ Completed" at bounding box center [184, 414] width 184 height 32
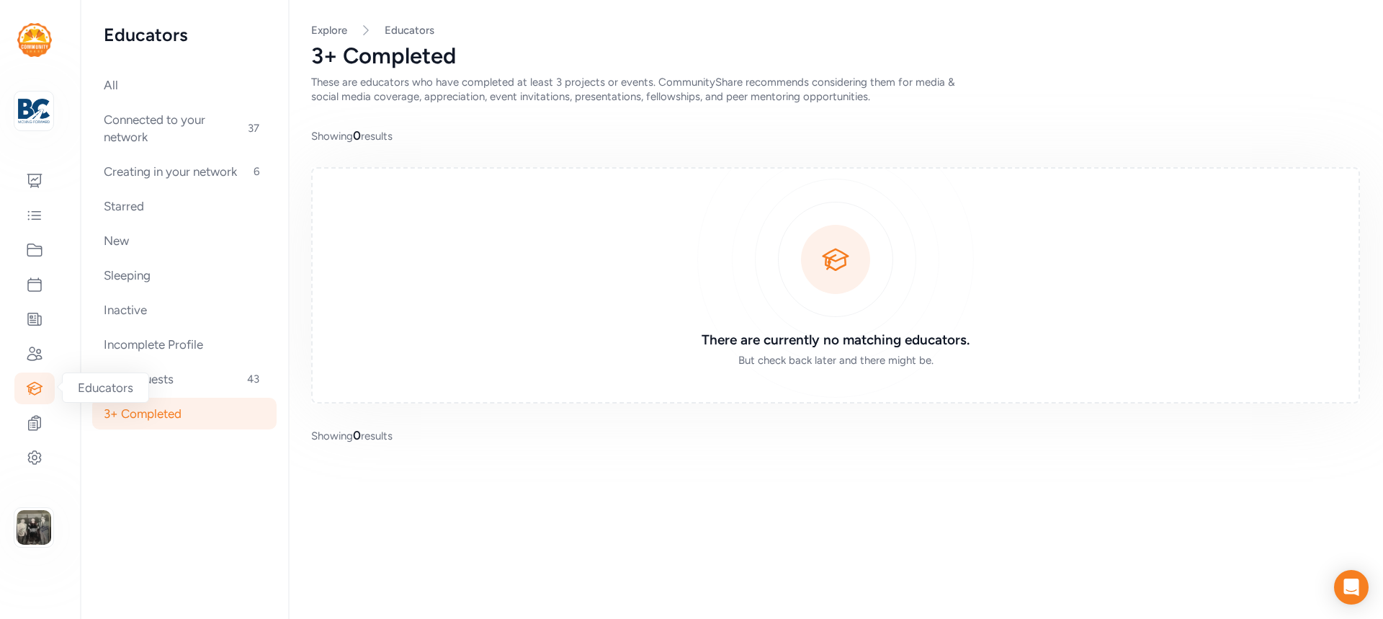
click at [43, 380] on div at bounding box center [34, 388] width 40 height 32
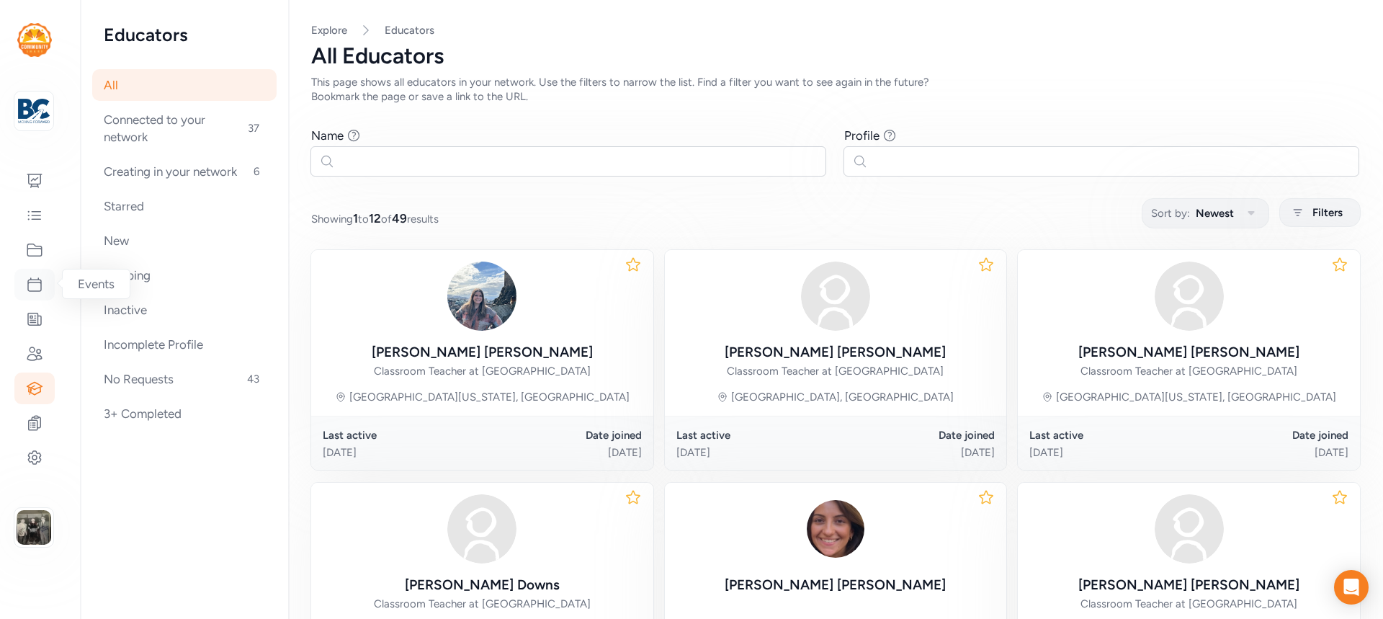
click at [32, 285] on icon at bounding box center [34, 284] width 17 height 17
